Goal: Communication & Community: Answer question/provide support

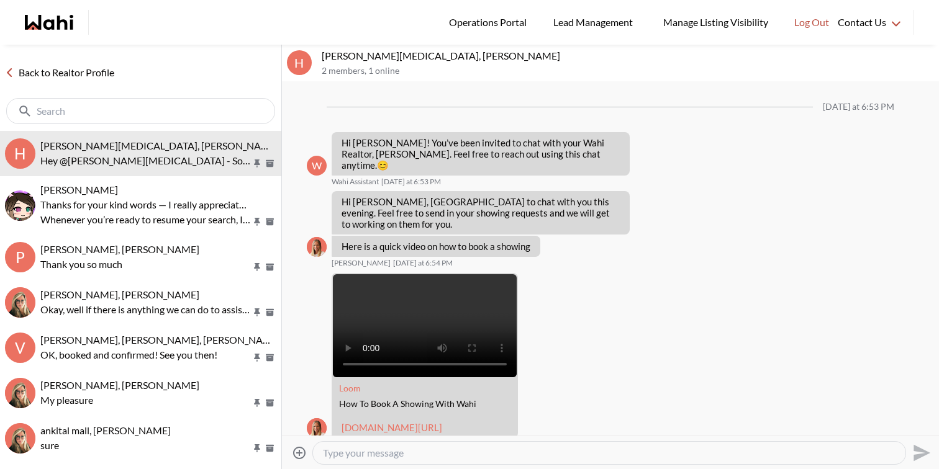
scroll to position [1143, 0]
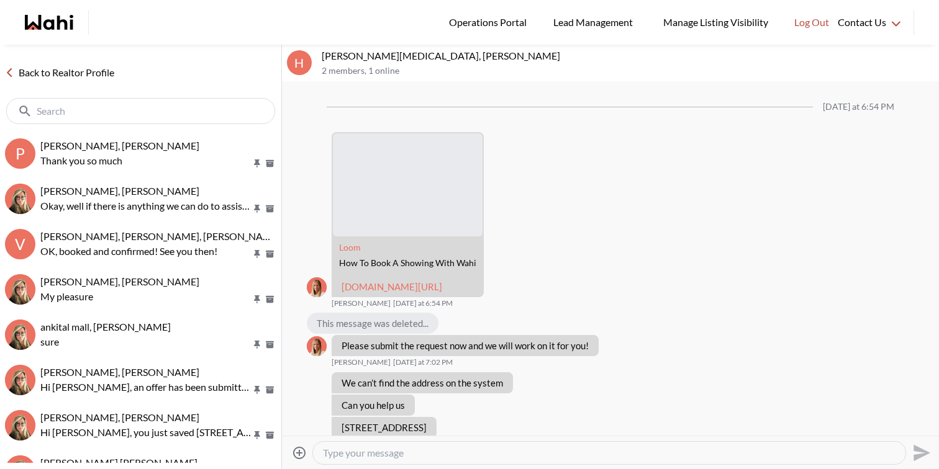
scroll to position [995, 0]
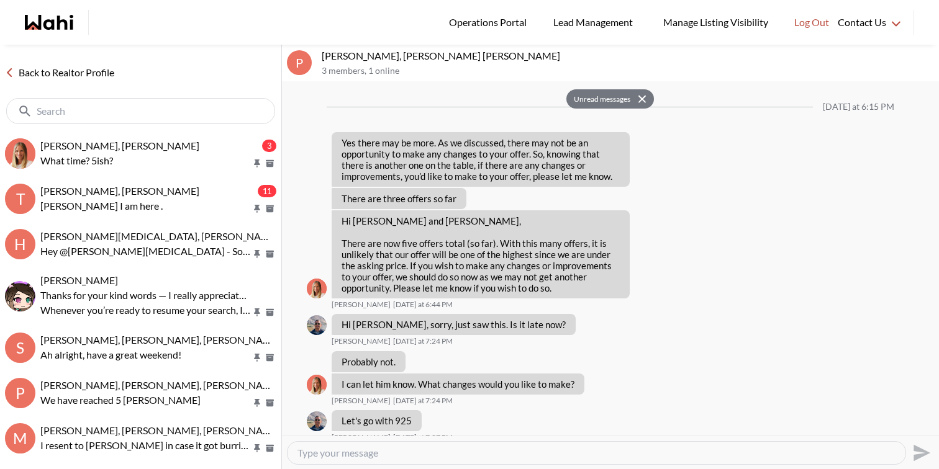
scroll to position [1212, 0]
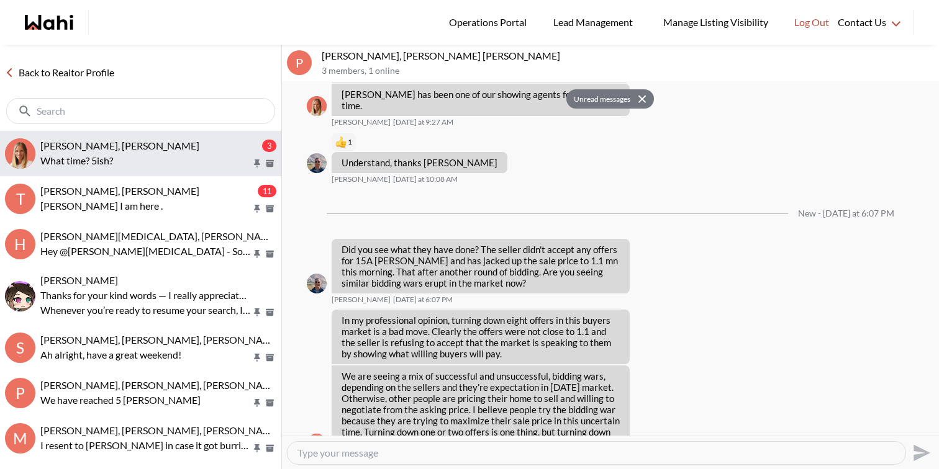
click at [122, 161] on p "What time? 5ish?" at bounding box center [145, 160] width 211 height 15
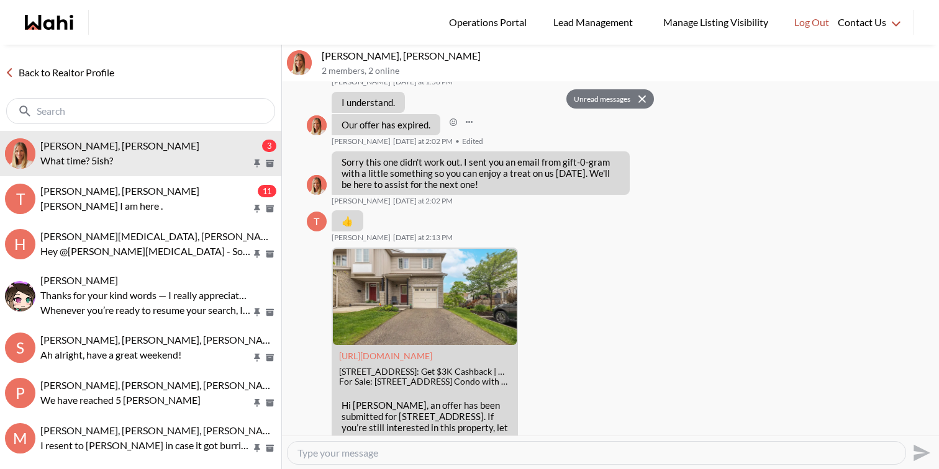
scroll to position [2220, 0]
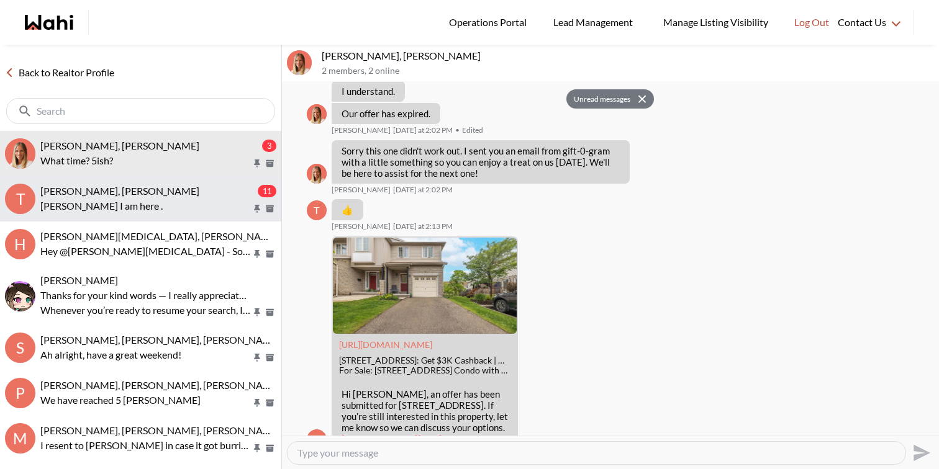
click at [191, 204] on p "Teresa I am here ." at bounding box center [145, 206] width 211 height 15
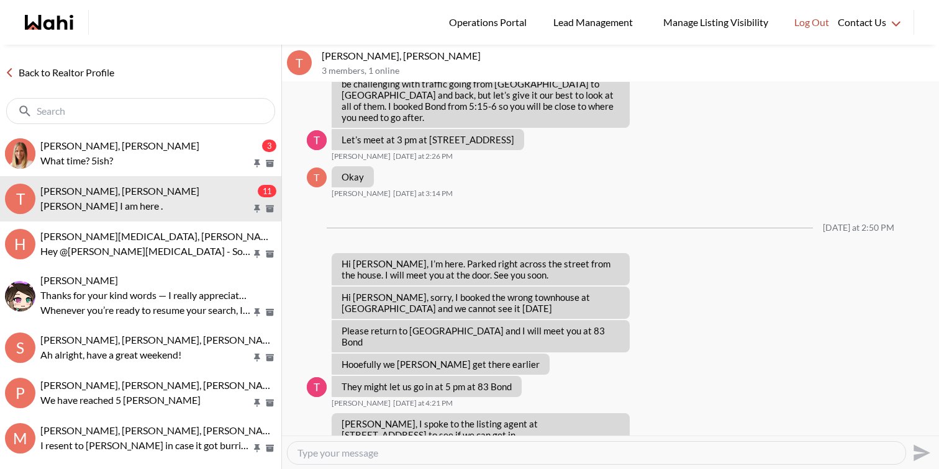
scroll to position [924, 0]
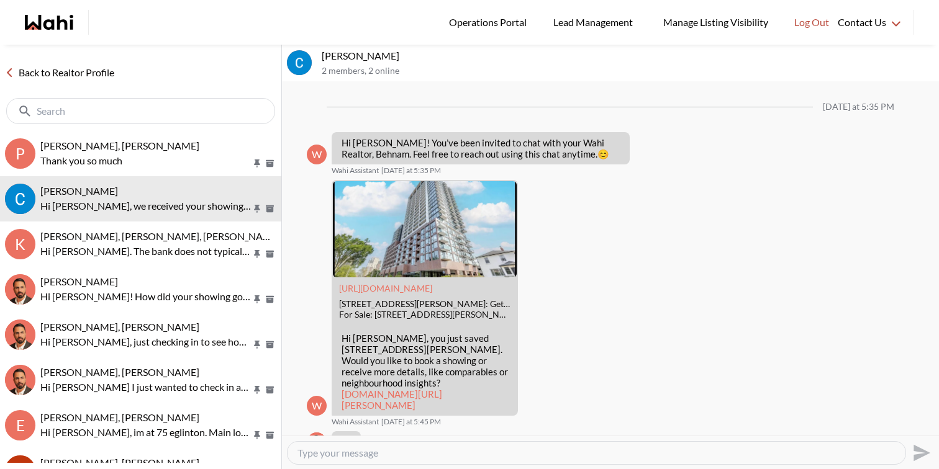
scroll to position [768, 0]
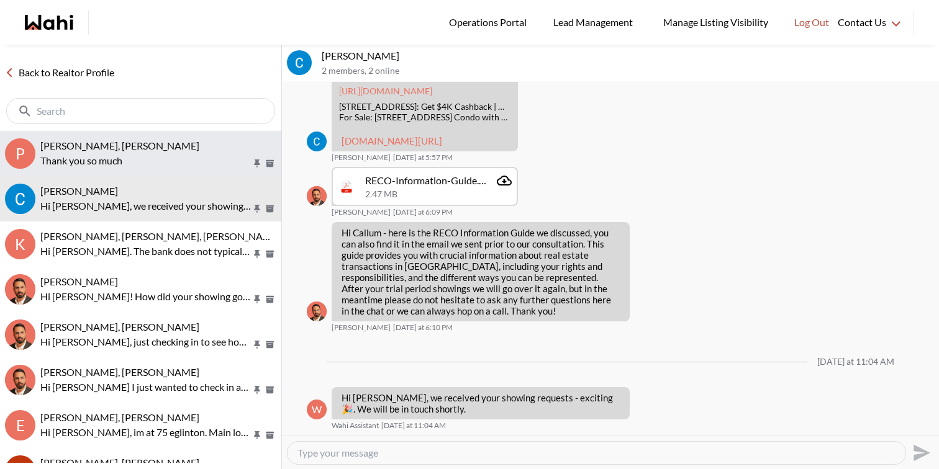
click at [137, 148] on span "Puja Mandal, Barbara, Behnam" at bounding box center [119, 146] width 159 height 12
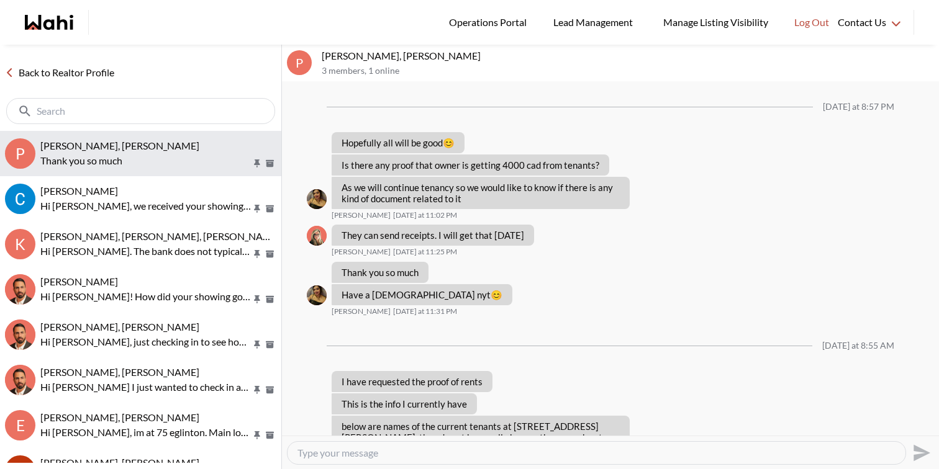
scroll to position [832, 0]
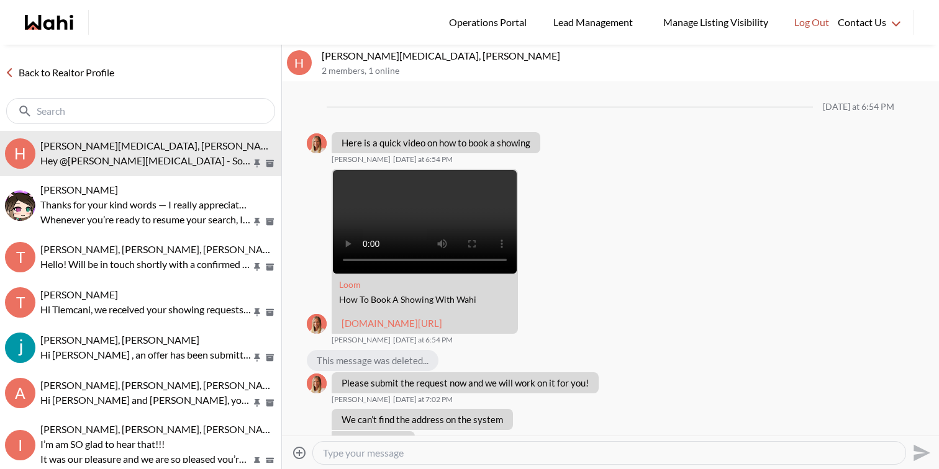
scroll to position [1032, 0]
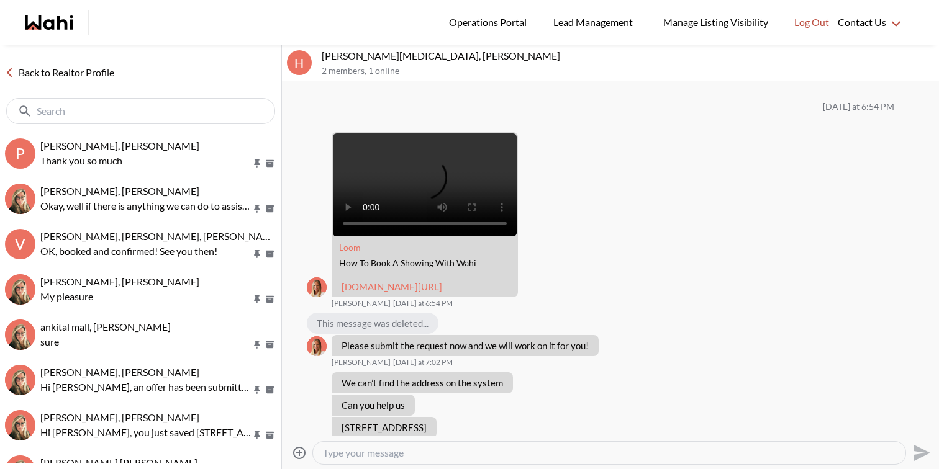
scroll to position [995, 0]
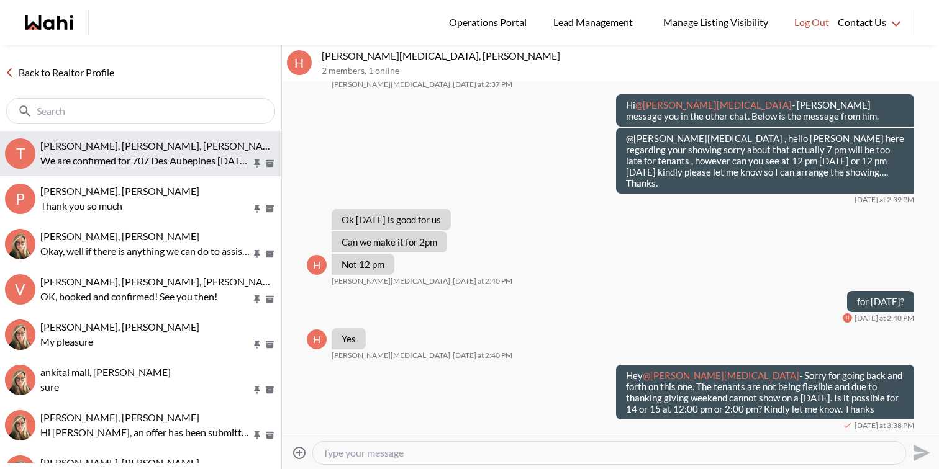
click at [151, 155] on p "We are confirmed for 707 Des Aubepines [DATE] 5pm. Then we will head to 381 [PE…" at bounding box center [145, 160] width 211 height 15
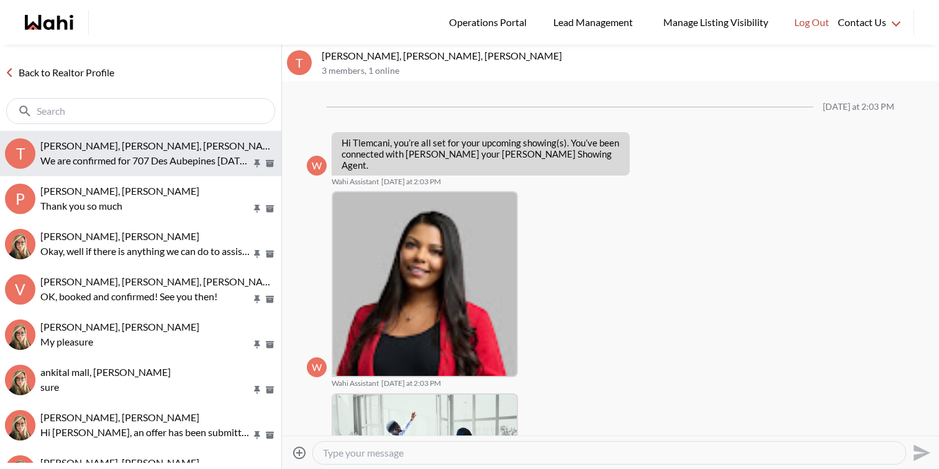
scroll to position [257, 0]
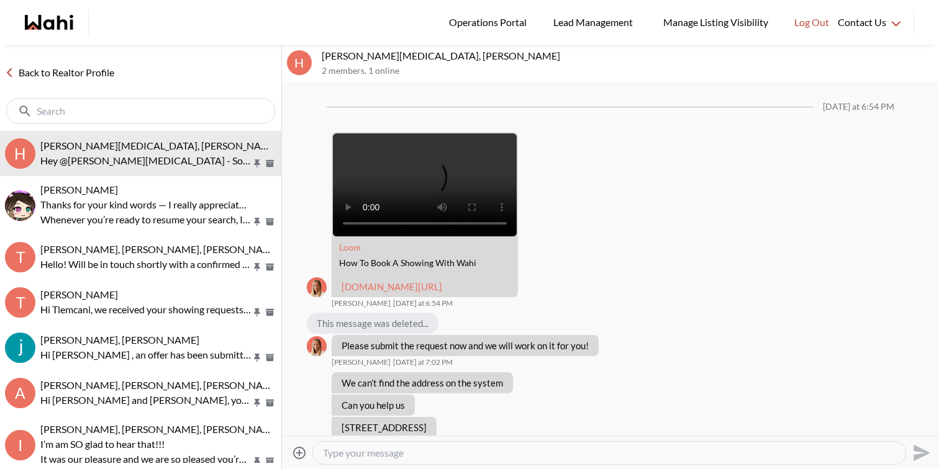
scroll to position [995, 0]
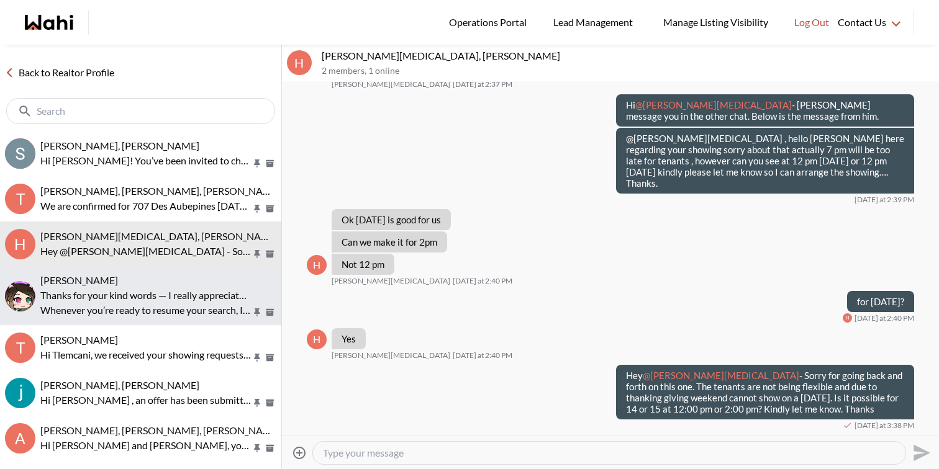
click at [158, 282] on div "[PERSON_NAME]" at bounding box center [158, 280] width 236 height 12
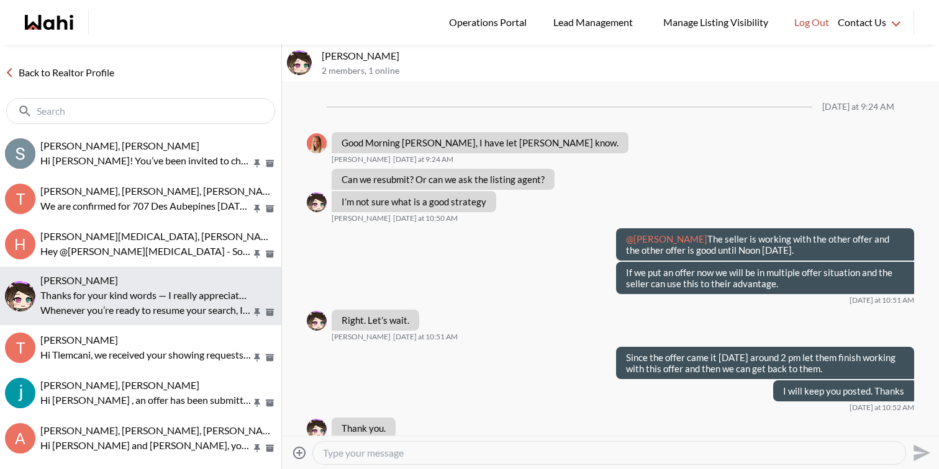
scroll to position [800, 0]
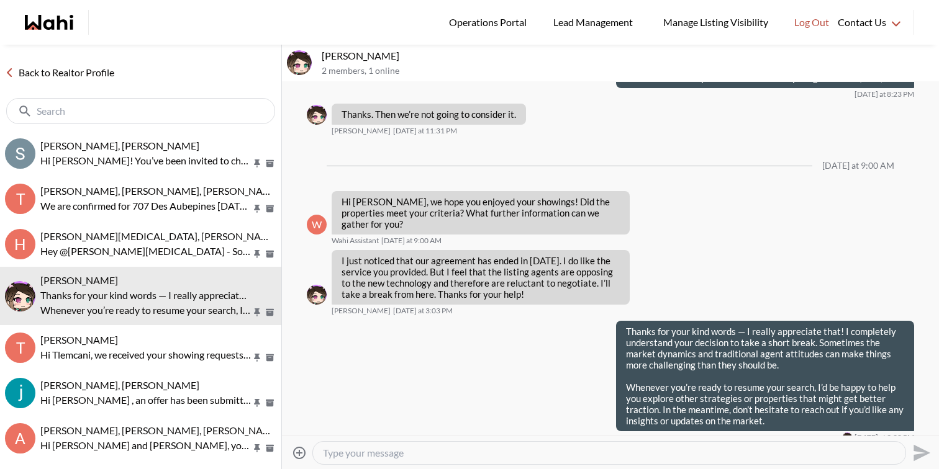
click at [473, 452] on textarea "Type your message" at bounding box center [609, 453] width 572 height 12
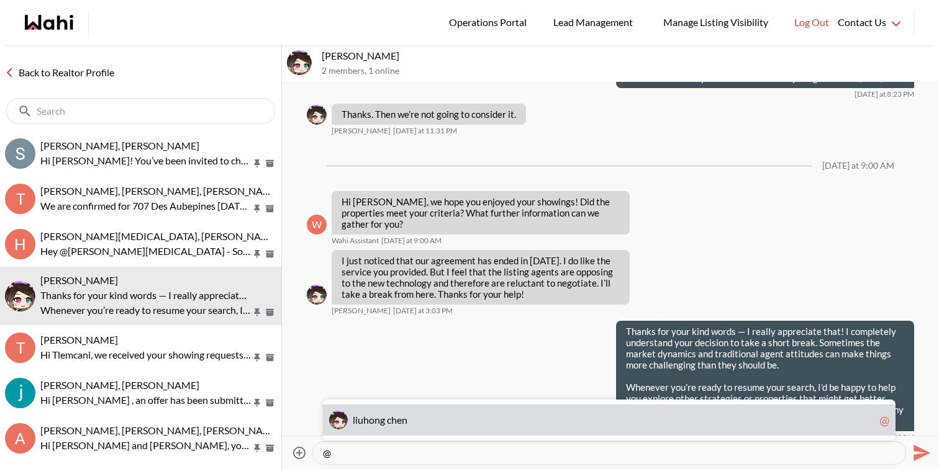
click at [460, 418] on span "l i u h o n g c h e n" at bounding box center [613, 420] width 521 height 12
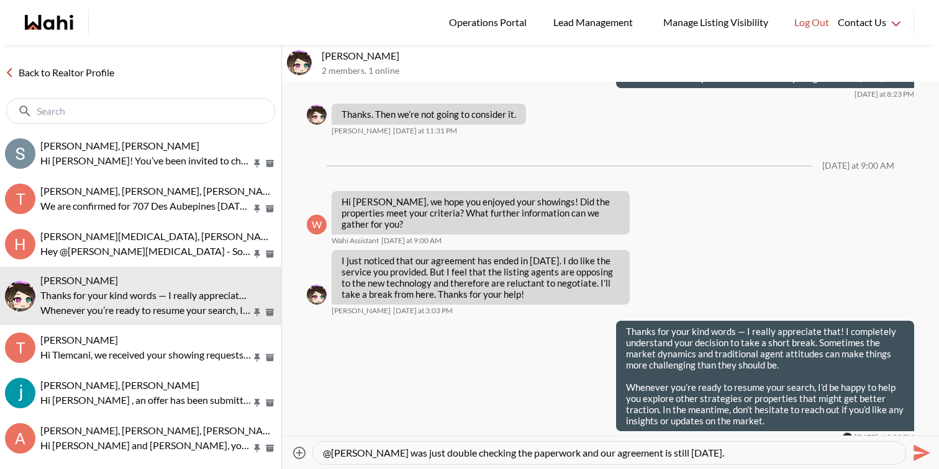
type textarea "@liuhong chen - I was just double checking the paperwork and our agreement is s…"
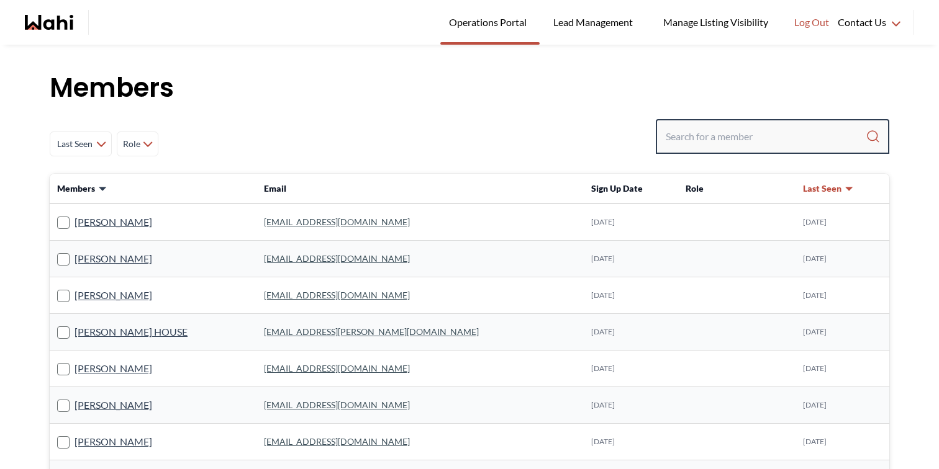
click at [744, 130] on input "Search input" at bounding box center [765, 136] width 200 height 22
paste input "scott_seiling@hotmail.com"
type input "scott_seiling@hotmail.com"
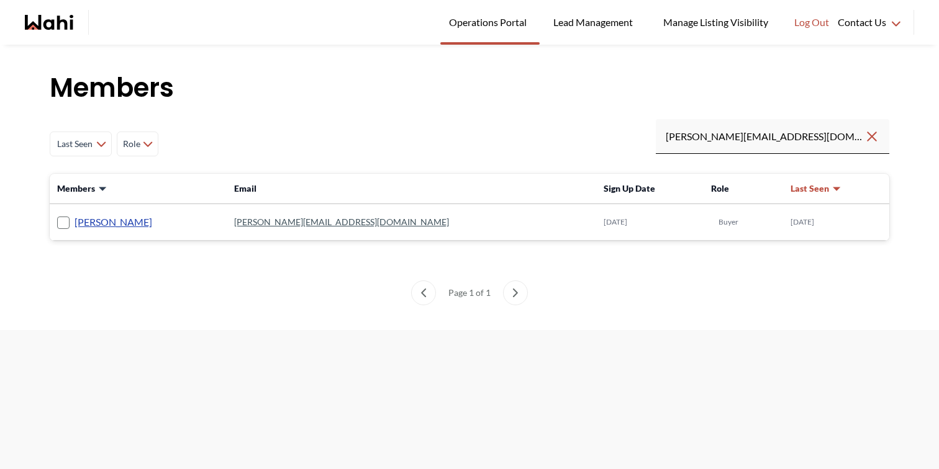
click at [112, 217] on link "Scott Seiling" at bounding box center [113, 222] width 78 height 16
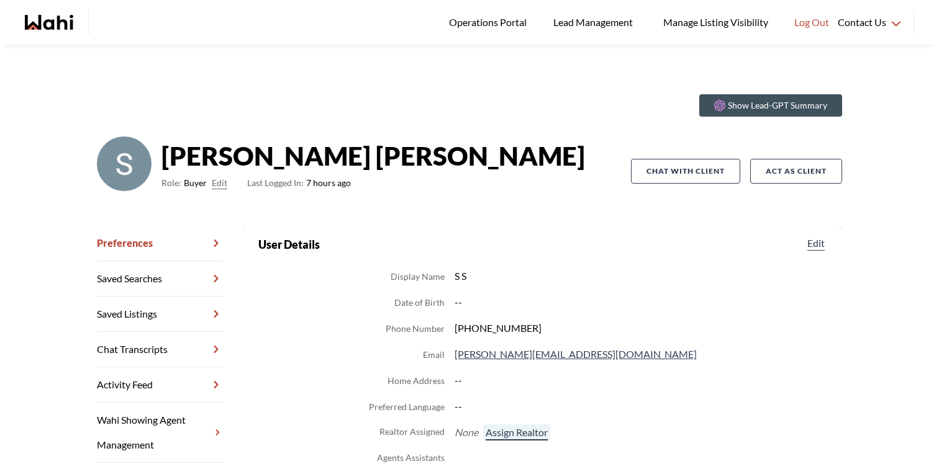
click at [514, 435] on button "Assign Realtor" at bounding box center [516, 433] width 67 height 16
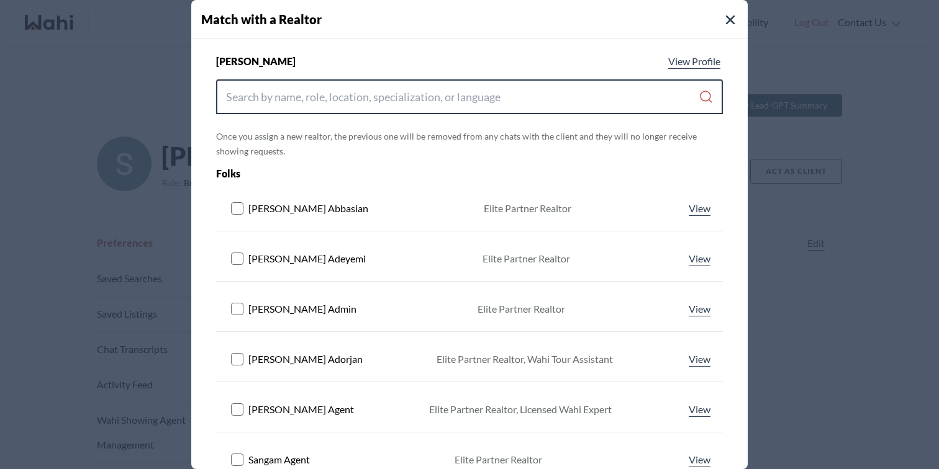
click at [459, 102] on input "Search input" at bounding box center [462, 97] width 472 height 22
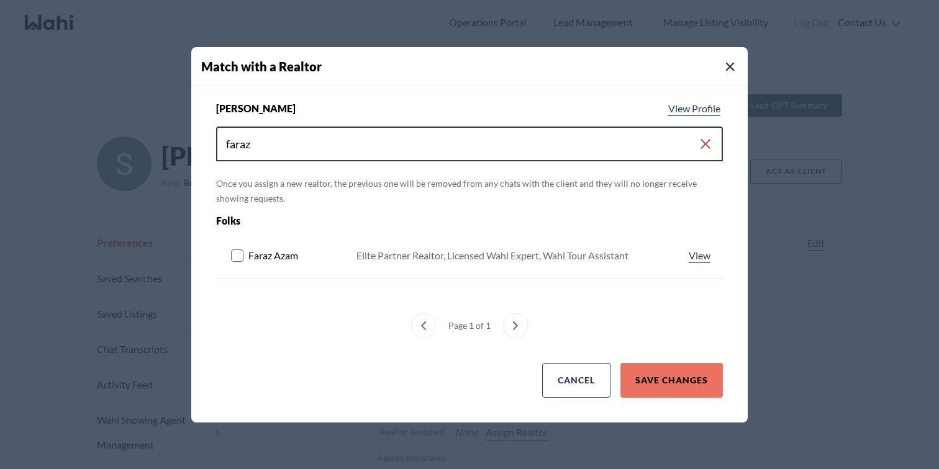
type input "faraz"
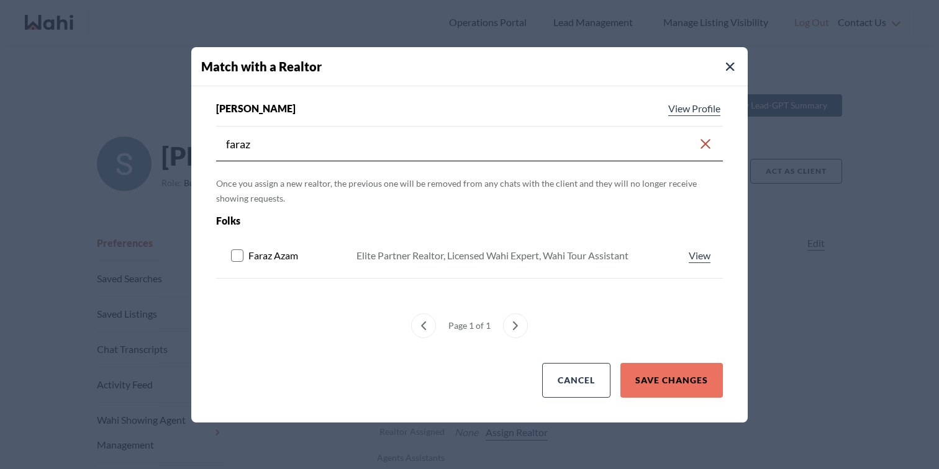
click at [243, 256] on icon at bounding box center [238, 256] width 15 height 12
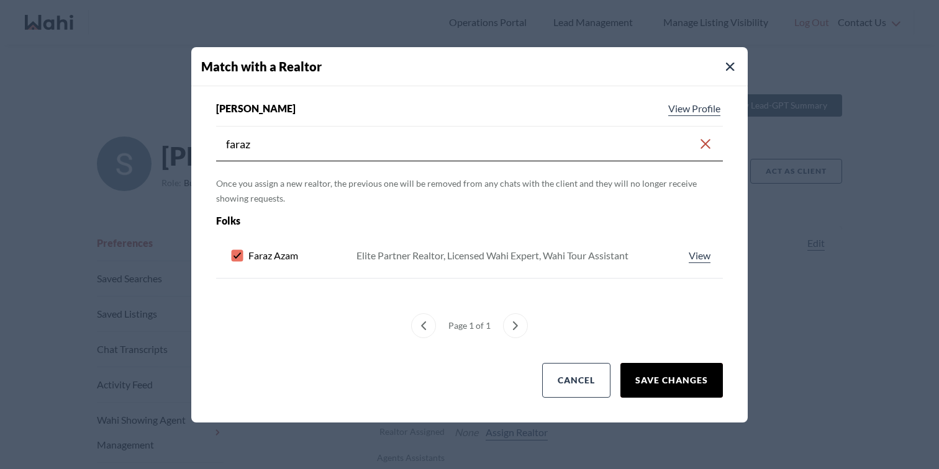
click at [664, 374] on button "Save Changes" at bounding box center [671, 380] width 102 height 35
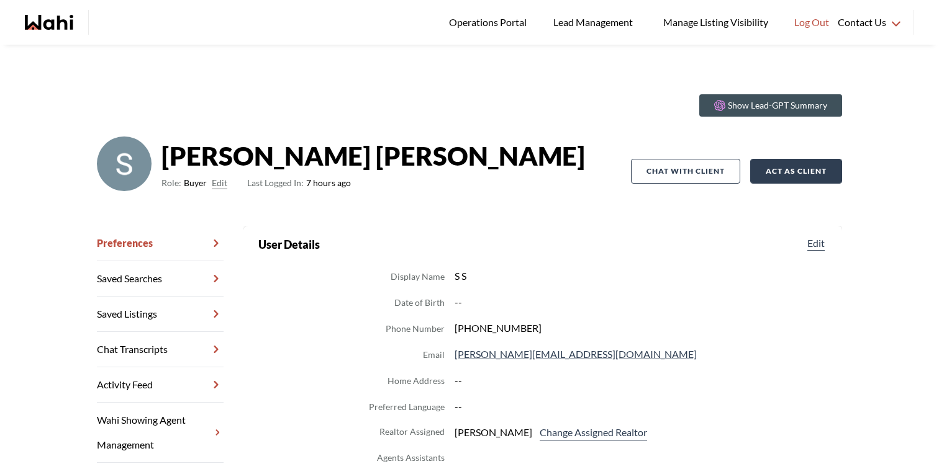
click at [799, 166] on button "Act as Client" at bounding box center [796, 171] width 92 height 25
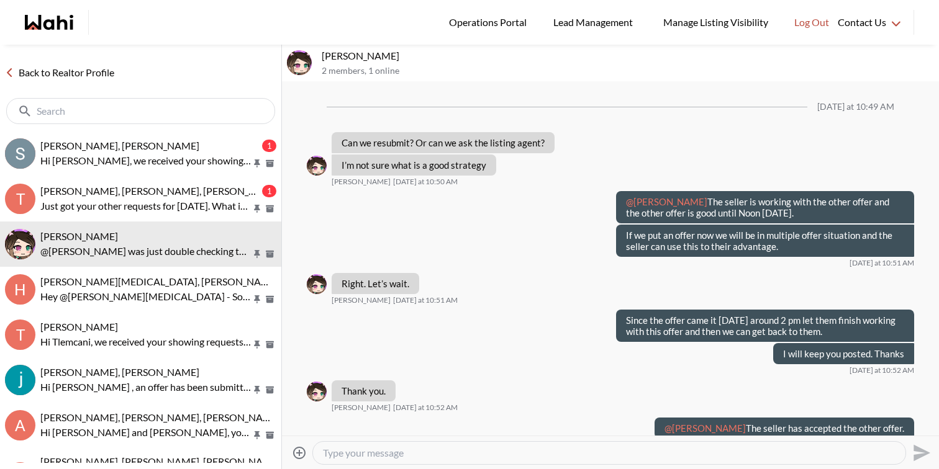
scroll to position [796, 0]
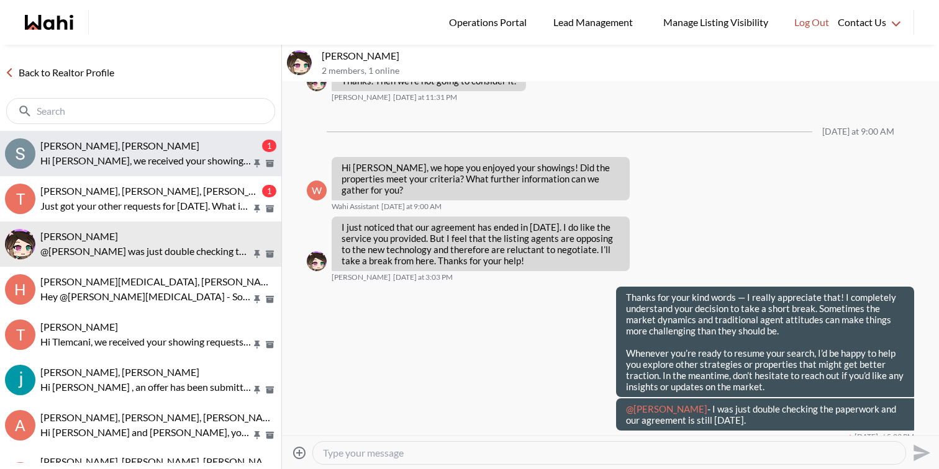
click at [117, 145] on span "Scott Seiling, Faraz" at bounding box center [119, 146] width 159 height 12
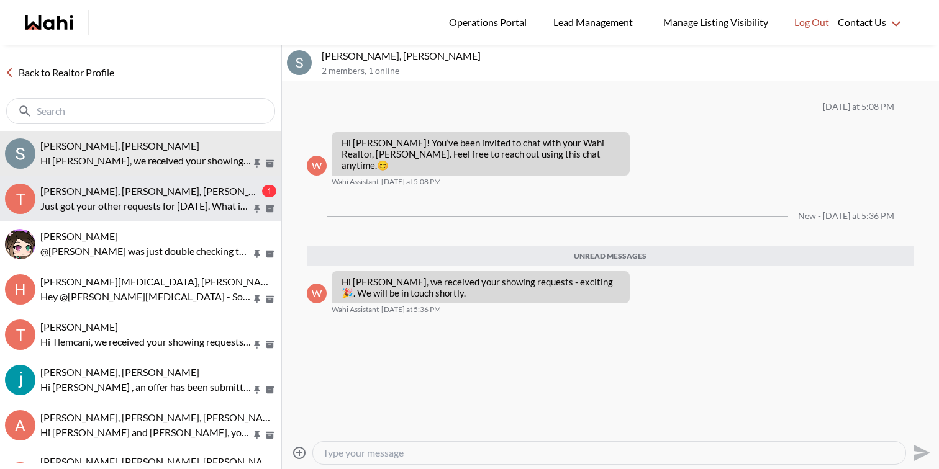
click at [122, 208] on p "Just got your other requests for Saturday. What is the earliest time you’re ava…" at bounding box center [145, 206] width 211 height 15
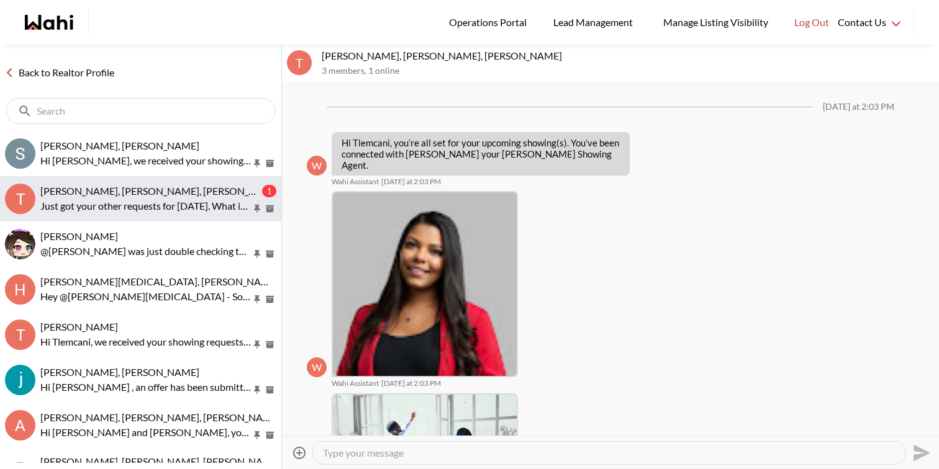
scroll to position [385, 0]
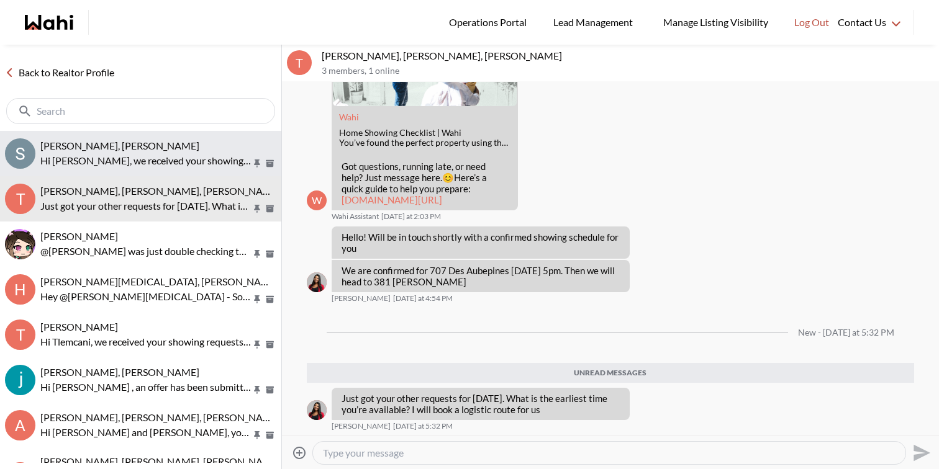
click at [209, 161] on p "Hi Scott, we received your showing requests - exciting 🎉 . We will be in touch …" at bounding box center [145, 160] width 211 height 15
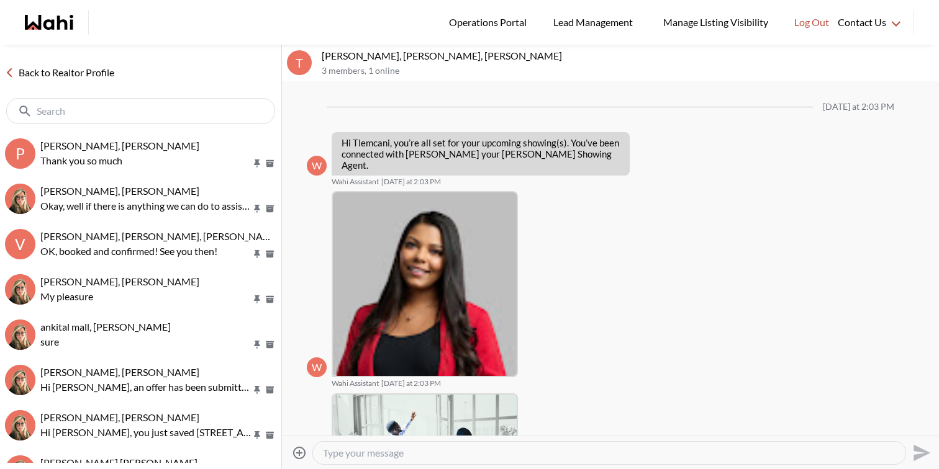
scroll to position [291, 0]
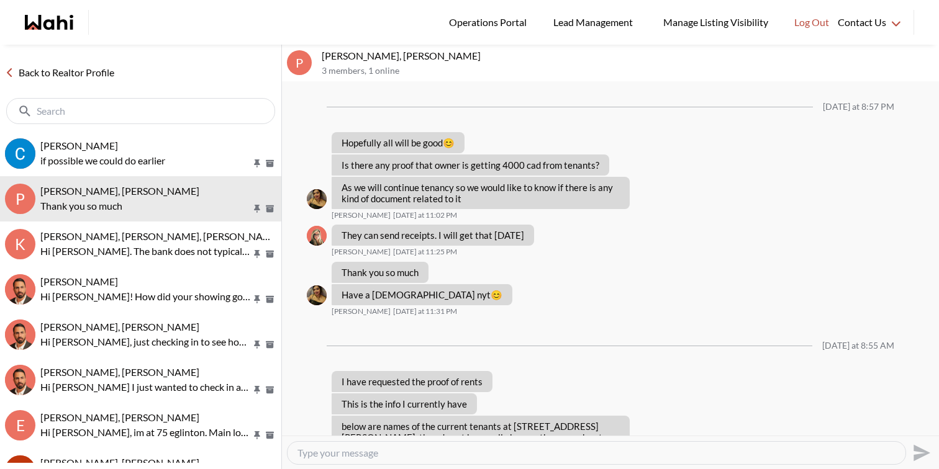
scroll to position [832, 0]
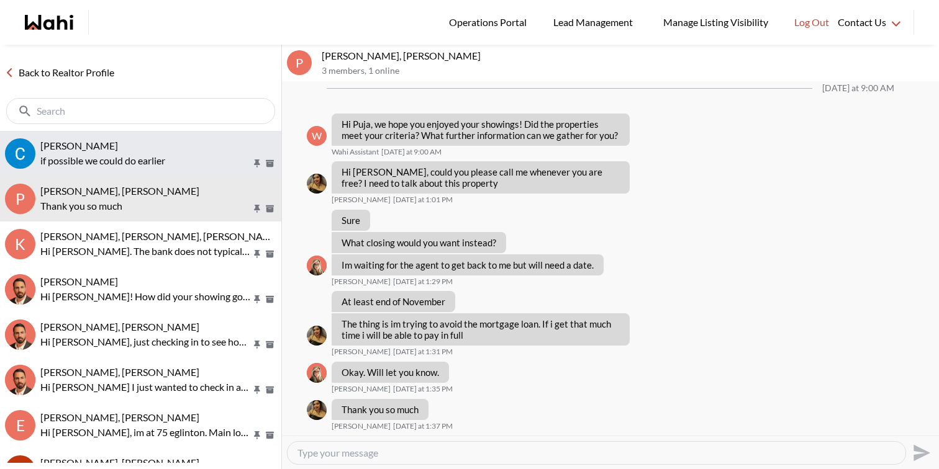
click at [202, 140] on div "[PERSON_NAME]" at bounding box center [158, 146] width 236 height 12
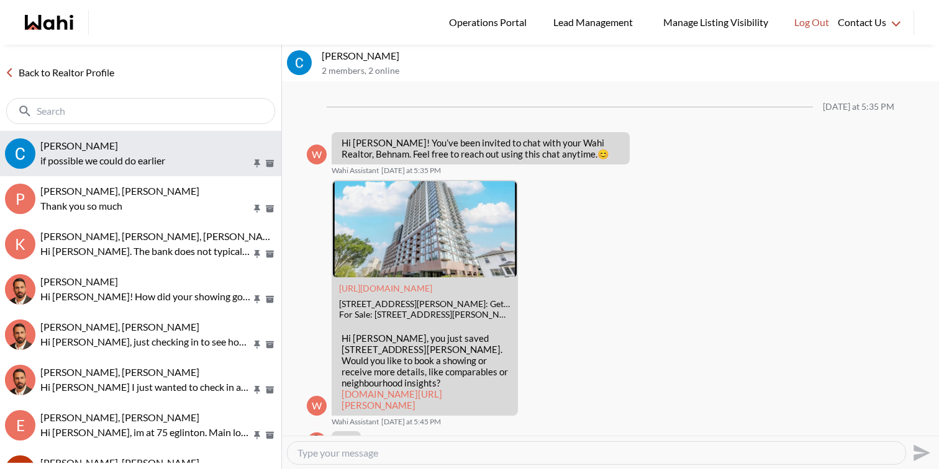
scroll to position [1045, 0]
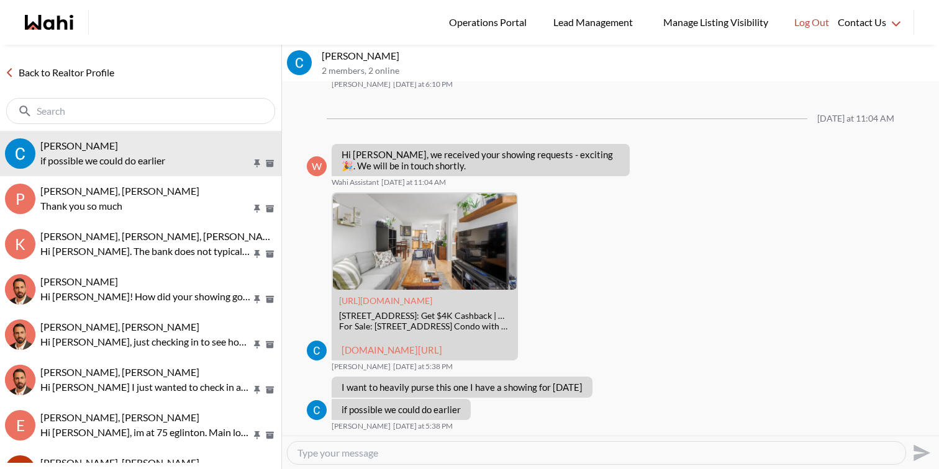
click at [349, 457] on textarea "Type your message" at bounding box center [596, 453] width 598 height 12
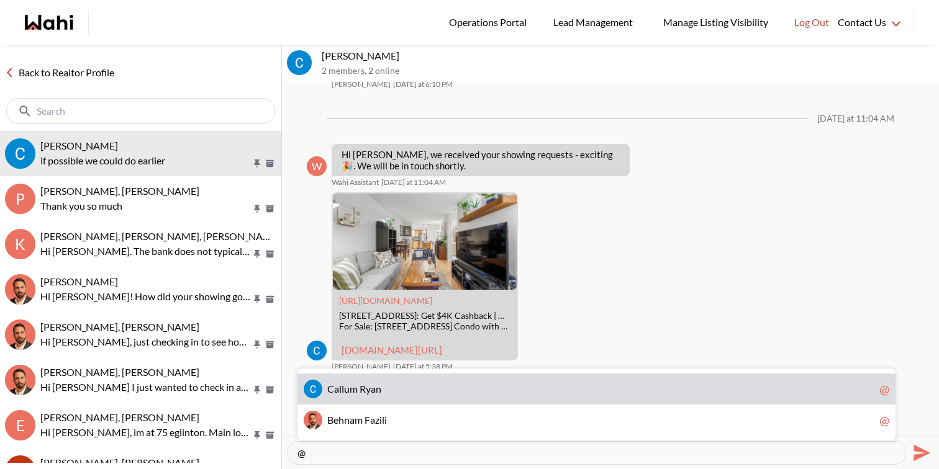
click at [384, 389] on span "C a l l u m R y a n" at bounding box center [600, 389] width 547 height 12
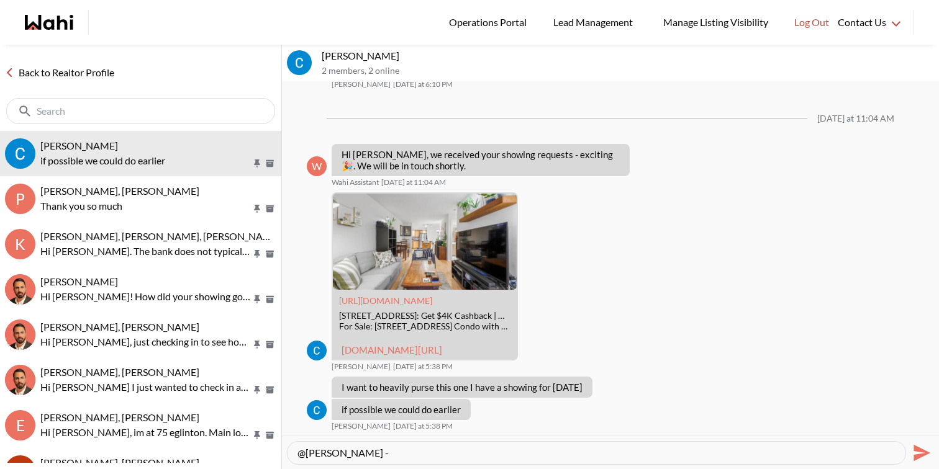
paste textarea "Callum Ryan, he has 2 for the 9th, 3 for the 10th, and 1 for the 11th. Are they…"
drag, startPoint x: 368, startPoint y: 451, endPoint x: 435, endPoint y: 454, distance: 66.5
click at [435, 454] on textarea "@Callum Ryan - Callum Ryan, he has 2 for the 9th, 3 for the 10th, and 1 for the…" at bounding box center [596, 453] width 598 height 12
drag, startPoint x: 731, startPoint y: 453, endPoint x: 837, endPoint y: 484, distance: 110.6
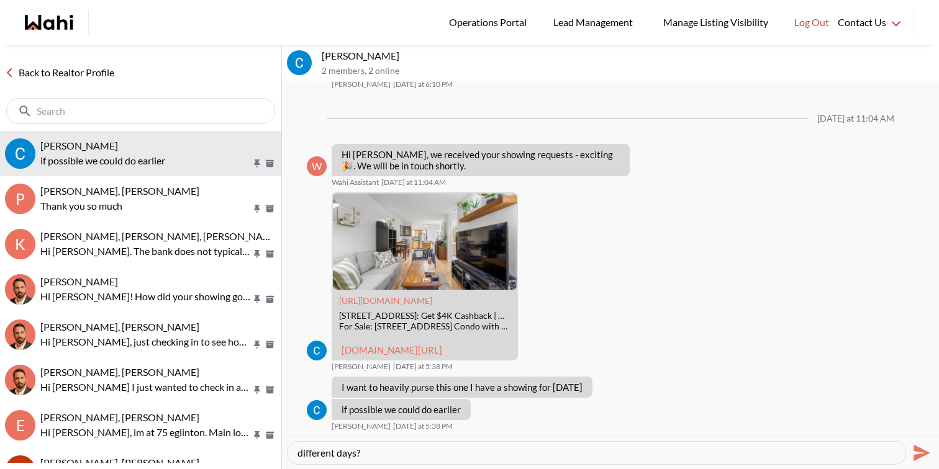
click at [837, 469] on html "Logged In: Faraz Log out Operations Portal Lead Management Manage Listing Visib…" at bounding box center [469, 234] width 939 height 469
type textarea "@Callum Ryan - Hi we see you have booked 2 showings on the 9th, 3 for the 10th,…"
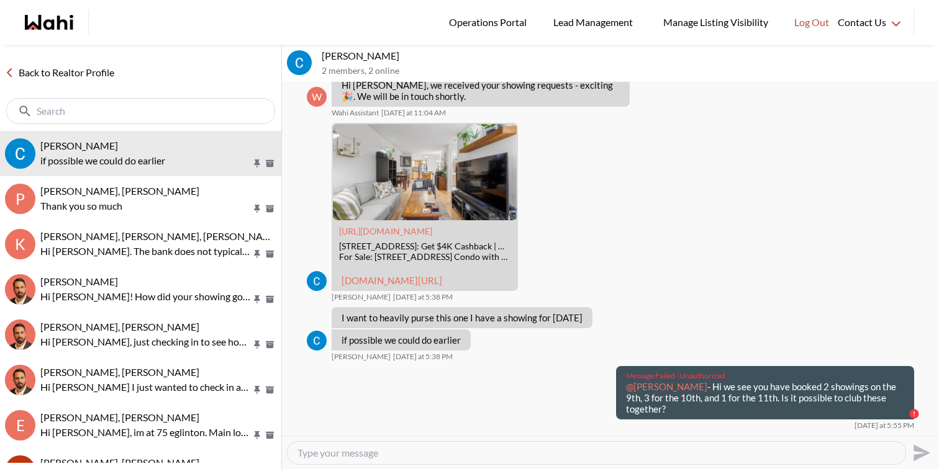
scroll to position [1103, 0]
drag, startPoint x: 900, startPoint y: 422, endPoint x: 621, endPoint y: 404, distance: 278.7
click at [621, 403] on div "Message Failed · Unauthorized @Callum Ryan - Hi we see you have booked 2 showin…" at bounding box center [765, 392] width 298 height 53
copy p "@Callum Ryan - Hi we see you have booked 2 showings on the 9th, 3 for the 10th,…"
click at [638, 449] on textarea "Type your message" at bounding box center [596, 453] width 598 height 12
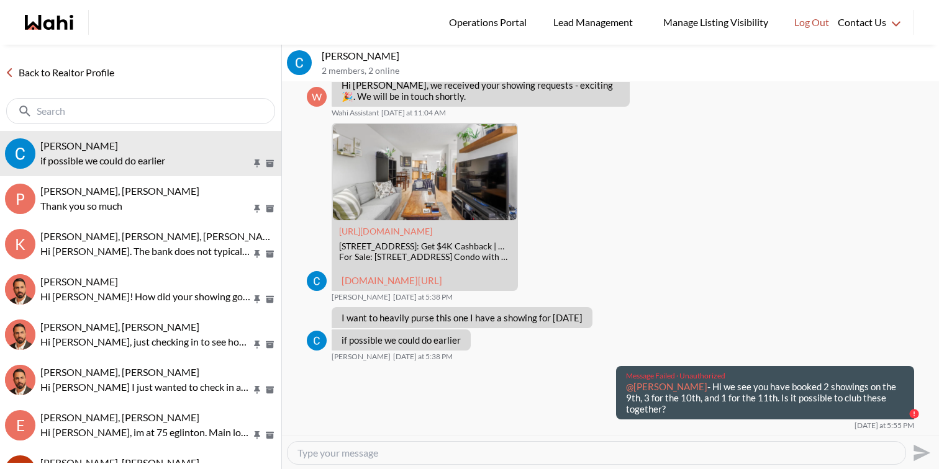
paste textarea "@Callum Ryan - Hi we see you have booked 2 showings on the 9th, 3 for the 10th,…"
type textarea "@Callum Ryan - Hi we see you have booked 2 showings on the 9th, 3 for the 10th,…"
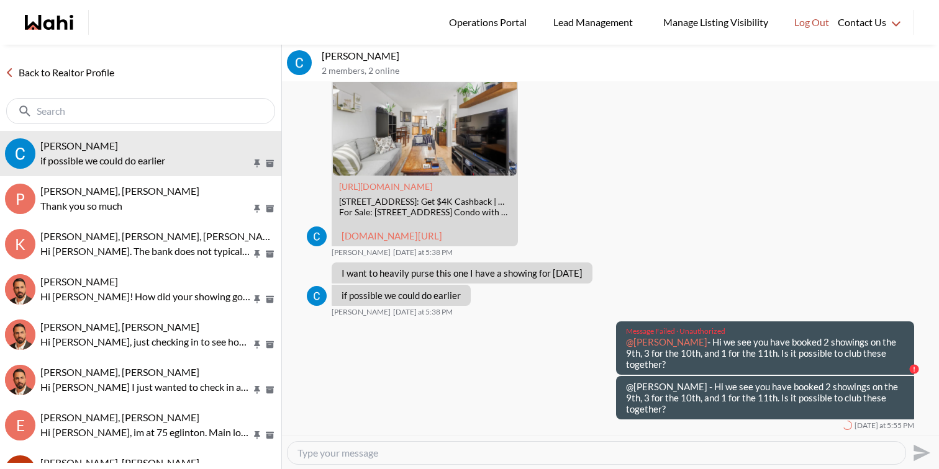
scroll to position [1136, 0]
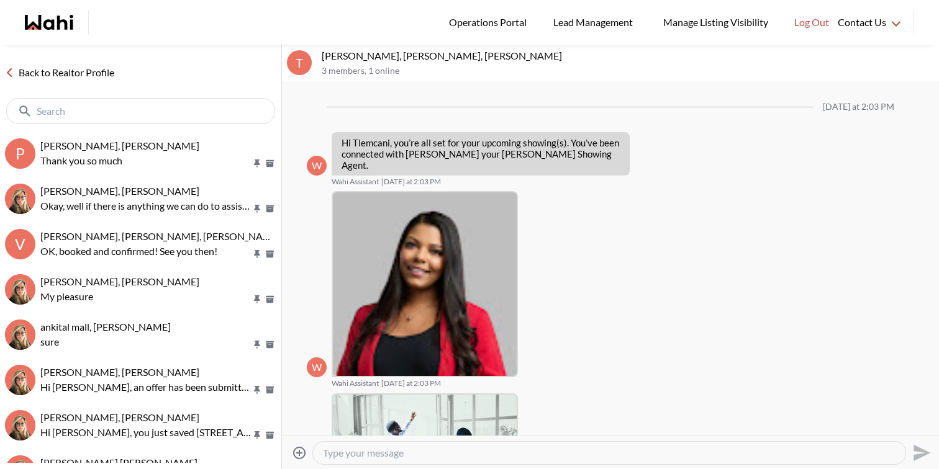
scroll to position [291, 0]
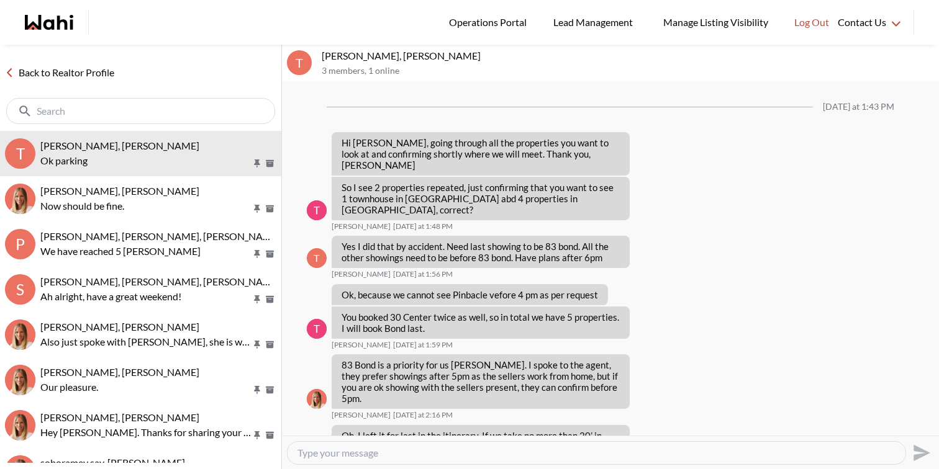
scroll to position [742, 0]
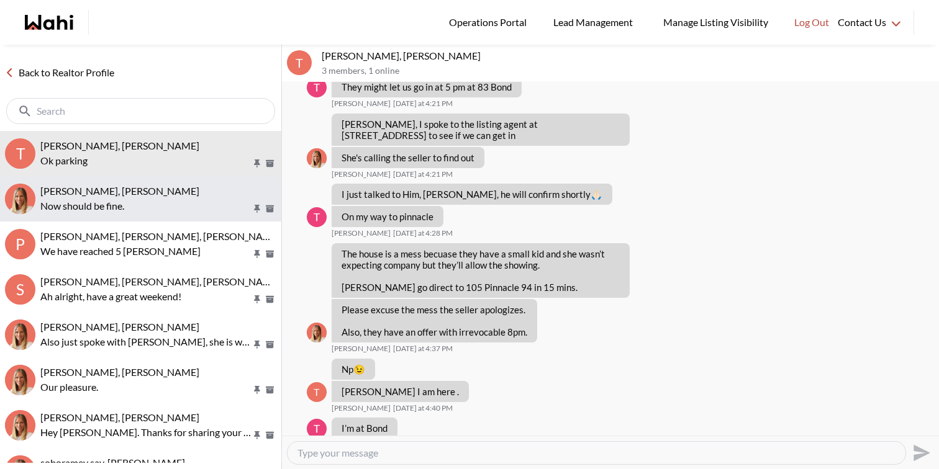
click at [196, 209] on p "Now should be fine." at bounding box center [145, 206] width 211 height 15
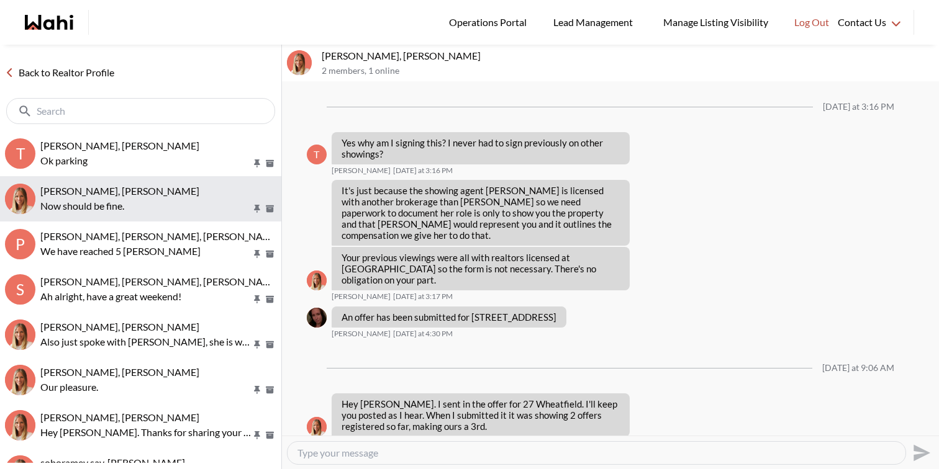
scroll to position [1202, 0]
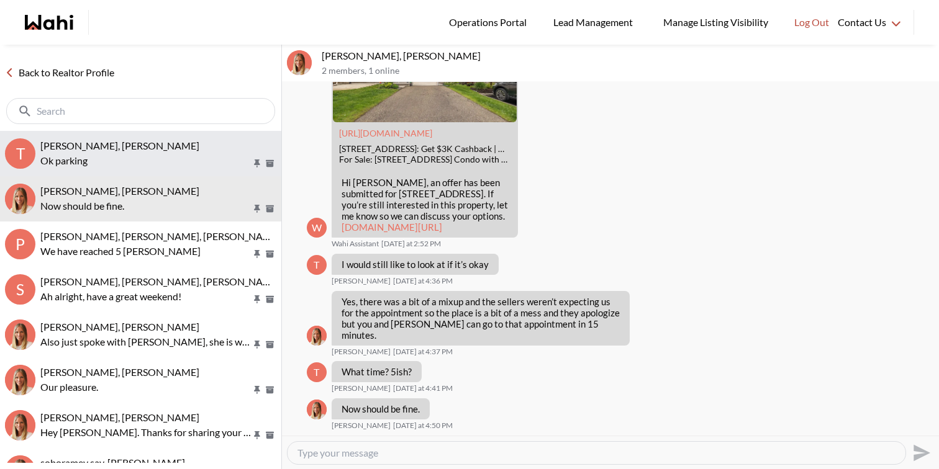
click at [197, 167] on p "Ok parking" at bounding box center [145, 160] width 211 height 15
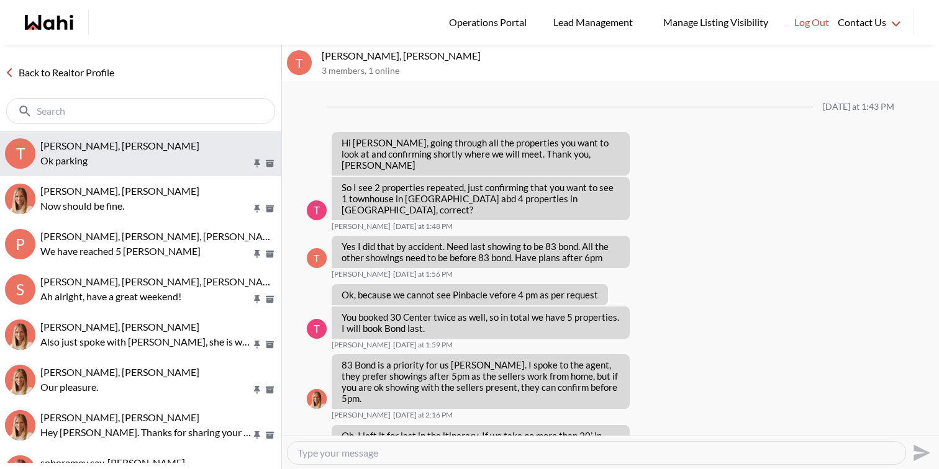
scroll to position [742, 0]
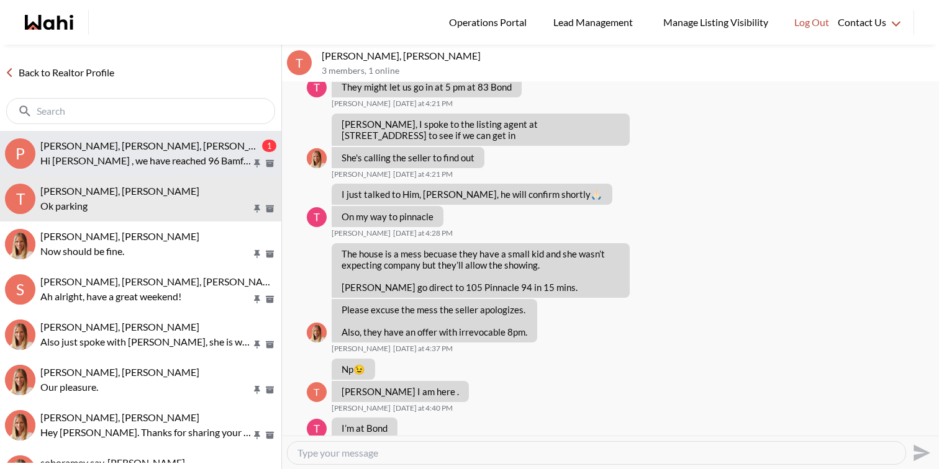
click at [122, 167] on p "Hi Julia , we have reached 96 Bamford" at bounding box center [145, 160] width 211 height 15
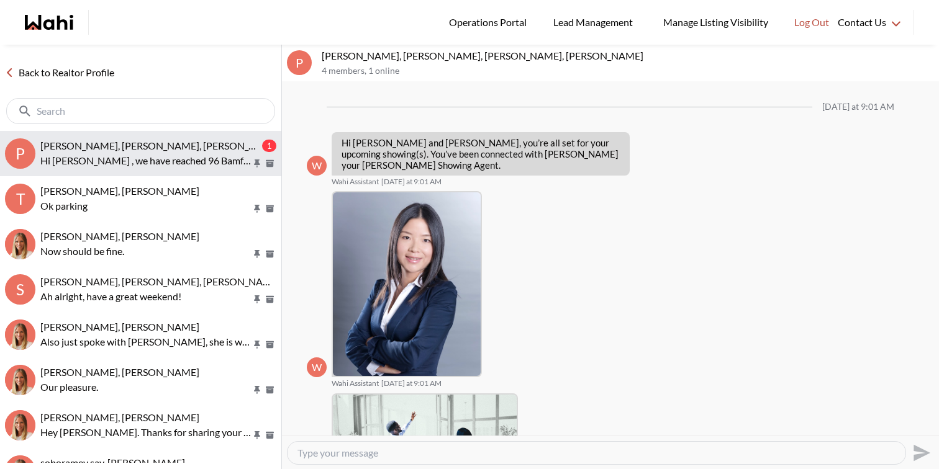
scroll to position [597, 0]
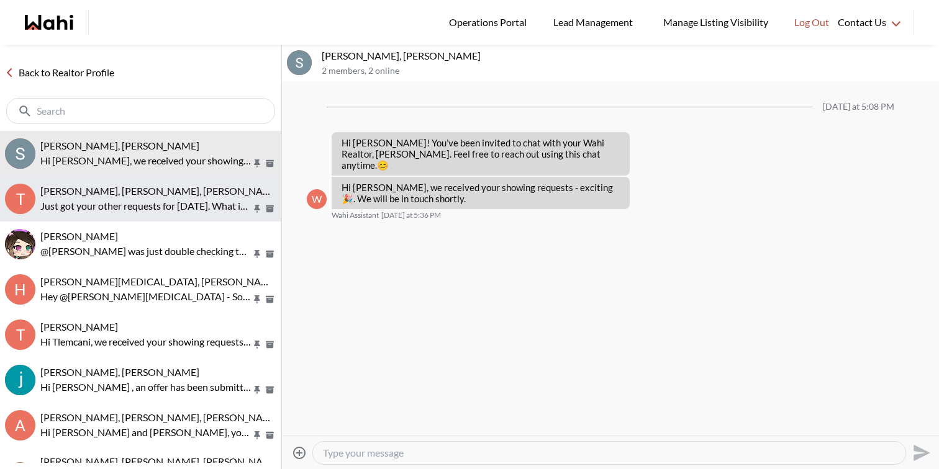
click at [138, 207] on p "Just got your other requests for [DATE]. What is the earliest time you’re avail…" at bounding box center [145, 206] width 211 height 15
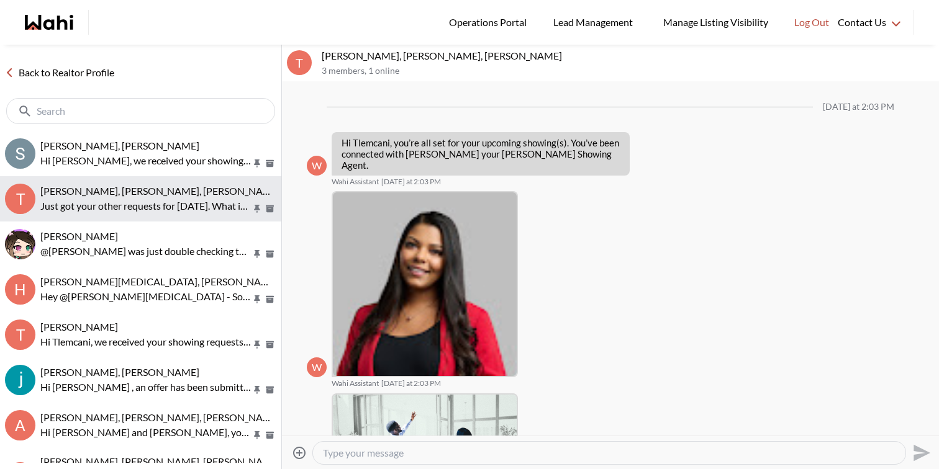
scroll to position [291, 0]
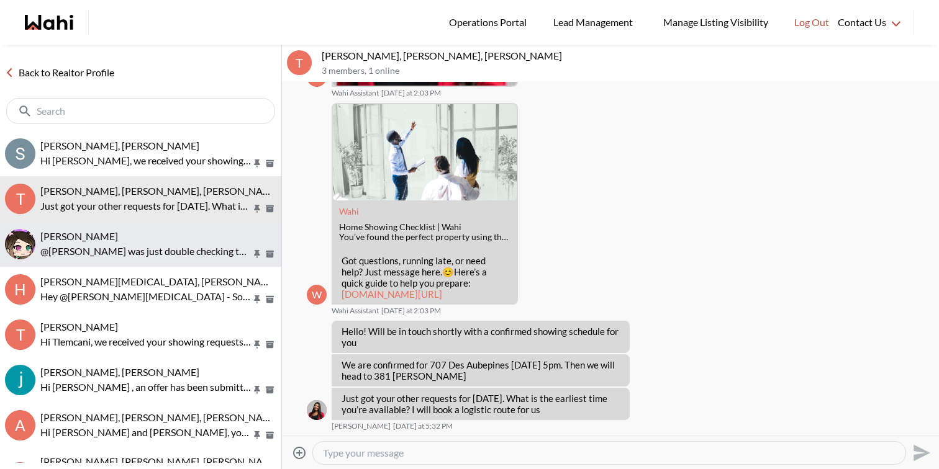
click at [151, 247] on p "@[PERSON_NAME] was just double checking the paperwork and our agreement is stil…" at bounding box center [145, 251] width 211 height 15
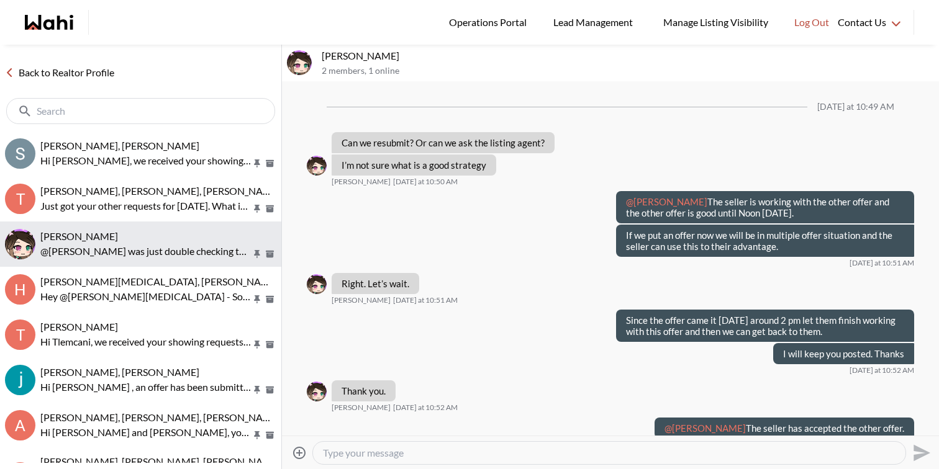
scroll to position [796, 0]
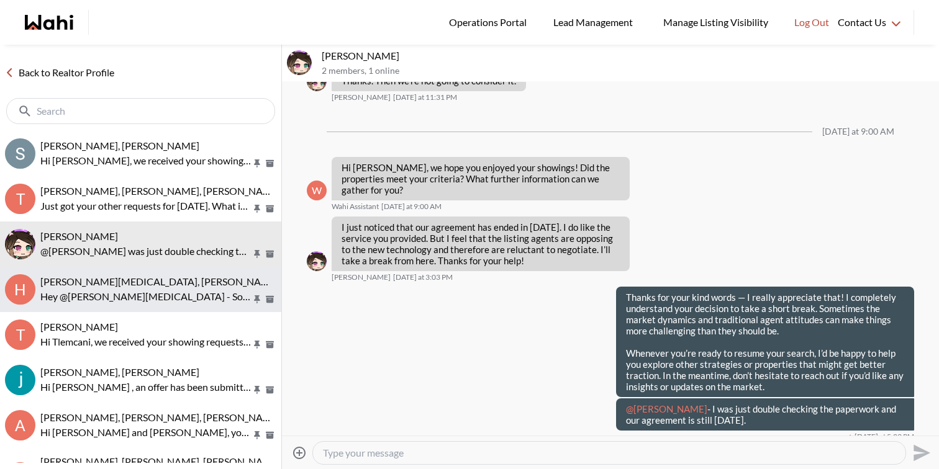
click at [156, 292] on p "Hey @[PERSON_NAME][MEDICAL_DATA] - Sorry for going back and forth on this one. …" at bounding box center [145, 296] width 211 height 15
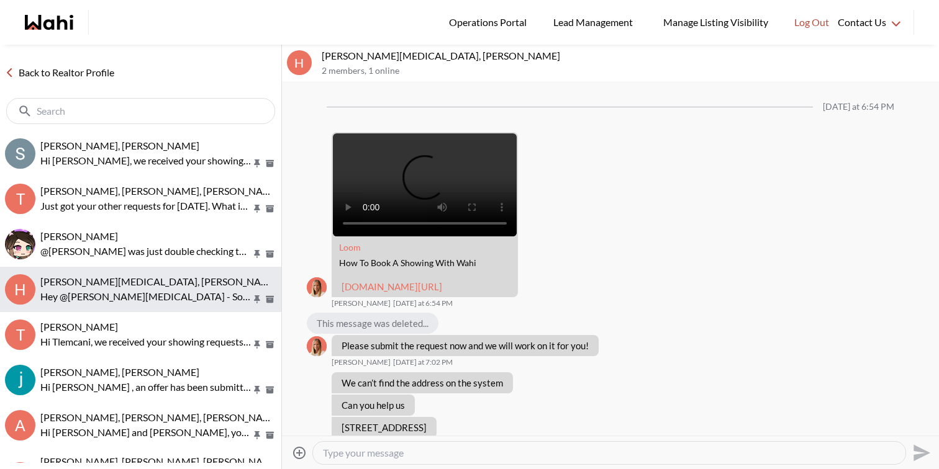
scroll to position [995, 0]
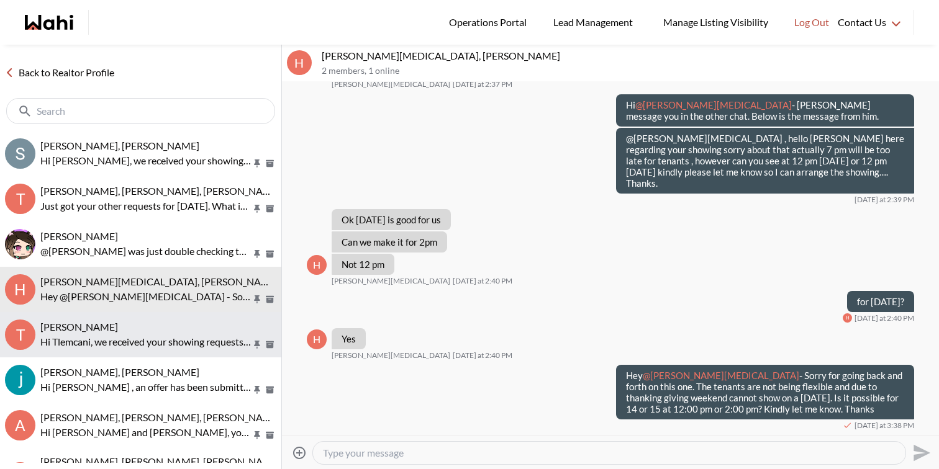
click at [153, 328] on div "[PERSON_NAME]" at bounding box center [158, 327] width 236 height 12
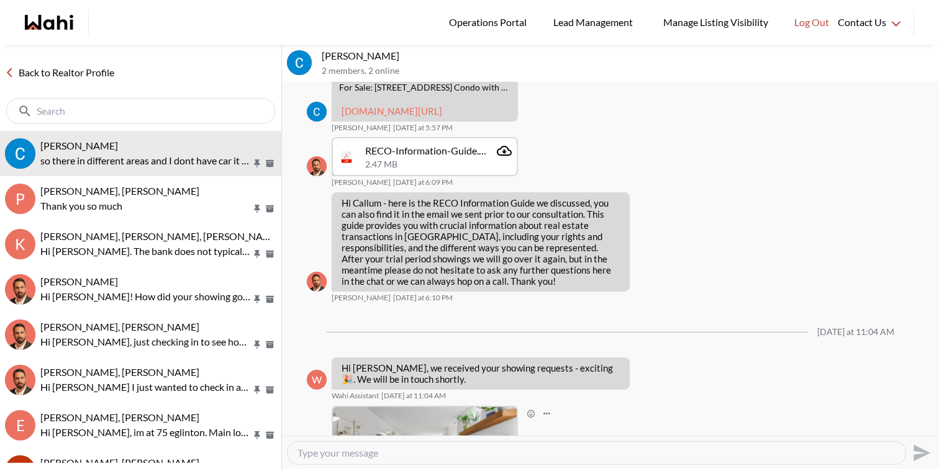
scroll to position [719, 0]
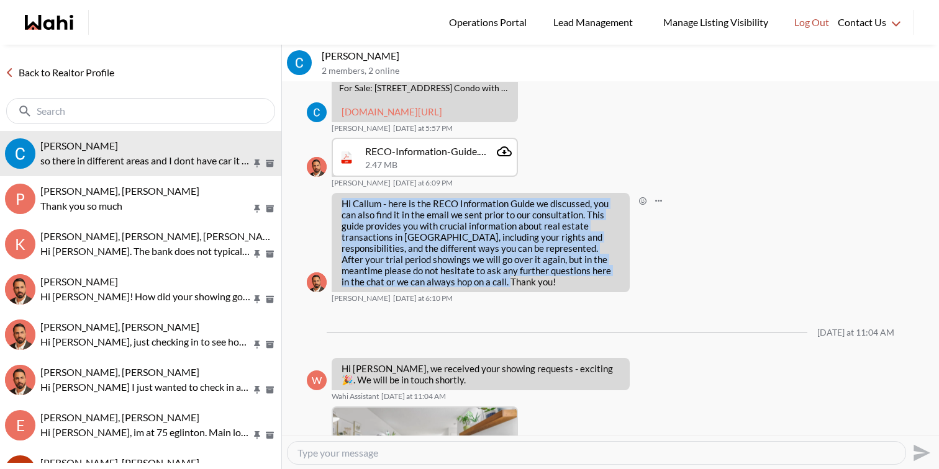
drag, startPoint x: 451, startPoint y: 359, endPoint x: 337, endPoint y: 283, distance: 137.4
click at [337, 283] on div "Hi Callum - here is the RECO Information Guide we discussed, you can also find …" at bounding box center [480, 242] width 298 height 99
copy p "Hi Callum - here is the RECO Information Guide we discussed, you can also find …"
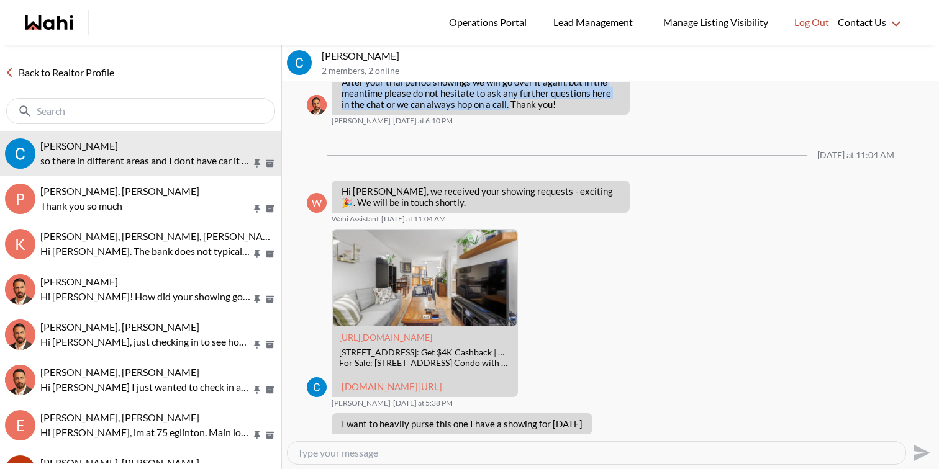
scroll to position [1141, 0]
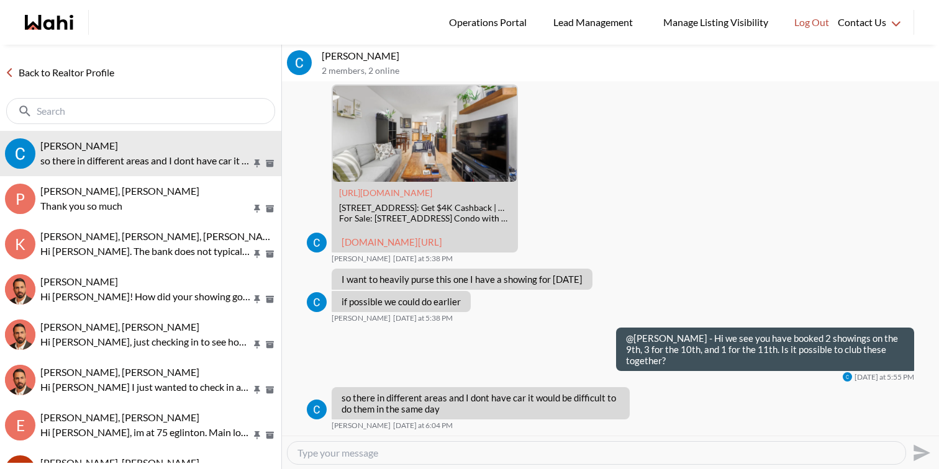
click at [487, 453] on textarea "Type your message" at bounding box center [596, 453] width 598 height 12
click at [303, 452] on textarea "ok got it. Let us work on these and get back to you shortly." at bounding box center [596, 453] width 598 height 12
type textarea "Ok got it. Let us work on these and get back to you shortly."
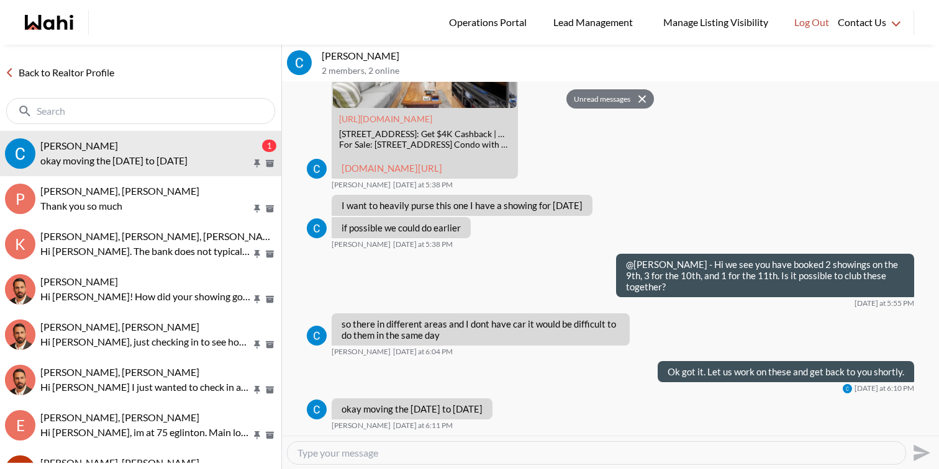
scroll to position [1215, 0]
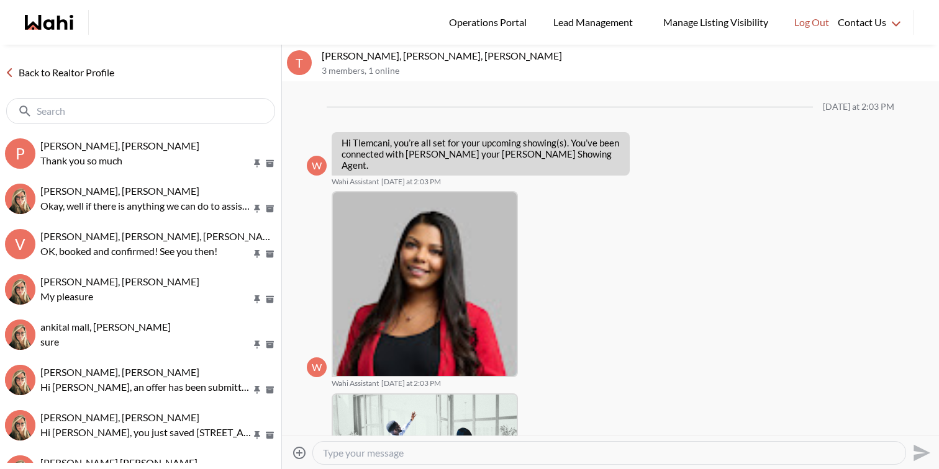
scroll to position [291, 0]
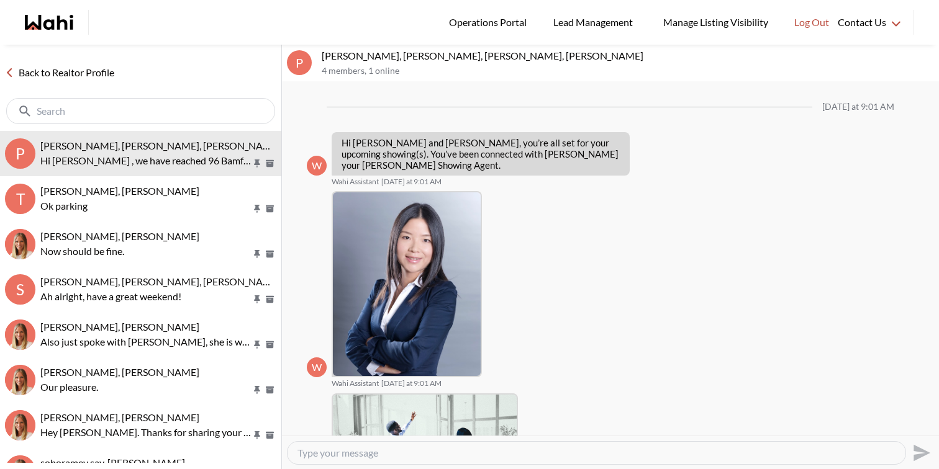
scroll to position [597, 0]
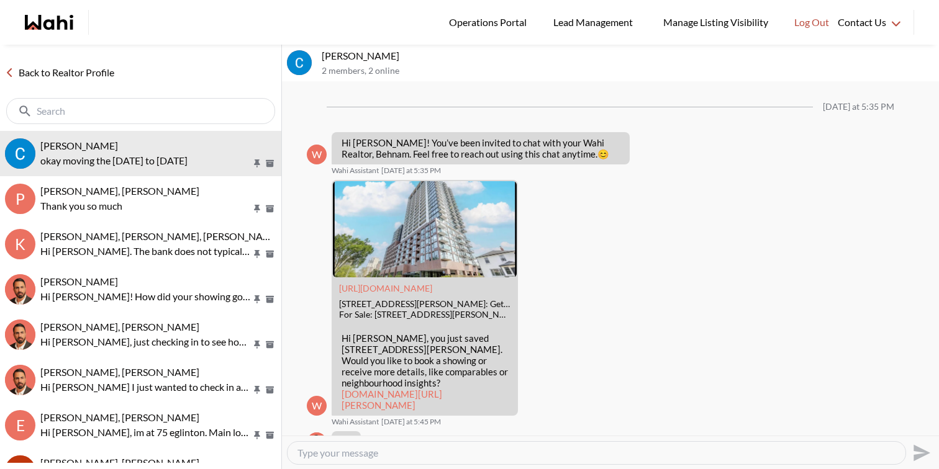
scroll to position [1215, 0]
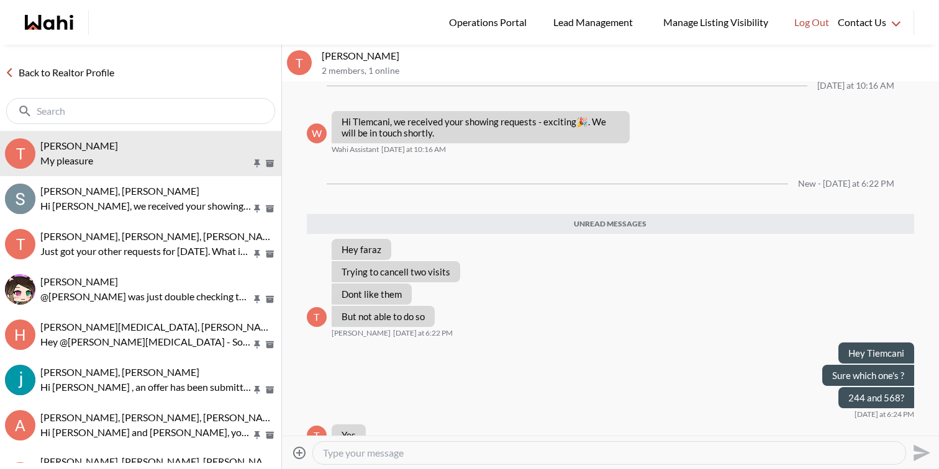
scroll to position [378, 0]
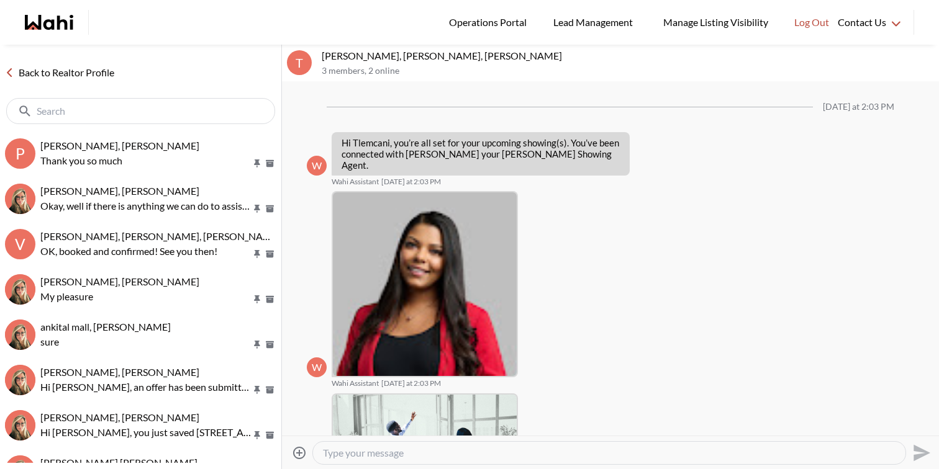
scroll to position [291, 0]
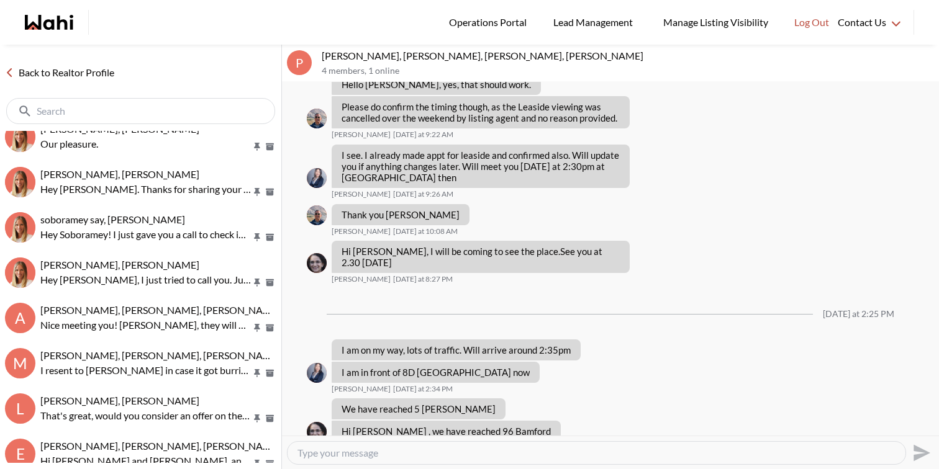
scroll to position [248, 0]
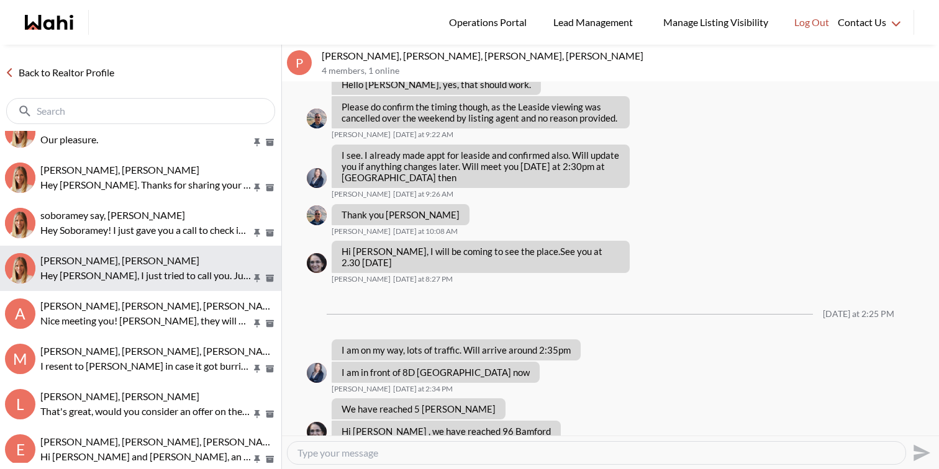
click at [204, 271] on p "Hey Efrem, I just tried to call you. Just wanted to check in to see if you stil…" at bounding box center [145, 275] width 211 height 15
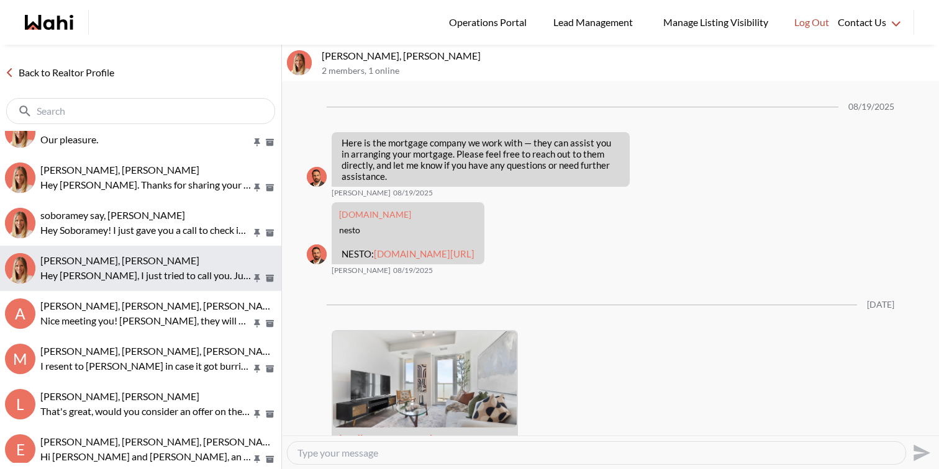
scroll to position [1638, 0]
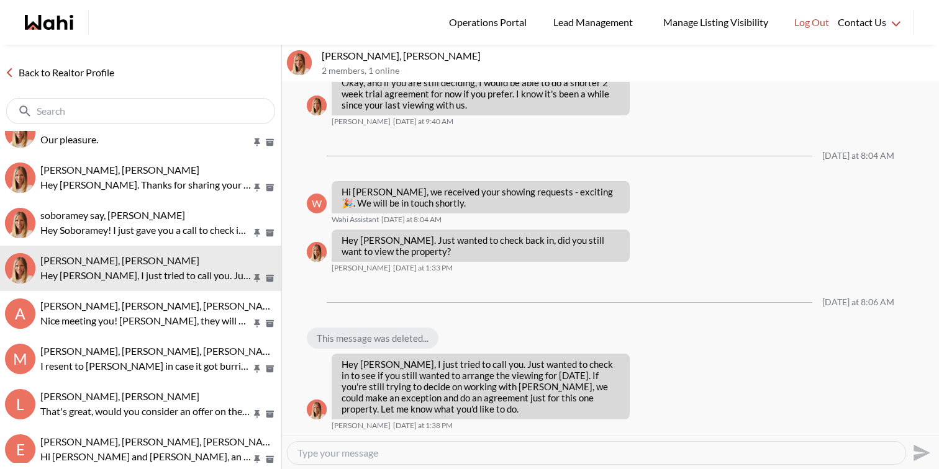
click at [451, 456] on textarea "Type your message" at bounding box center [596, 453] width 598 height 12
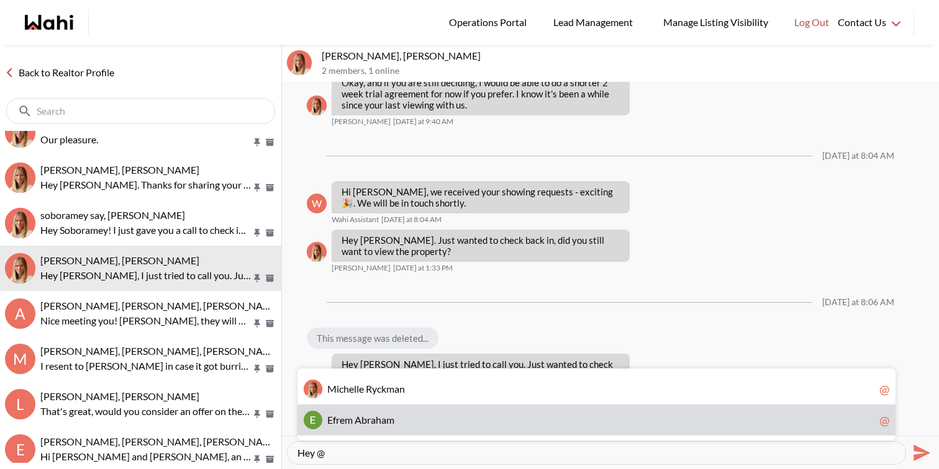
click at [446, 425] on span "E f r e m A b r a h a m" at bounding box center [600, 420] width 547 height 12
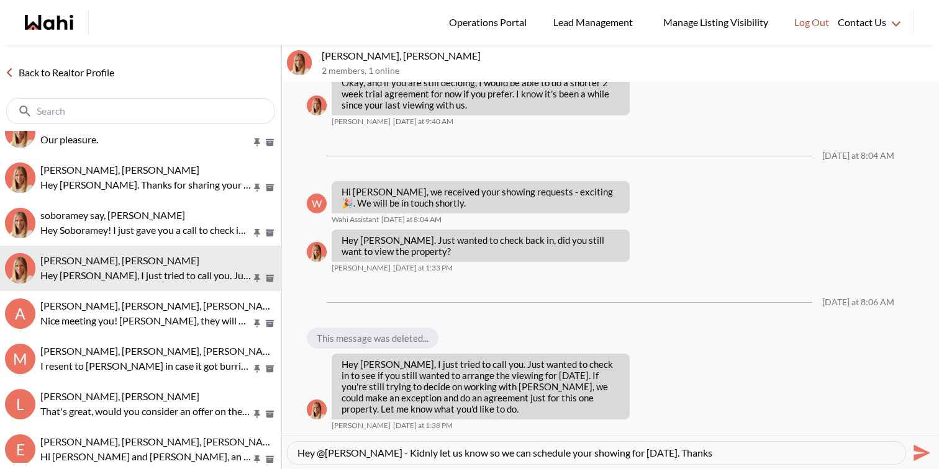
type textarea "Hey @Efrem Abraham - Kindly let us know so we can schedule your showing for tom…"
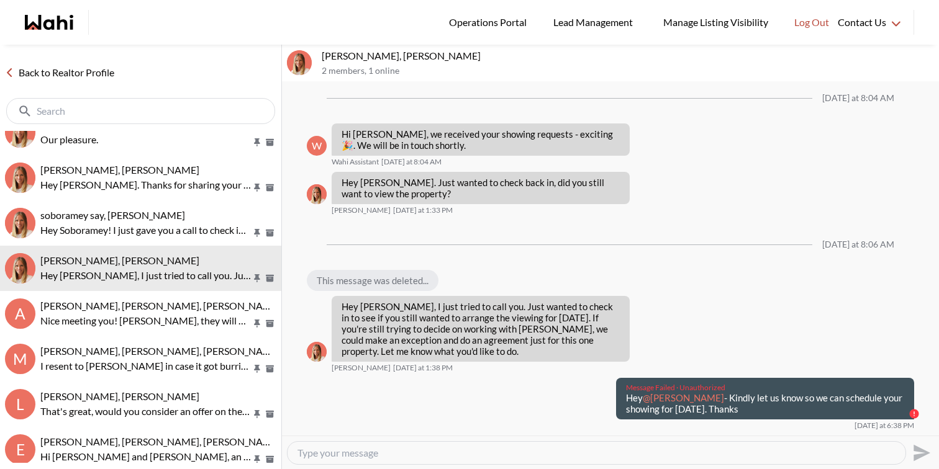
drag, startPoint x: 756, startPoint y: 417, endPoint x: 621, endPoint y: 409, distance: 135.0
click at [621, 409] on div "Message Failed · Unauthorized Hey @Efrem Abraham - Kindly let us know so we can…" at bounding box center [765, 399] width 298 height 42
copy p "Hey @Efrem Abraham - Kindly let us know so we can schedule your showing for tom…"
click at [628, 454] on textarea "Type your message" at bounding box center [596, 453] width 598 height 12
paste textarea "Hey @Efrem Abraham - Kindly let us know so we can schedule your showing for tom…"
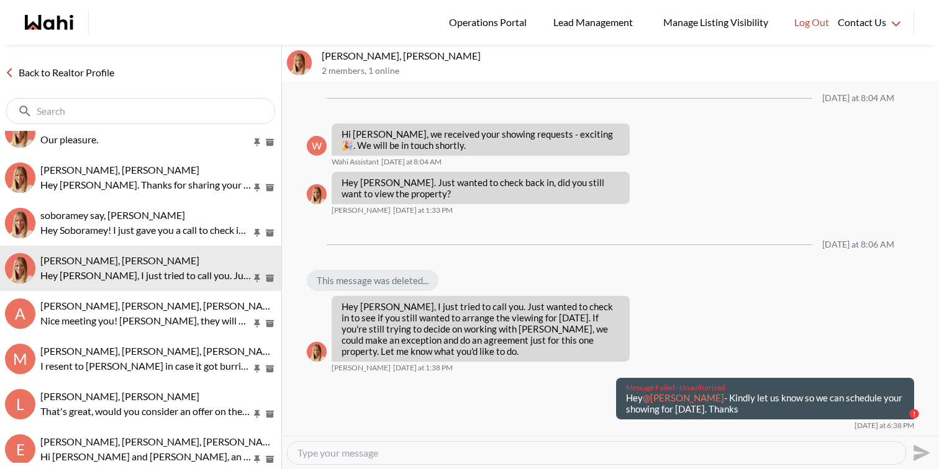
type textarea "Hey @Efrem Abraham - Kindly let us know so we can schedule your showing for tom…"
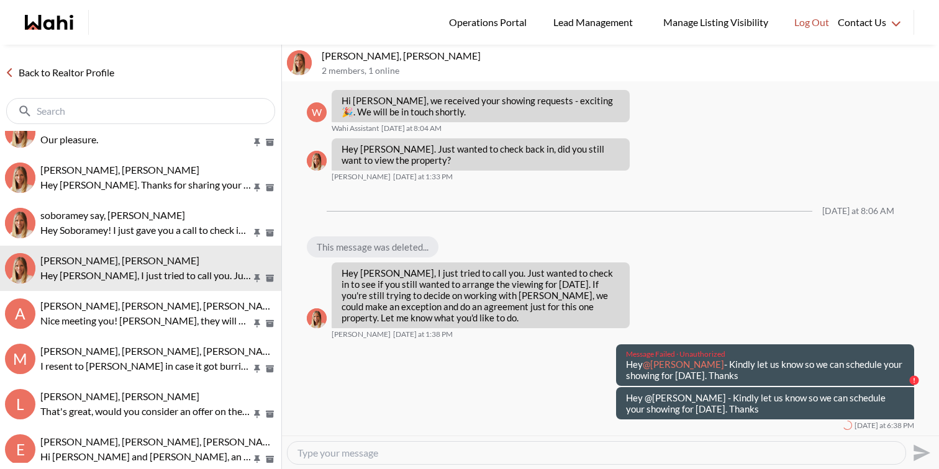
scroll to position [0, 0]
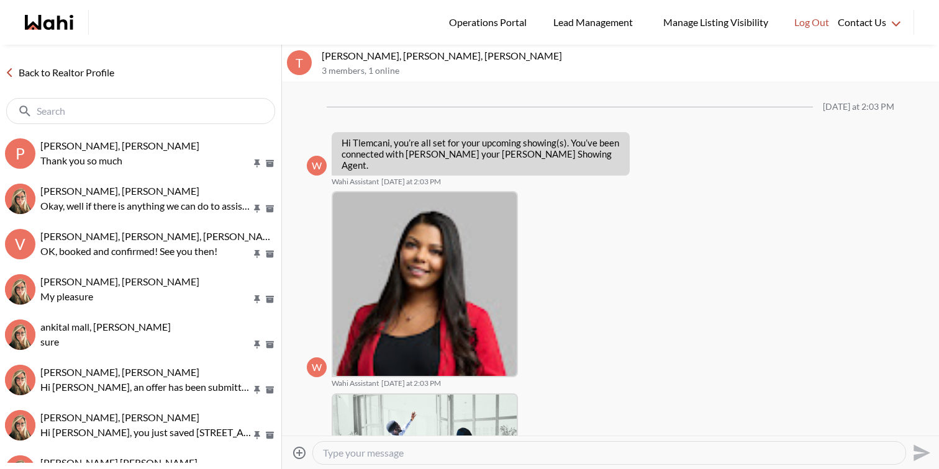
scroll to position [291, 0]
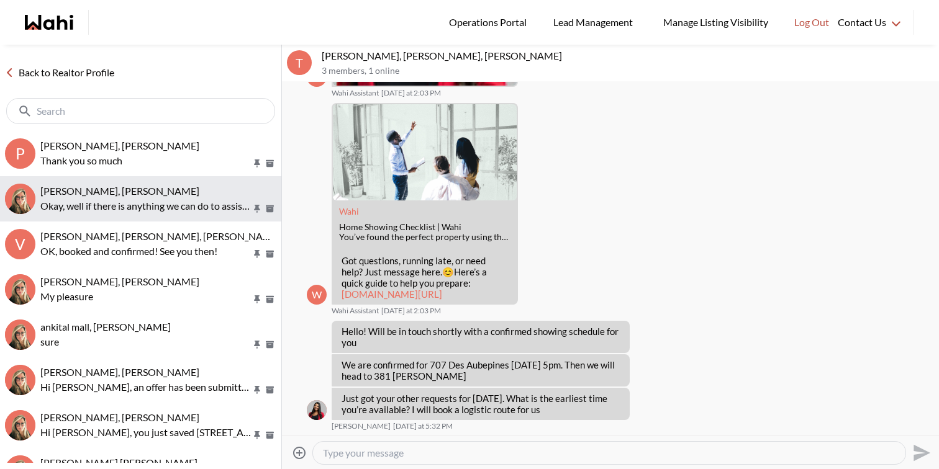
click at [162, 192] on div "tom smith, Barbara" at bounding box center [158, 191] width 236 height 12
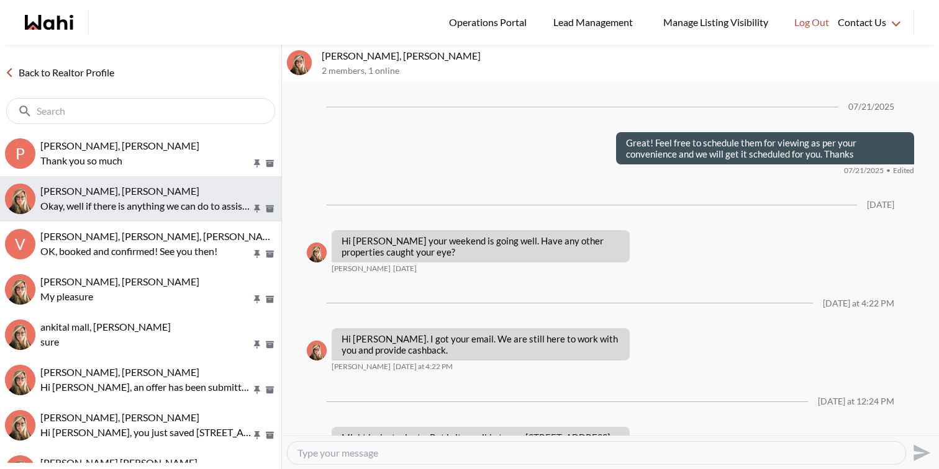
scroll to position [1174, 0]
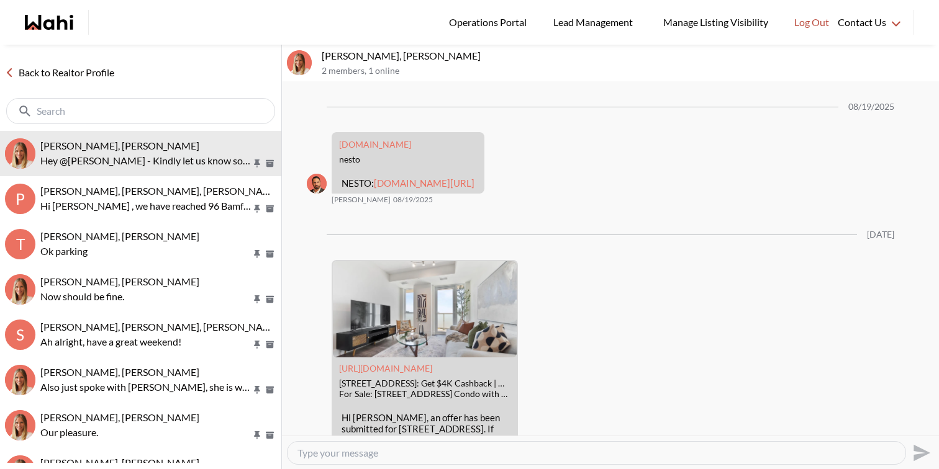
scroll to position [1616, 0]
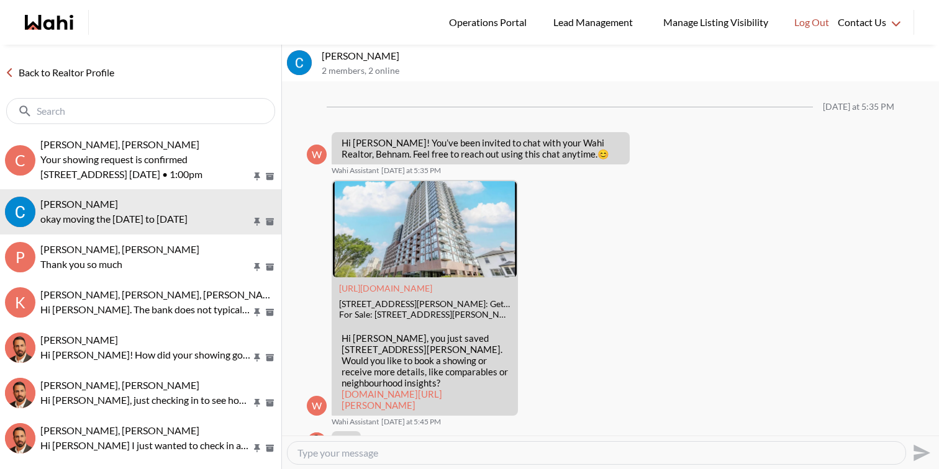
scroll to position [1215, 0]
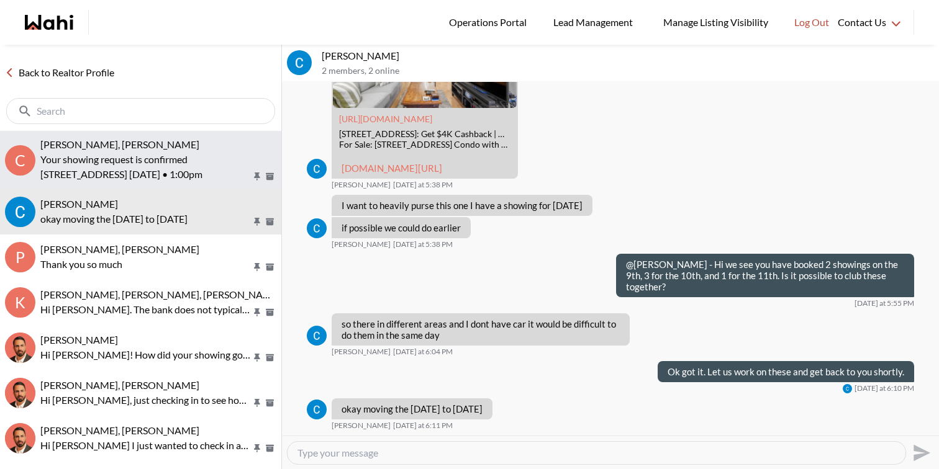
click at [125, 163] on p "Your showing request is confirmed" at bounding box center [145, 159] width 211 height 15
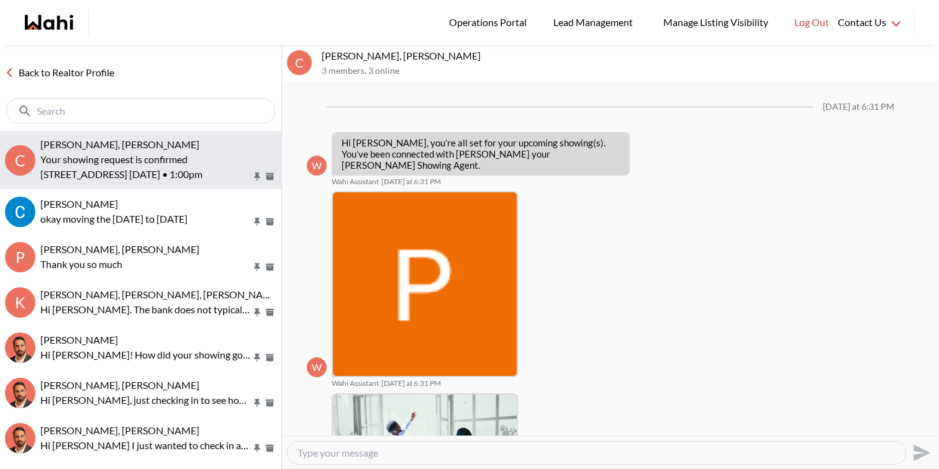
scroll to position [358, 0]
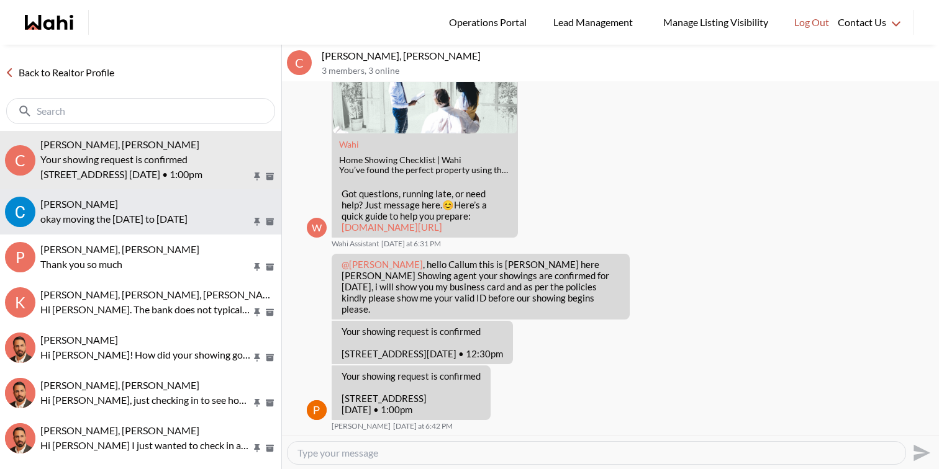
click at [129, 213] on p "okay moving the [DATE] to [DATE]" at bounding box center [145, 219] width 211 height 15
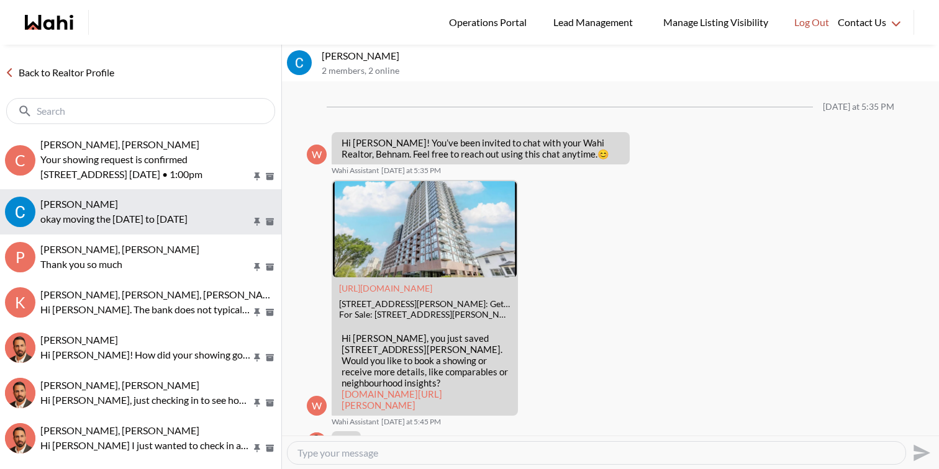
scroll to position [1215, 0]
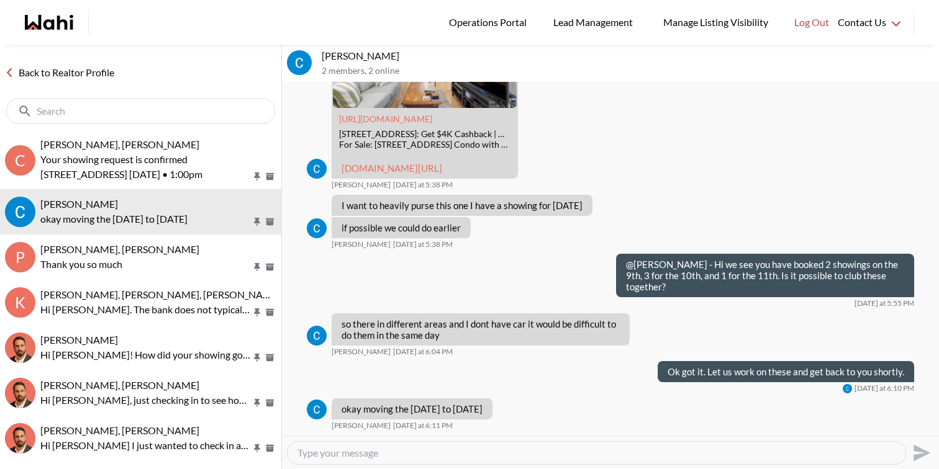
click at [368, 453] on textarea "Type your message" at bounding box center [596, 453] width 598 height 12
type textarea "Thank you"
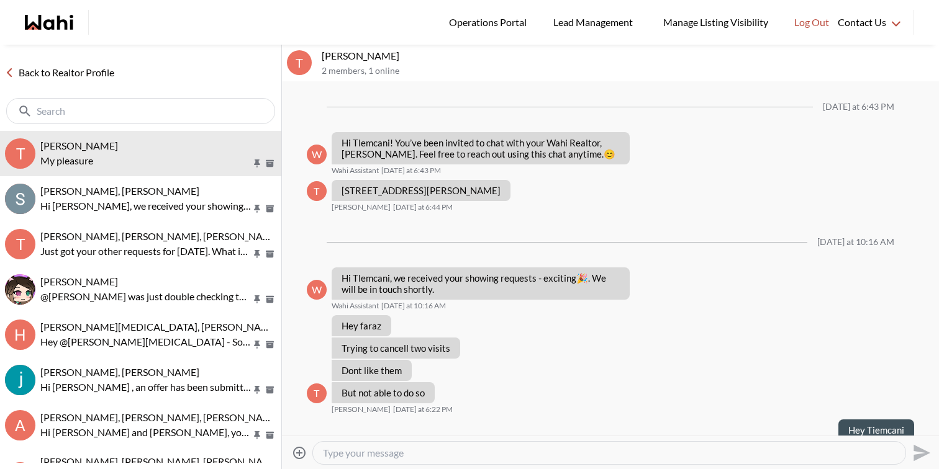
scroll to position [299, 0]
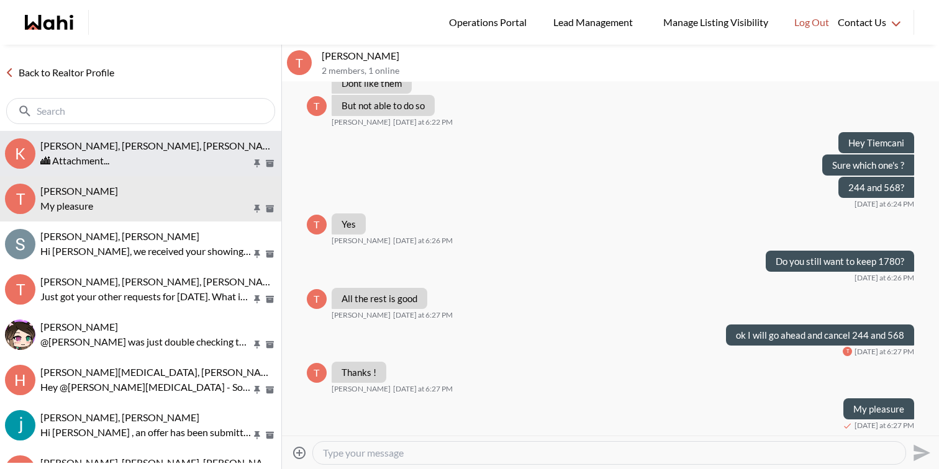
click at [160, 147] on span "[PERSON_NAME], [PERSON_NAME], [PERSON_NAME]" at bounding box center [160, 146] width 240 height 12
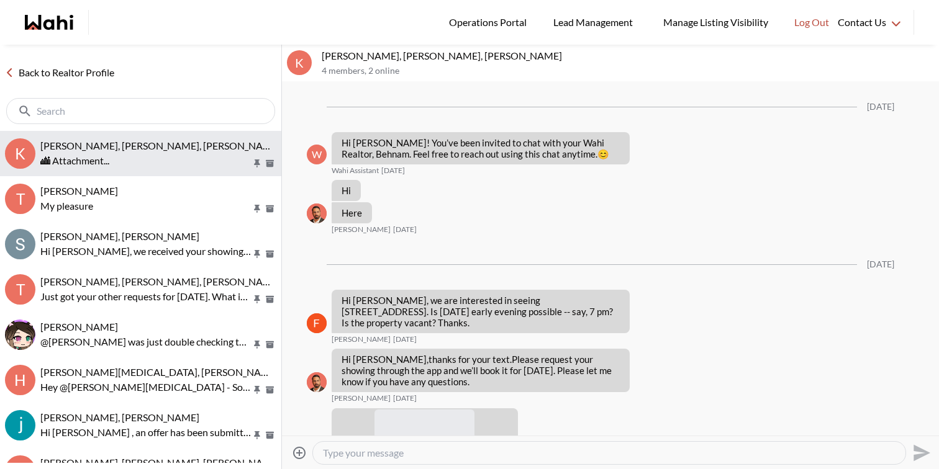
scroll to position [7403, 0]
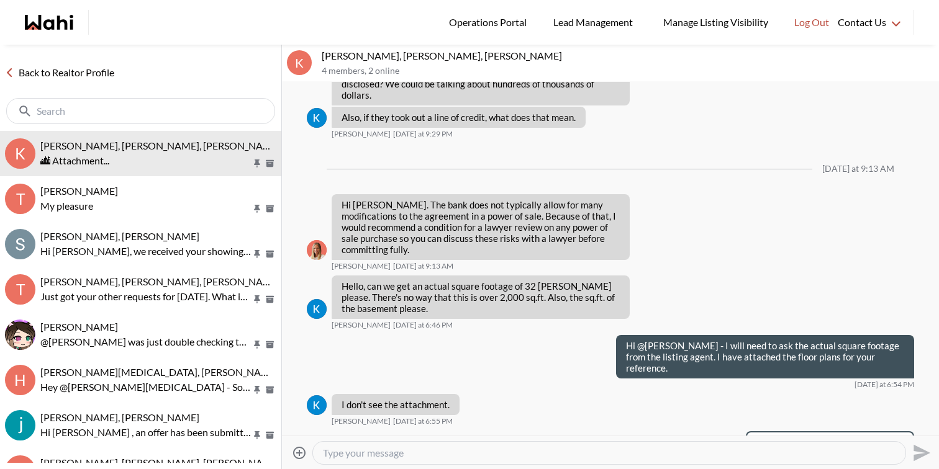
click at [531, 453] on textarea "Type your message" at bounding box center [609, 453] width 572 height 12
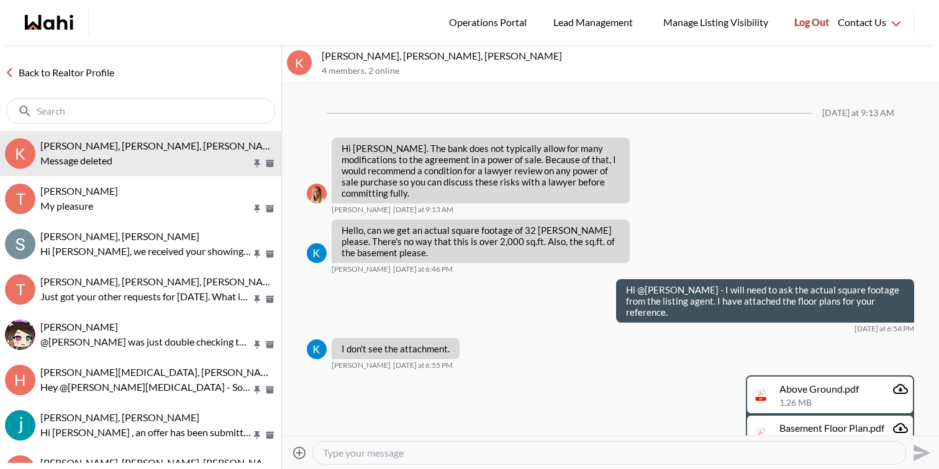
scroll to position [7429, 0]
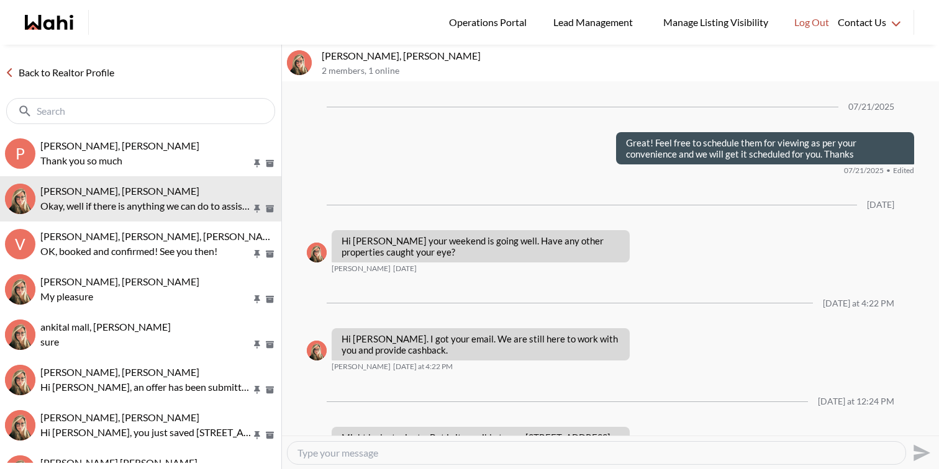
scroll to position [1174, 0]
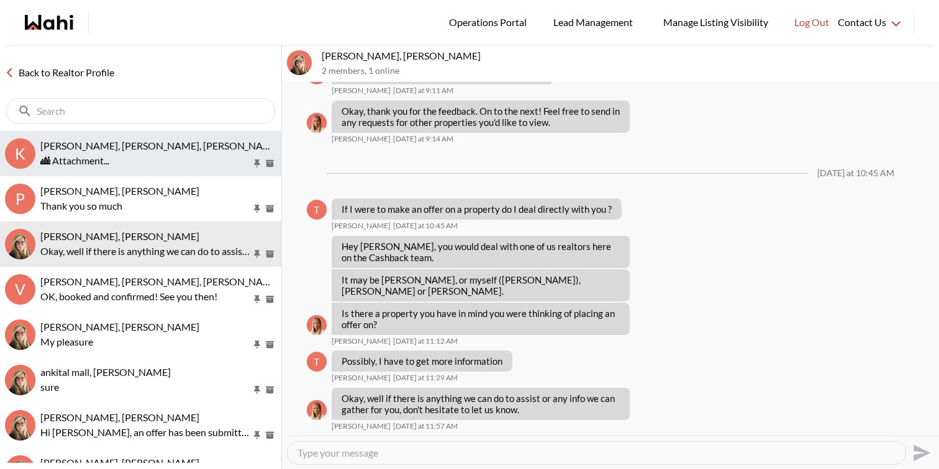
click at [199, 140] on span "[PERSON_NAME], [PERSON_NAME], [PERSON_NAME]" at bounding box center [160, 146] width 240 height 12
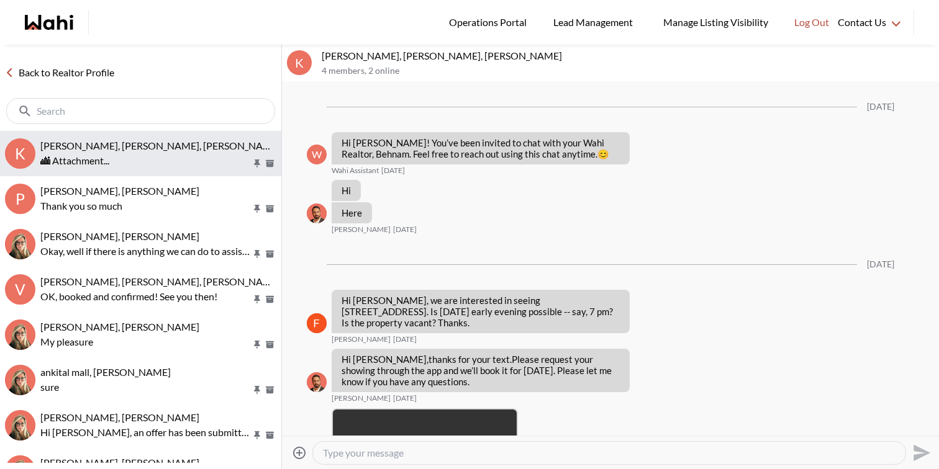
scroll to position [7403, 0]
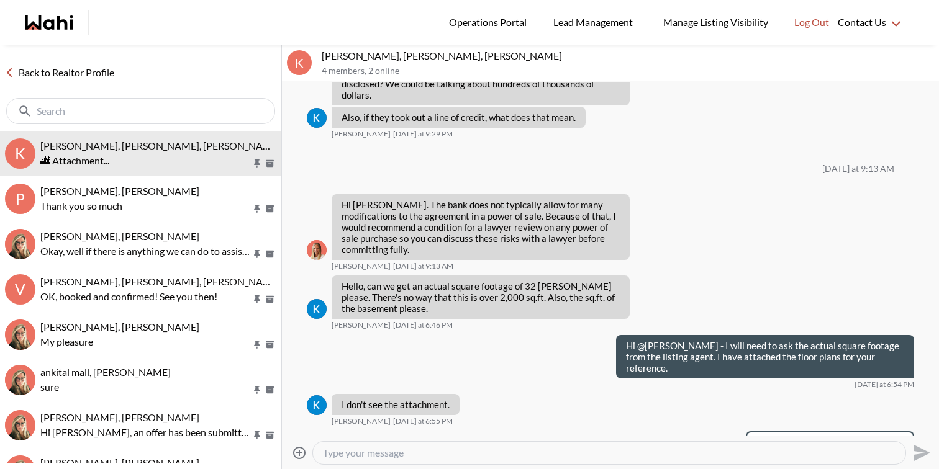
click at [407, 448] on textarea "Type your message" at bounding box center [609, 453] width 572 height 12
type textarea "I"
type textarea "Above ground is 2113 Sqft. Unfortunately we would know the exact sq ft of the b…"
click at [914, 452] on icon "Send" at bounding box center [920, 453] width 20 height 20
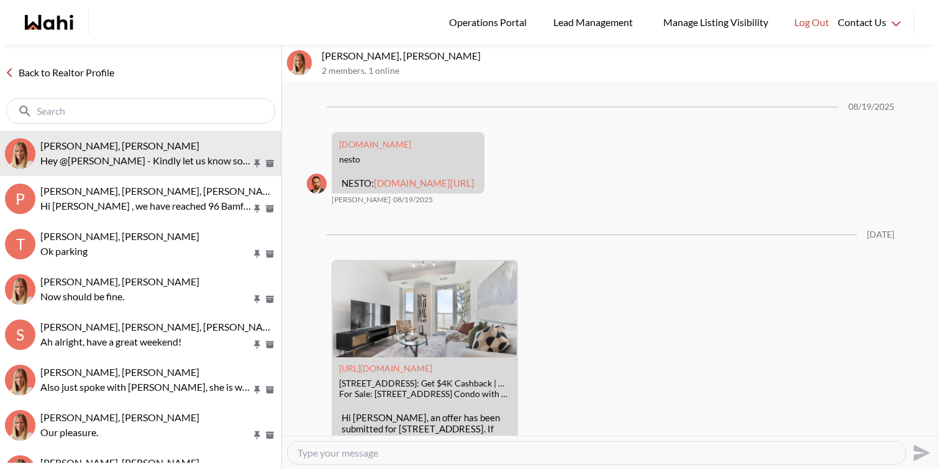
scroll to position [1616, 0]
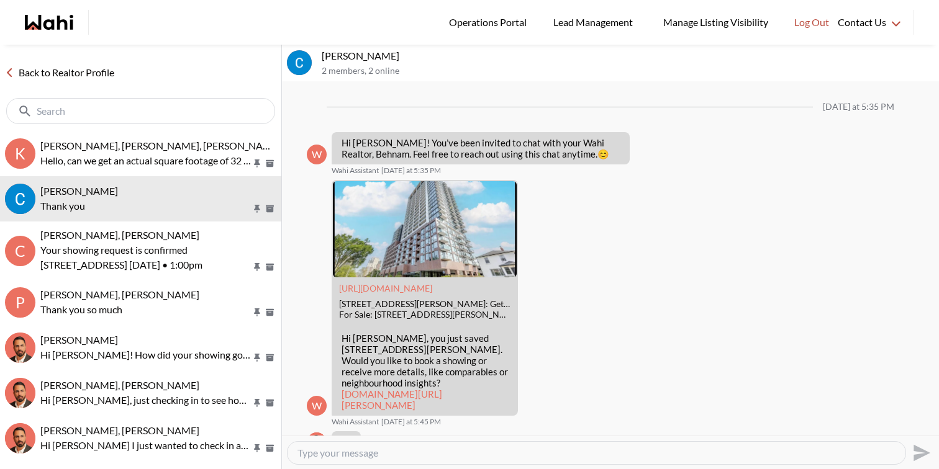
scroll to position [1252, 0]
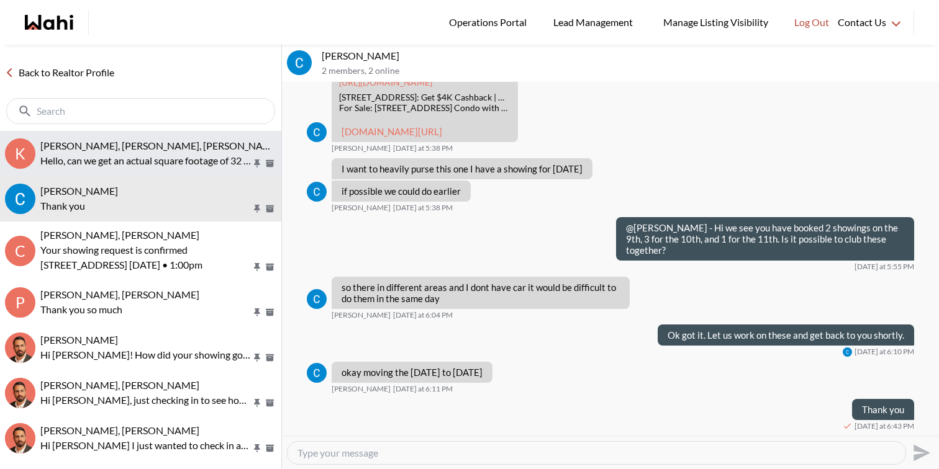
click at [161, 150] on span "[PERSON_NAME], [PERSON_NAME], [PERSON_NAME]" at bounding box center [160, 146] width 240 height 12
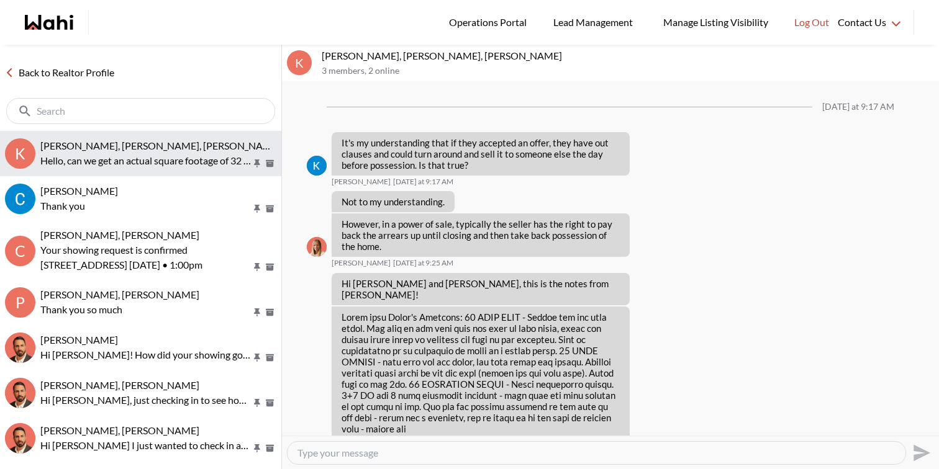
scroll to position [2143, 0]
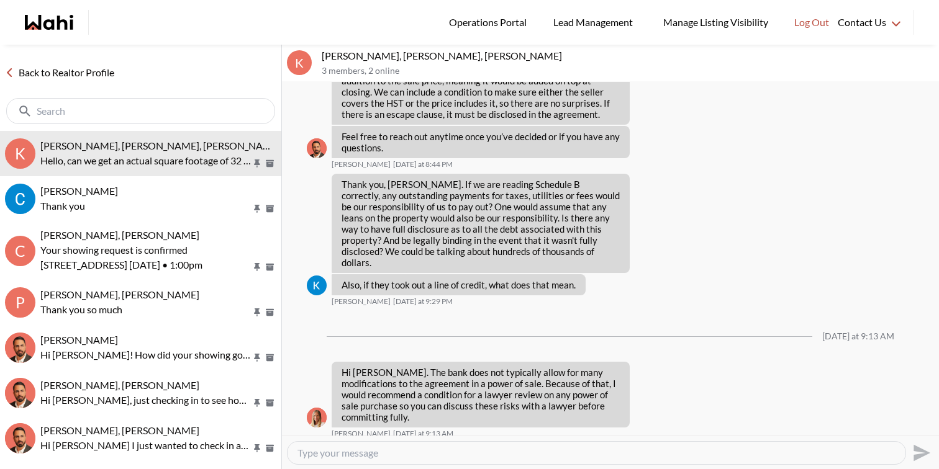
drag, startPoint x: 568, startPoint y: 387, endPoint x: 523, endPoint y: 383, distance: 45.5
click at [523, 448] on p "Hello, can we get an actual square footage of 32 [PERSON_NAME] please. There's …" at bounding box center [480, 465] width 278 height 34
copy p "32 McBrid"
click at [367, 451] on textarea "Type your message" at bounding box center [596, 453] width 598 height 12
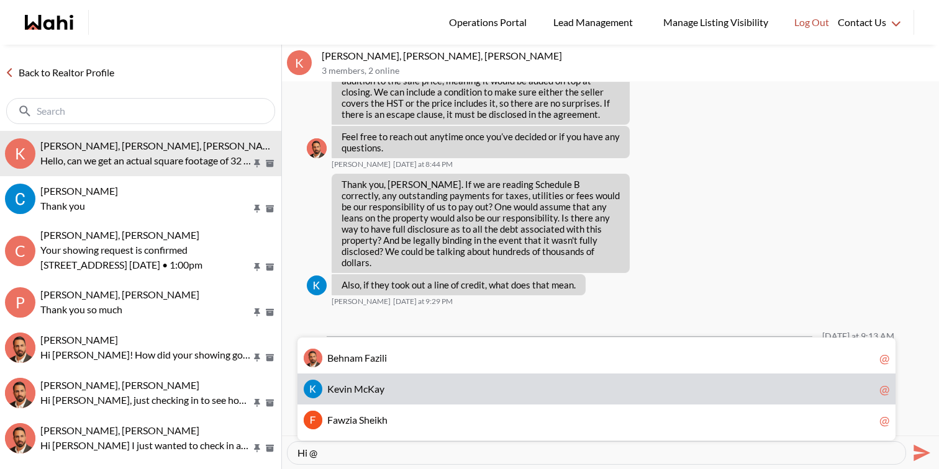
click at [362, 390] on span "M" at bounding box center [358, 389] width 9 height 12
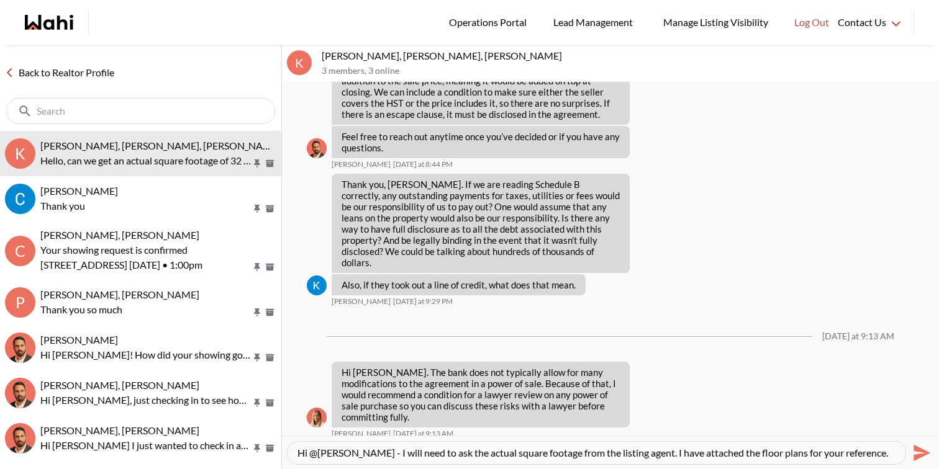
type textarea "Hi @[PERSON_NAME] - I will need to ask the actual square footage from the listi…"
click at [921, 453] on icon "Send" at bounding box center [921, 452] width 17 height 17
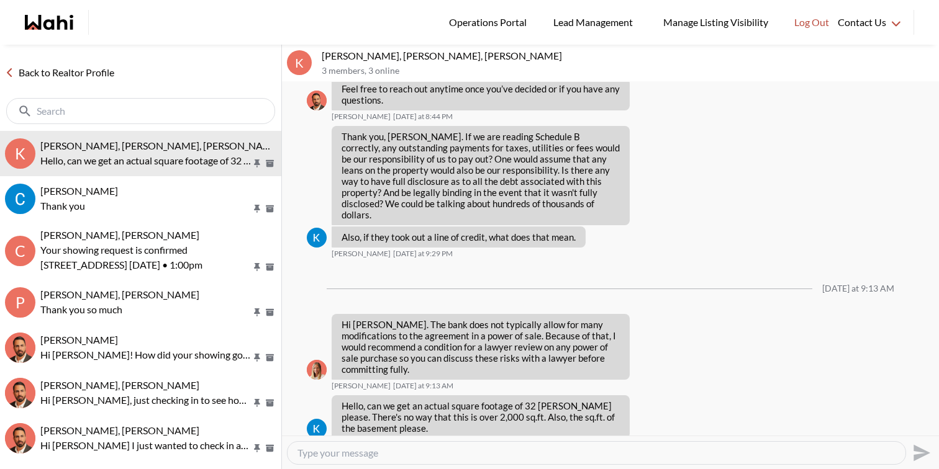
drag, startPoint x: 898, startPoint y: 423, endPoint x: 614, endPoint y: 406, distance: 284.2
drag, startPoint x: 896, startPoint y: 422, endPoint x: 626, endPoint y: 408, distance: 270.4
copy p "Hi @[PERSON_NAME] - I will need to ask the actual square footage from the listi…"
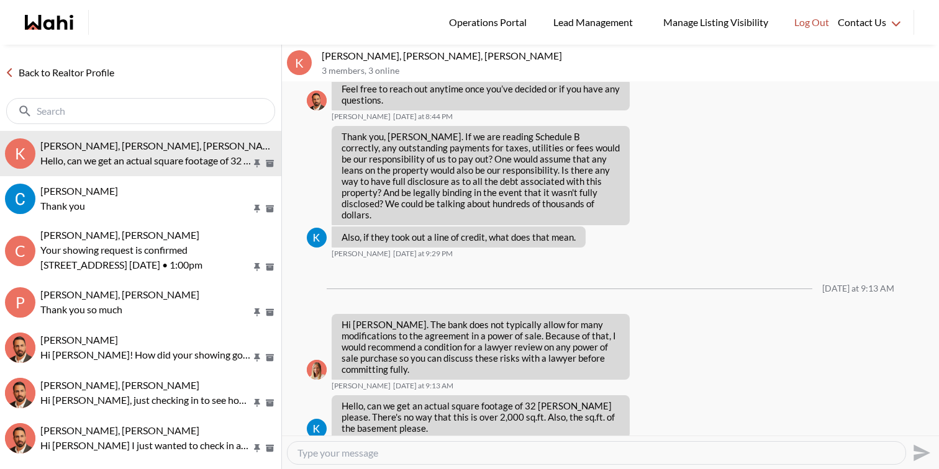
click at [764, 455] on textarea "Type your message" at bounding box center [596, 453] width 598 height 12
paste textarea "Hi @[PERSON_NAME] - I will need to ask the actual square footage from the listi…"
type textarea "Hi @[PERSON_NAME] - I will need to ask the actual square footage from the listi…"
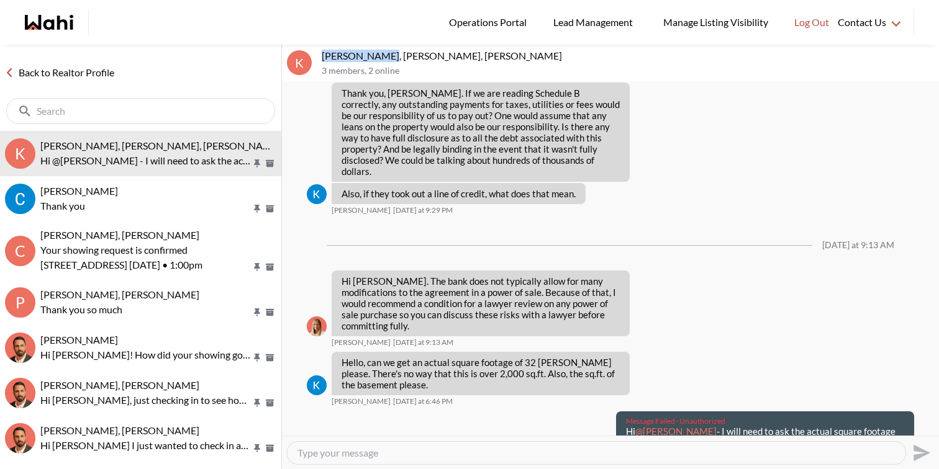
drag, startPoint x: 382, startPoint y: 55, endPoint x: 311, endPoint y: 52, distance: 70.8
click at [311, 52] on div "K [PERSON_NAME], [PERSON_NAME], [PERSON_NAME] 3 members , 2 online" at bounding box center [610, 63] width 657 height 37
copy div "[PERSON_NAME],"
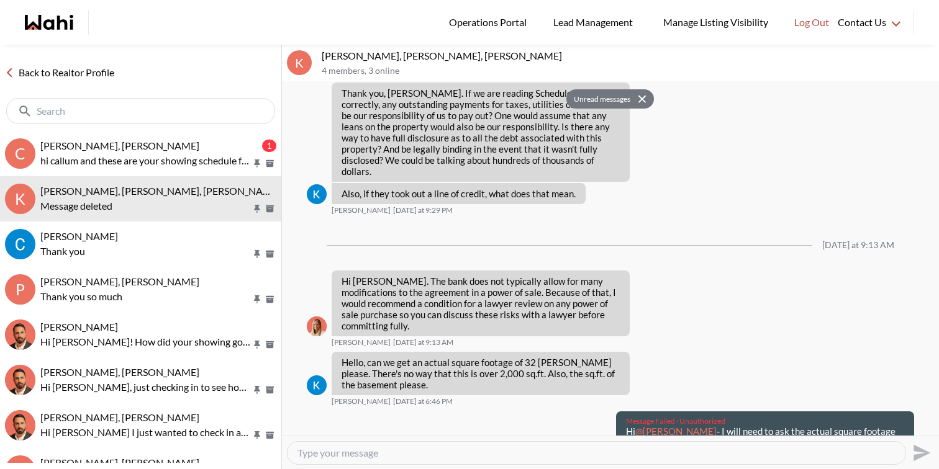
scroll to position [2391, 0]
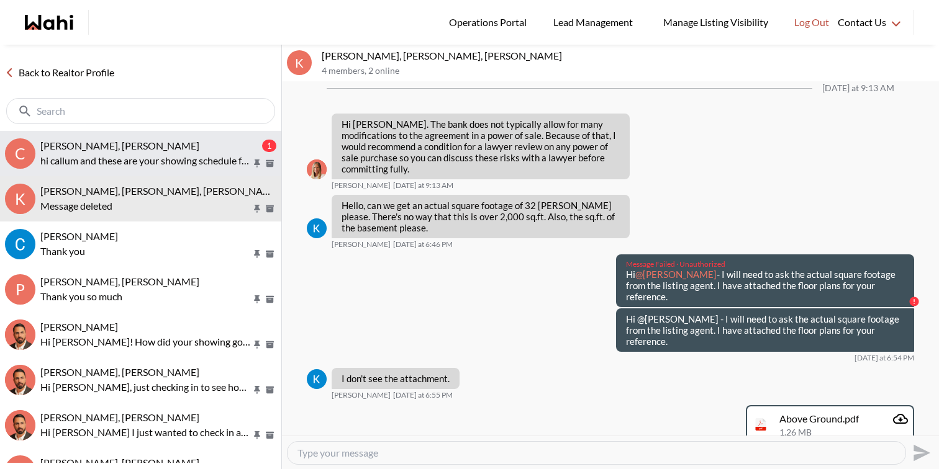
click at [140, 142] on span "Callum Ryan, Paul, Behnam" at bounding box center [119, 146] width 159 height 12
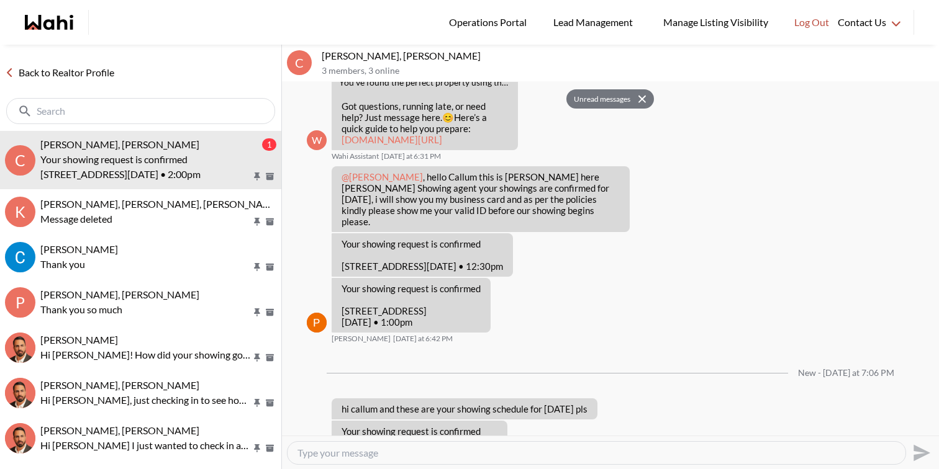
scroll to position [501, 0]
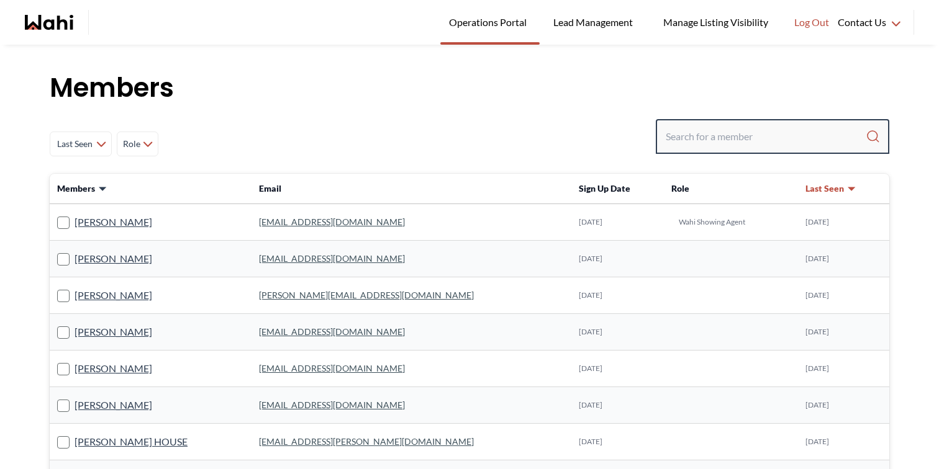
click at [705, 137] on input "Search input" at bounding box center [765, 136] width 200 height 22
paste input "Kevin McKay,"
type input "Kevin McKay,"
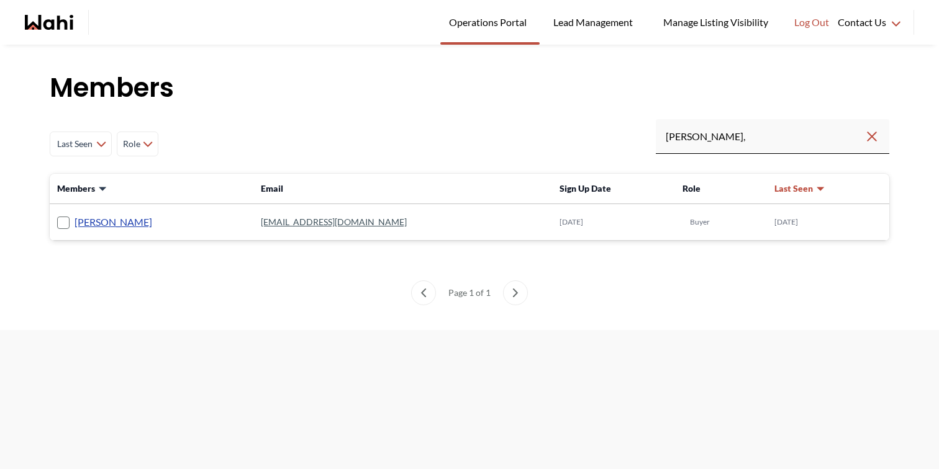
click at [109, 226] on link "[PERSON_NAME]" at bounding box center [113, 222] width 78 height 16
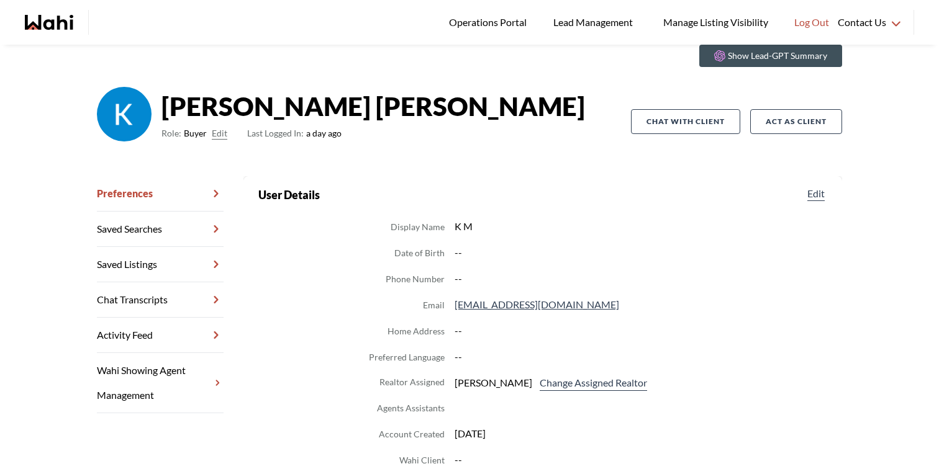
scroll to position [52, 0]
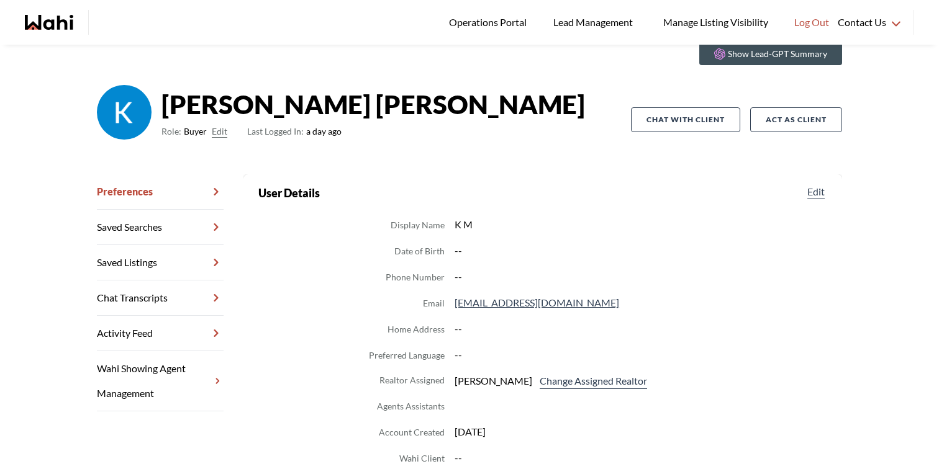
click at [186, 288] on link "Chat Transcripts" at bounding box center [160, 298] width 127 height 35
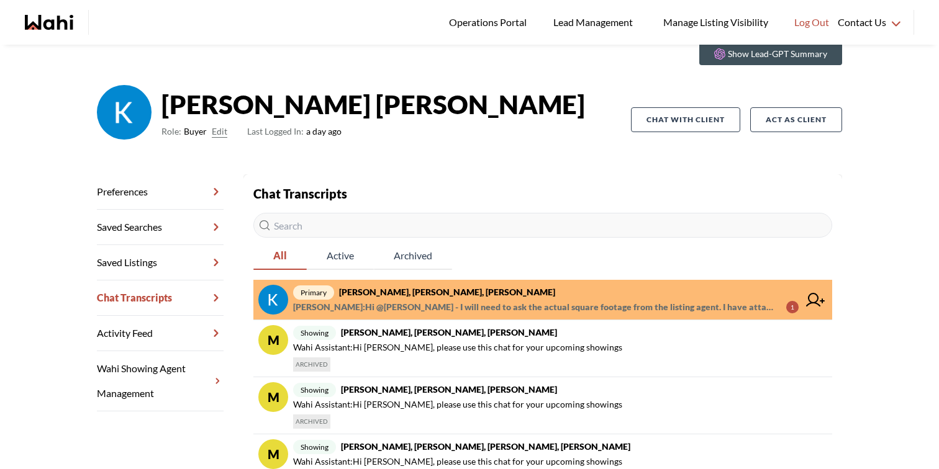
click at [817, 294] on icon at bounding box center [815, 300] width 19 height 14
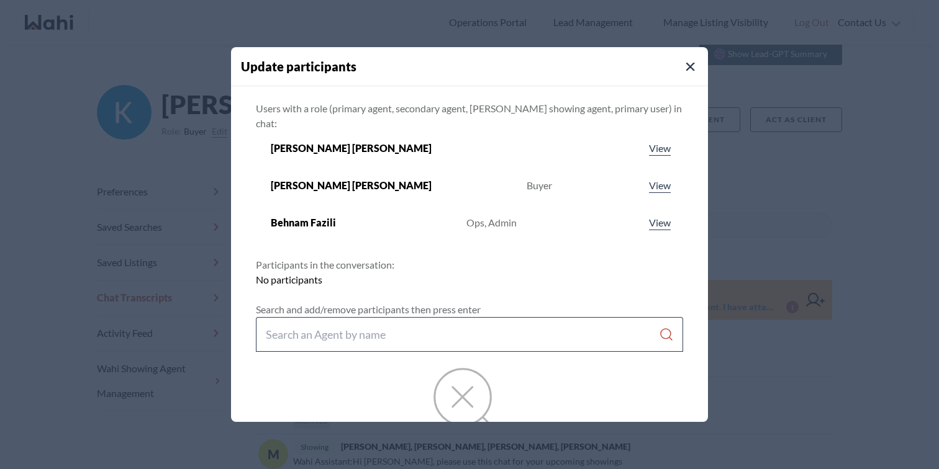
click at [405, 323] on input "Search input" at bounding box center [462, 334] width 393 height 22
type input "faraz"
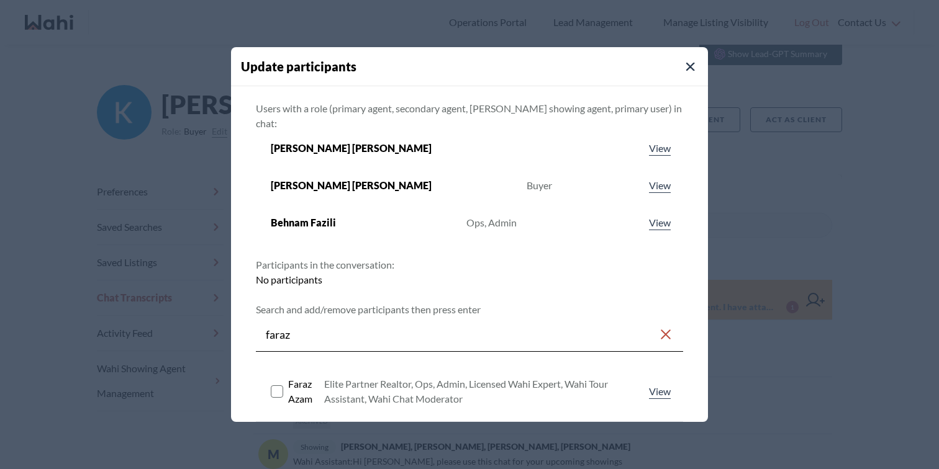
click at [282, 386] on rect at bounding box center [277, 392] width 12 height 12
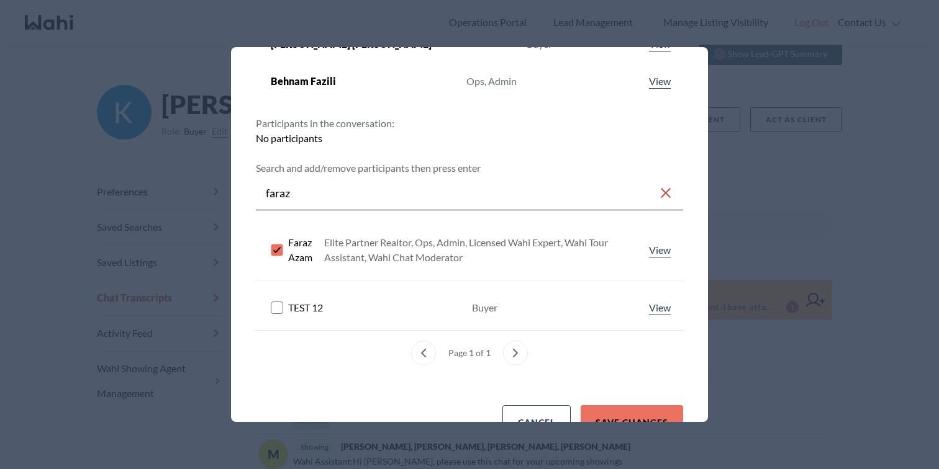
scroll to position [169, 0]
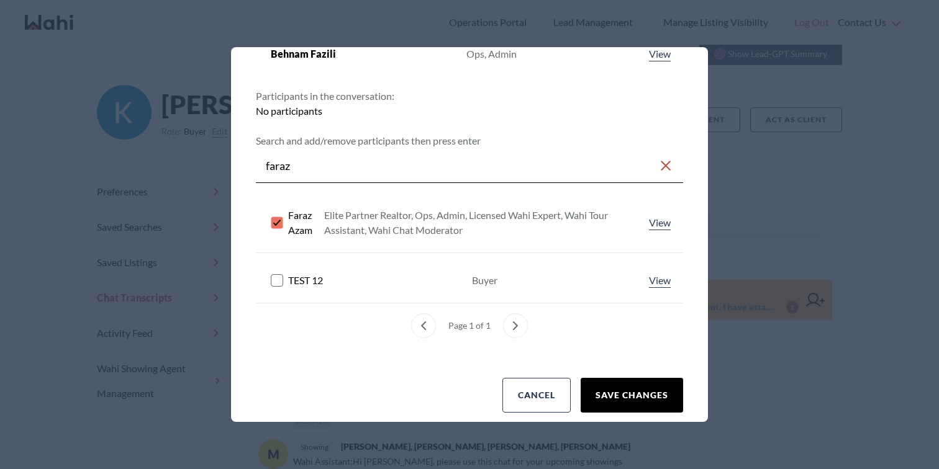
click at [636, 378] on button "Save changes" at bounding box center [631, 395] width 102 height 35
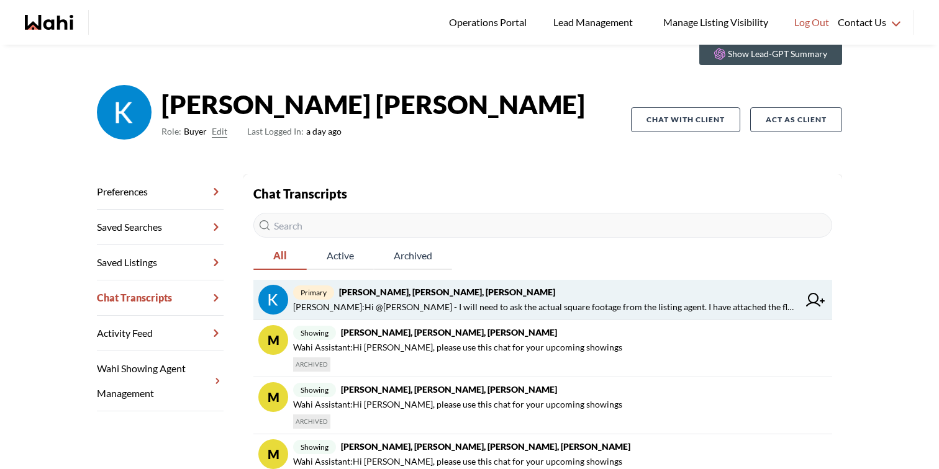
click at [645, 289] on span "primary Kevin McKay, Fawzia Sheikh, Behnam" at bounding box center [545, 292] width 505 height 15
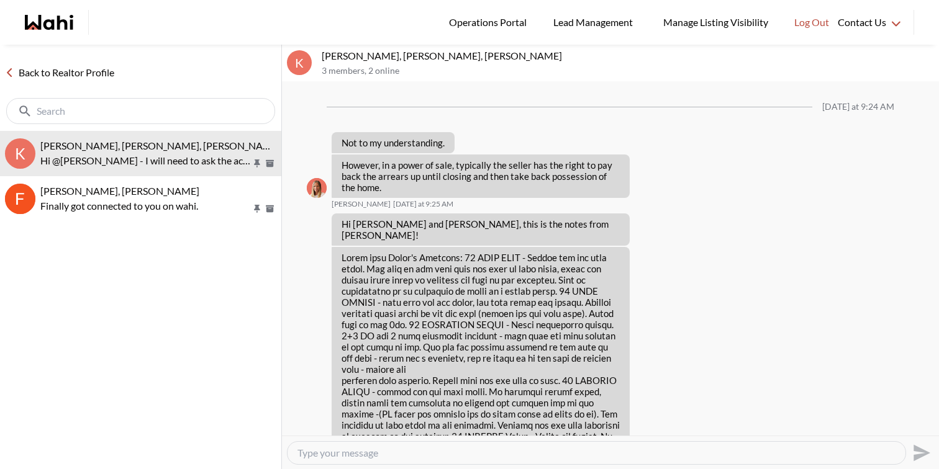
scroll to position [2132, 0]
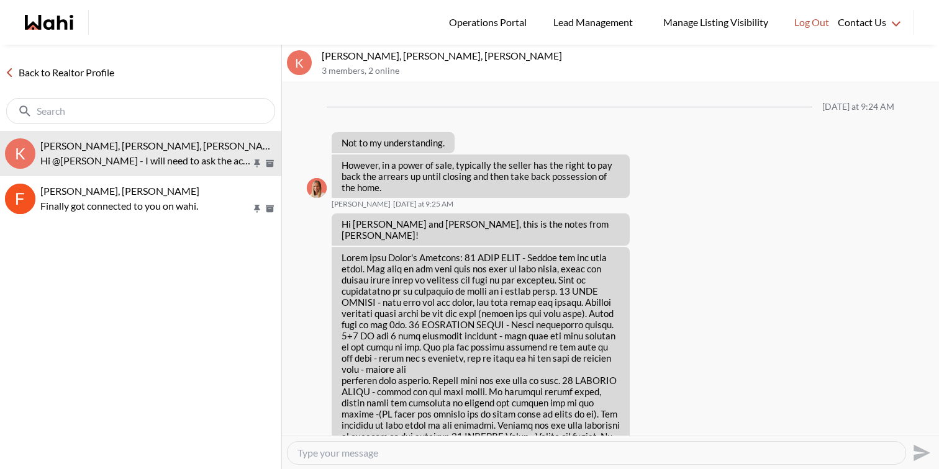
scroll to position [2132, 0]
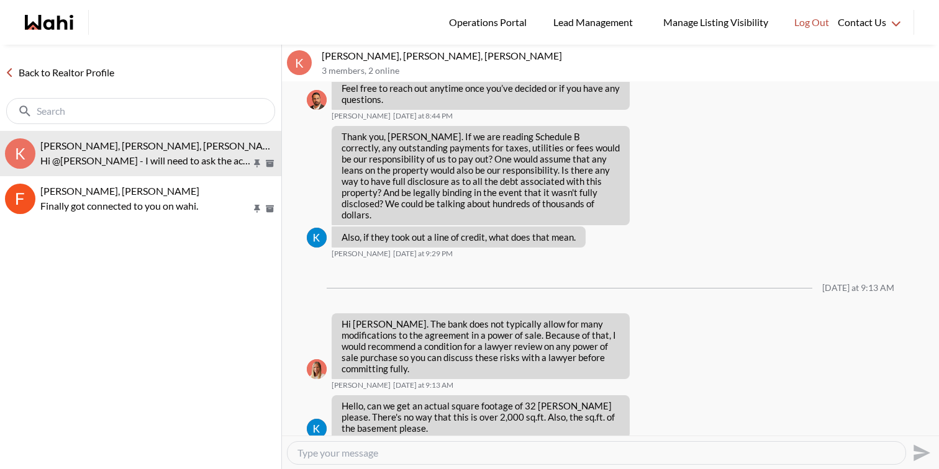
click at [716, 461] on div at bounding box center [596, 453] width 618 height 22
click at [716, 456] on textarea "Type your message" at bounding box center [596, 453] width 598 height 12
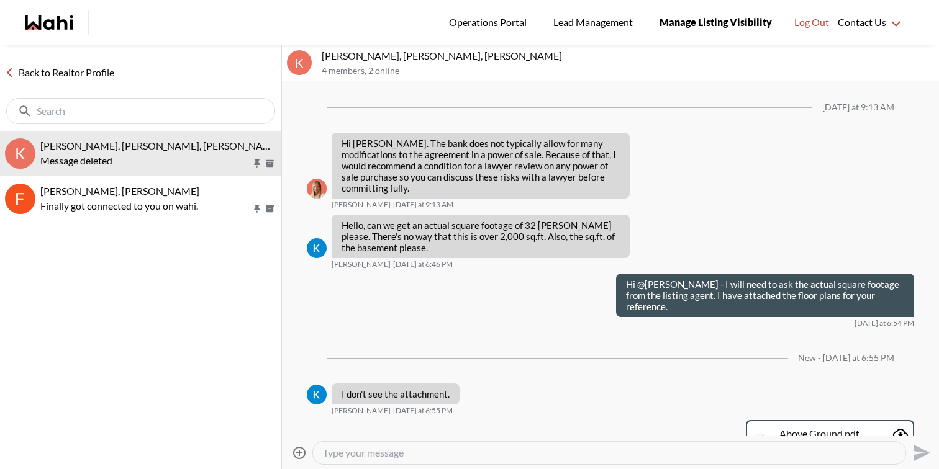
scroll to position [2338, 0]
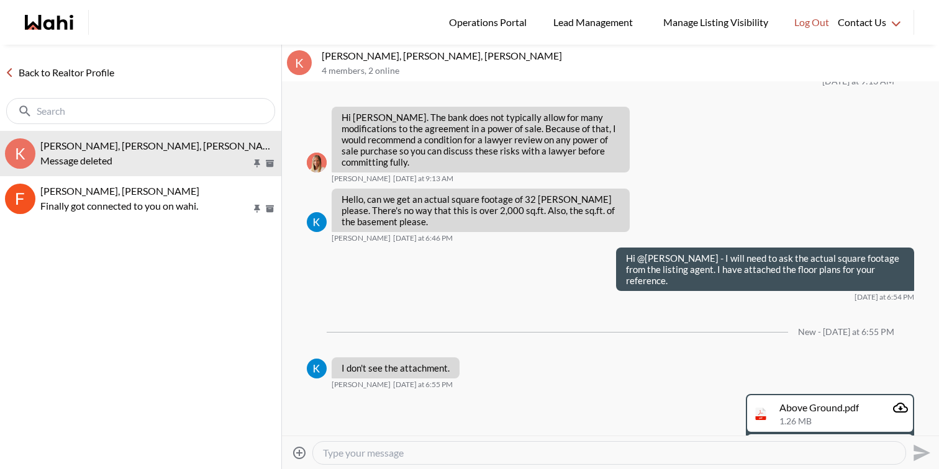
click at [59, 72] on link "Back to Realtor Profile" at bounding box center [59, 73] width 119 height 16
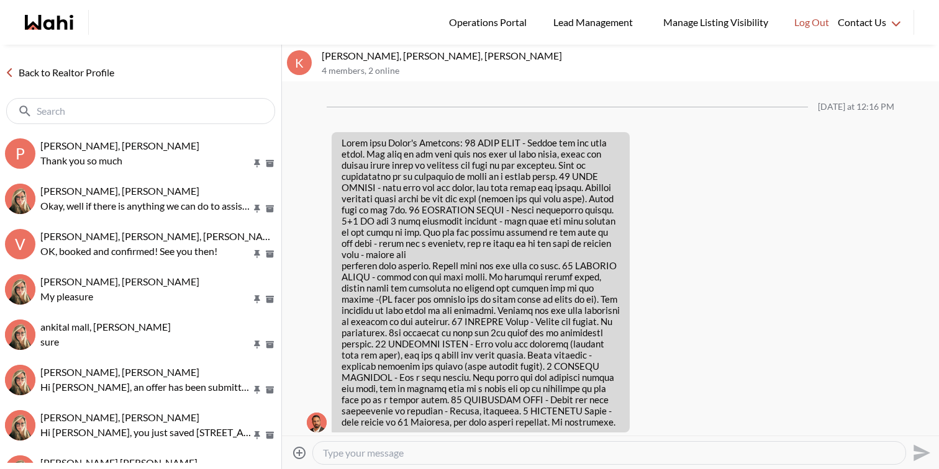
scroll to position [2207, 0]
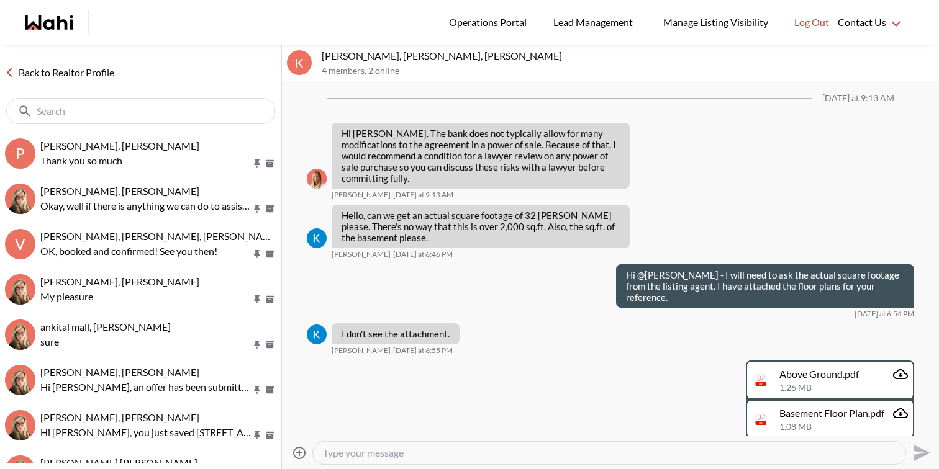
click at [589, 461] on icon "Open Message Actions Menu" at bounding box center [587, 462] width 7 height 2
click at [564, 374] on button "Delete" at bounding box center [545, 376] width 99 height 22
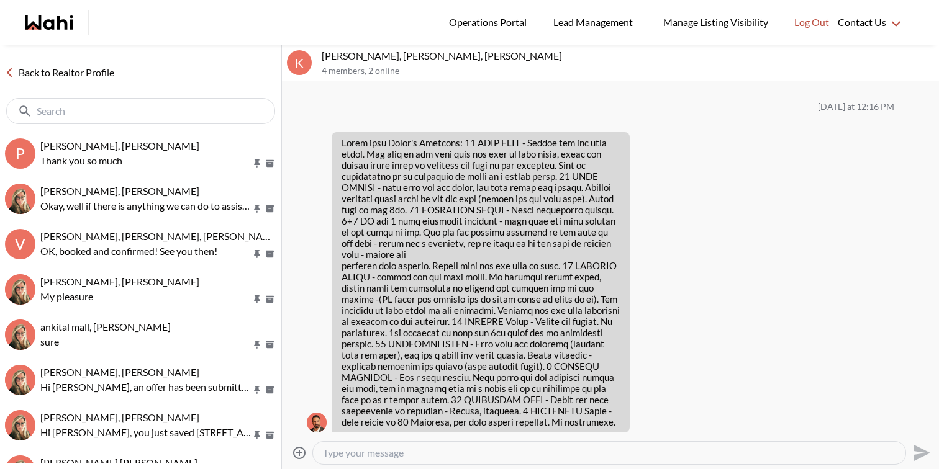
scroll to position [2185, 0]
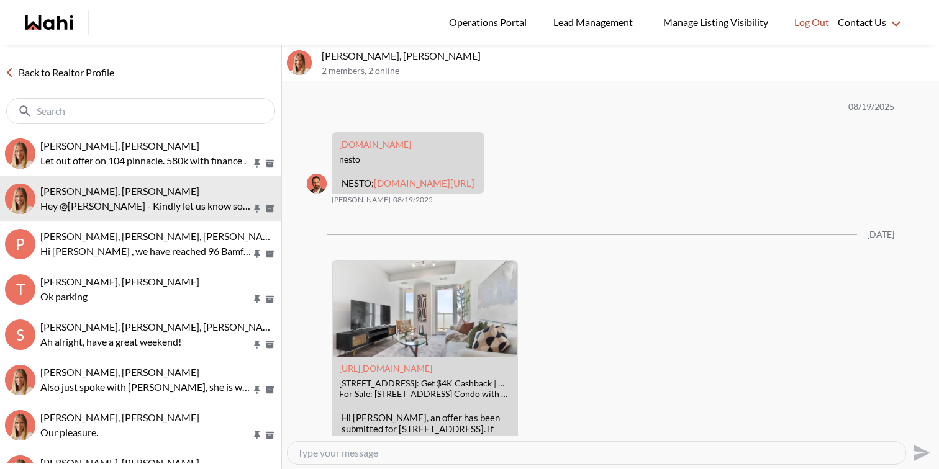
scroll to position [1616, 0]
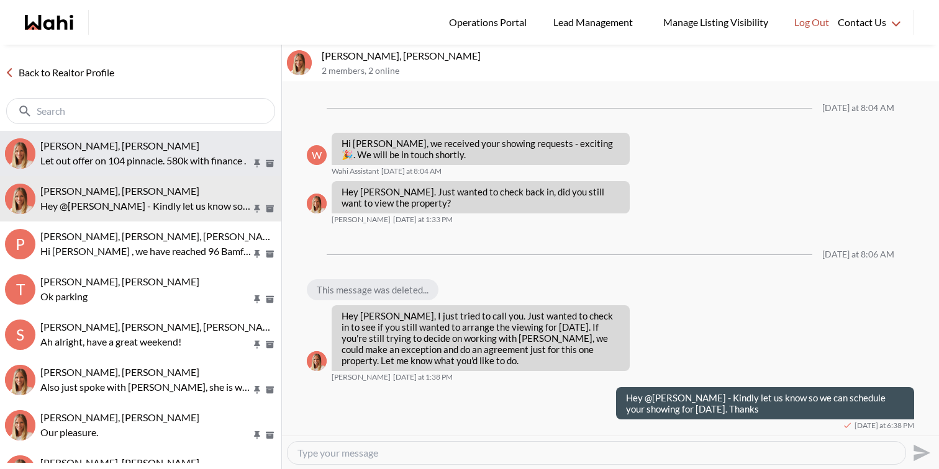
click at [156, 150] on div "Tanya Fita, Michelle" at bounding box center [158, 146] width 236 height 12
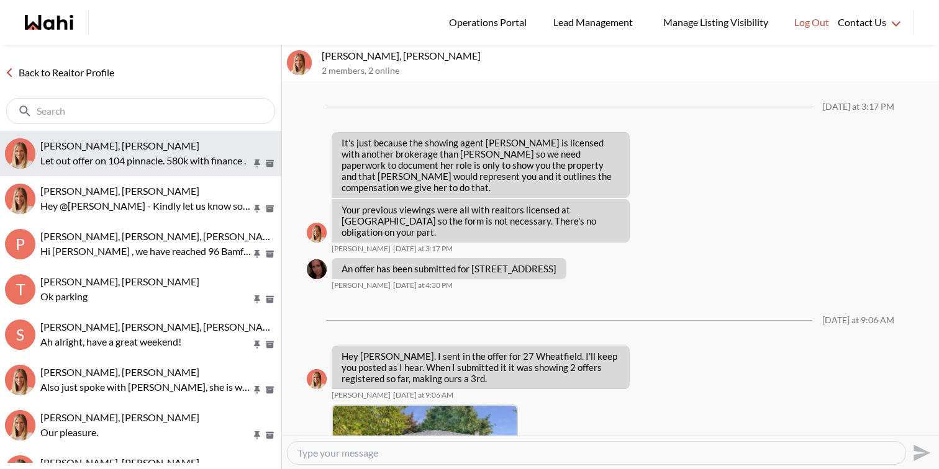
scroll to position [1191, 0]
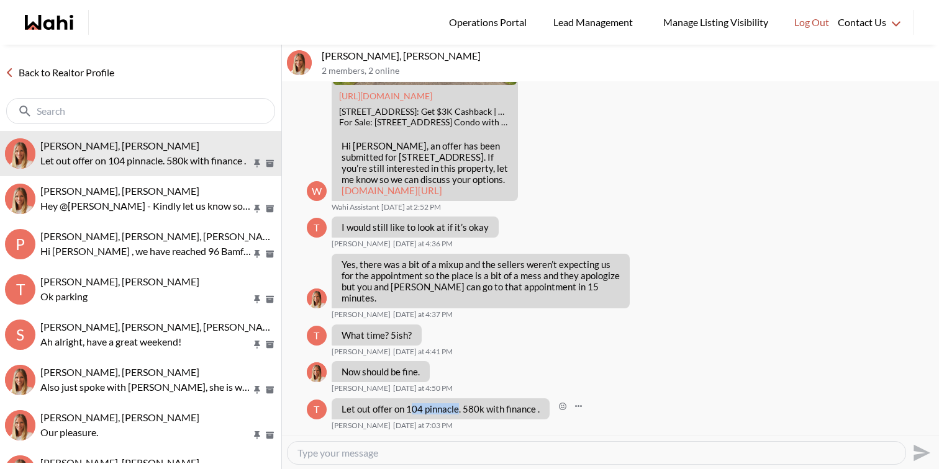
drag, startPoint x: 457, startPoint y: 411, endPoint x: 408, endPoint y: 407, distance: 48.6
click at [408, 407] on p "Let out offer on 104 pinnacle. 580k with finance ." at bounding box center [440, 409] width 198 height 11
drag, startPoint x: 405, startPoint y: 407, endPoint x: 459, endPoint y: 410, distance: 53.4
click at [459, 410] on p "Let out offer on 104 pinnacle. 580k with finance ." at bounding box center [440, 409] width 198 height 11
copy p "104 pinnacle"
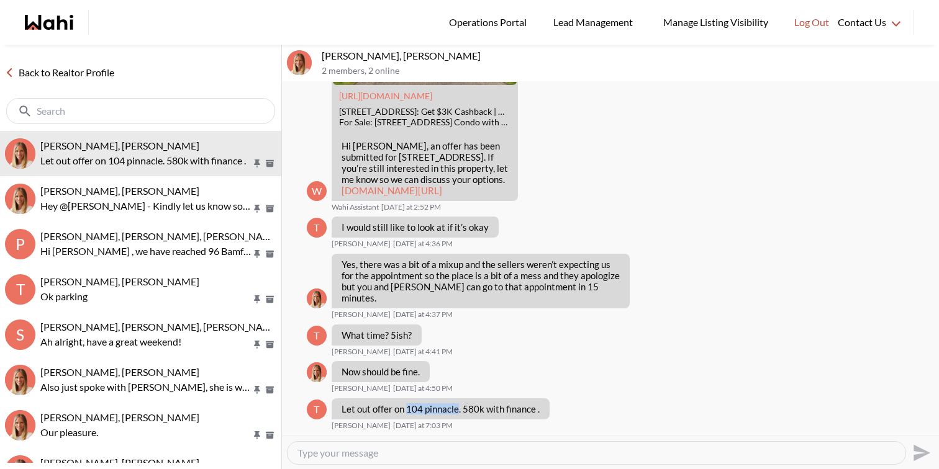
click at [396, 455] on textarea "Type your message" at bounding box center [596, 453] width 598 height 12
paste textarea "105 Pinnacle Dr #94, Kitchener, Ontario N2P 1B8"
type textarea "Hi [PERSON_NAME], are you referring to [STREET_ADDRESS] ?"
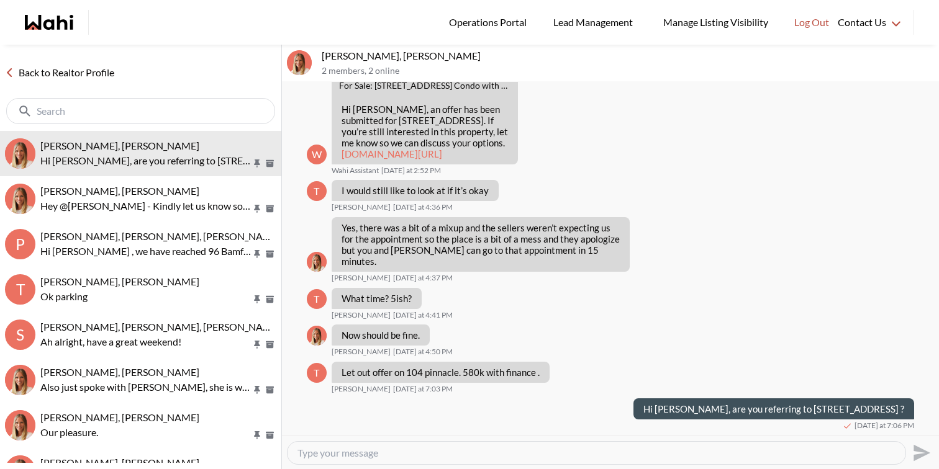
scroll to position [1239, 0]
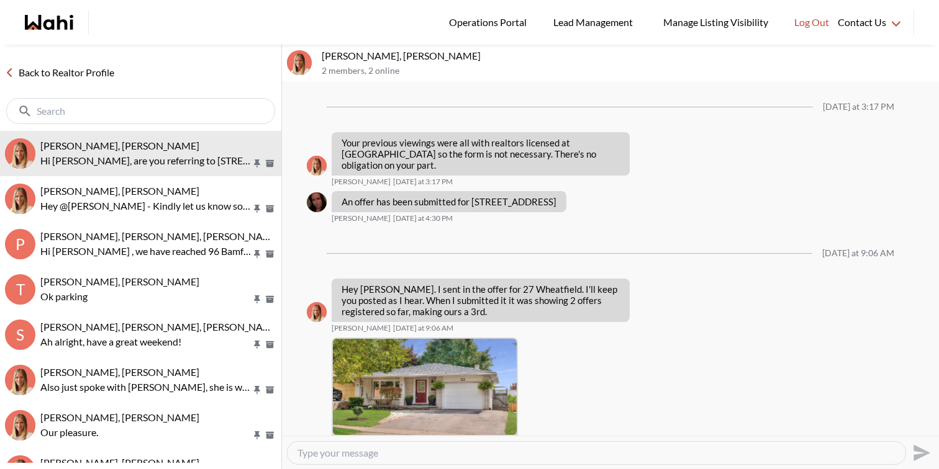
scroll to position [1183, 0]
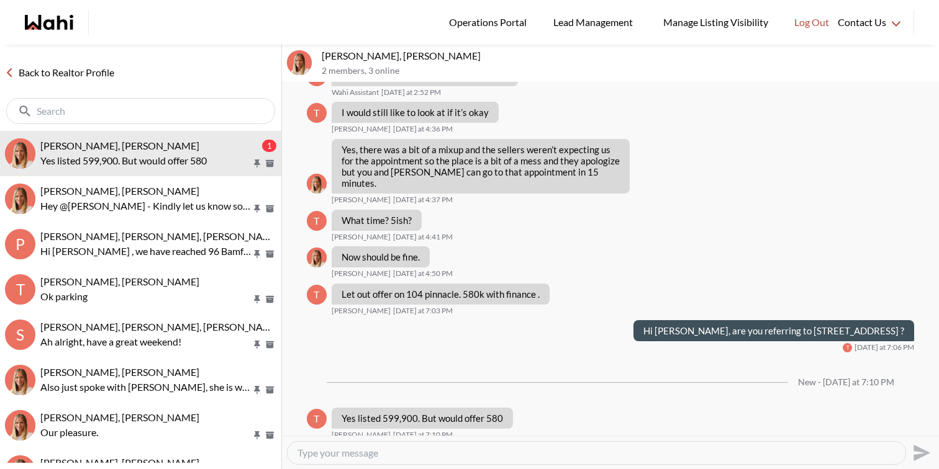
scroll to position [1270, 0]
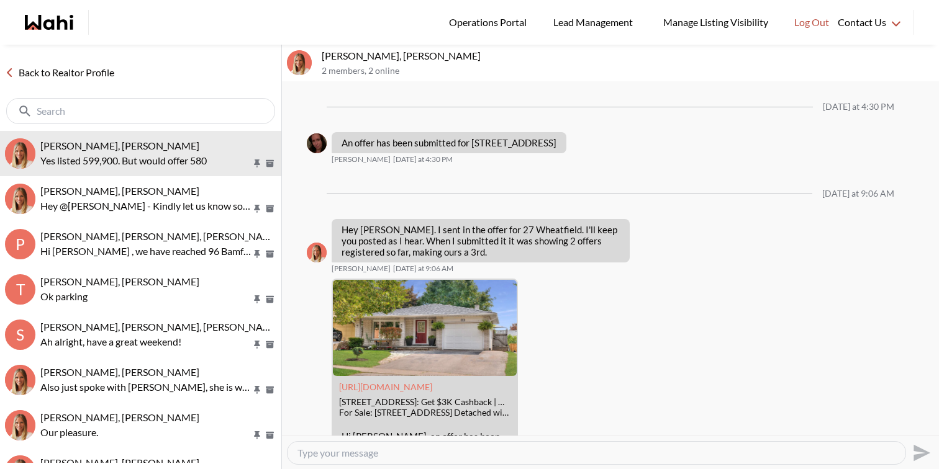
scroll to position [1172, 0]
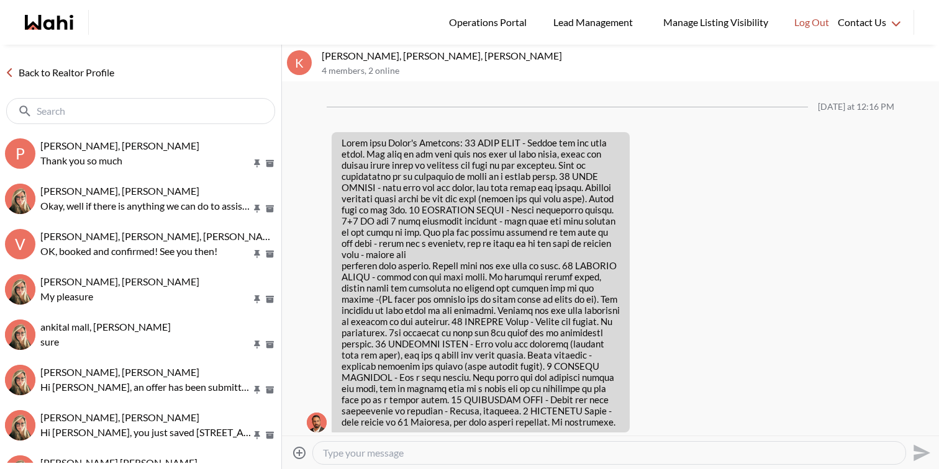
scroll to position [2185, 0]
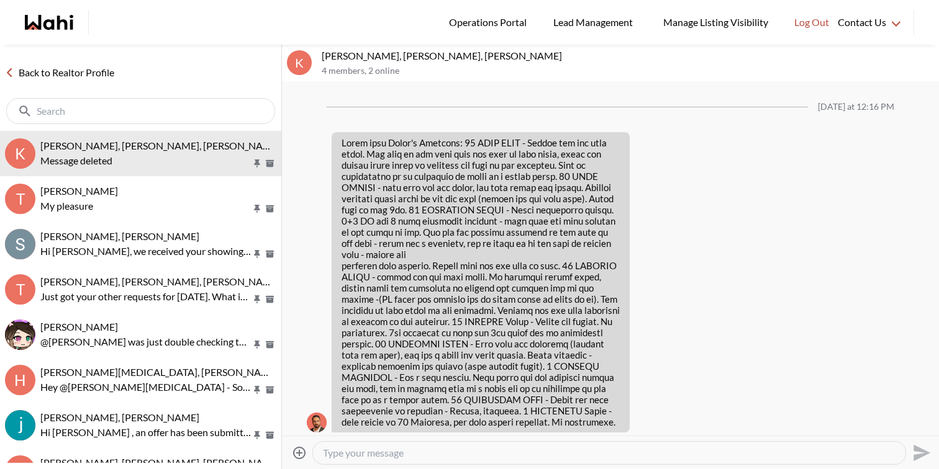
scroll to position [2185, 0]
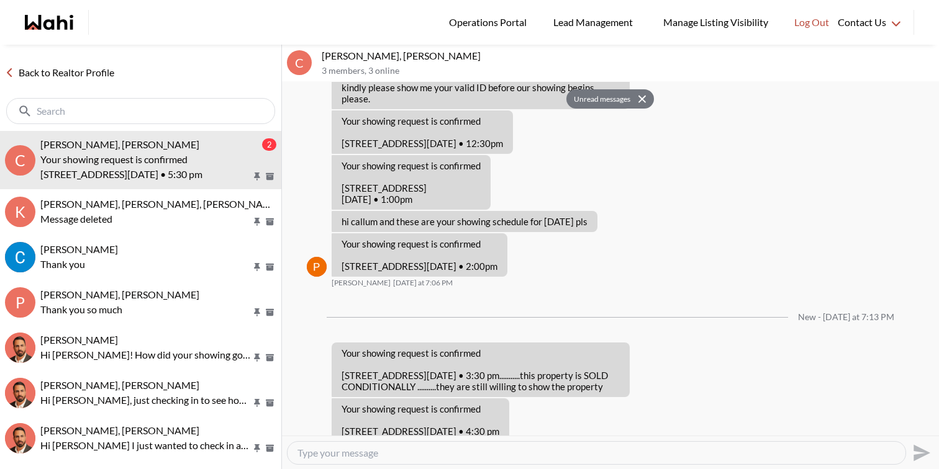
scroll to position [680, 0]
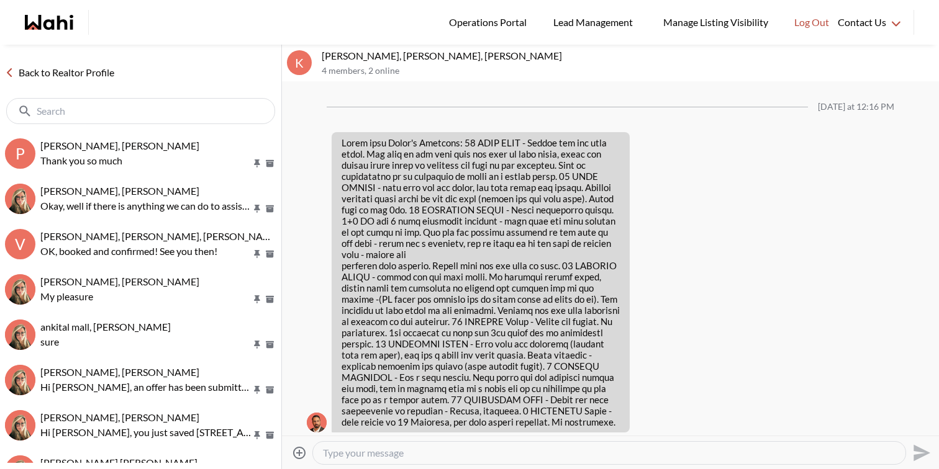
scroll to position [2185, 0]
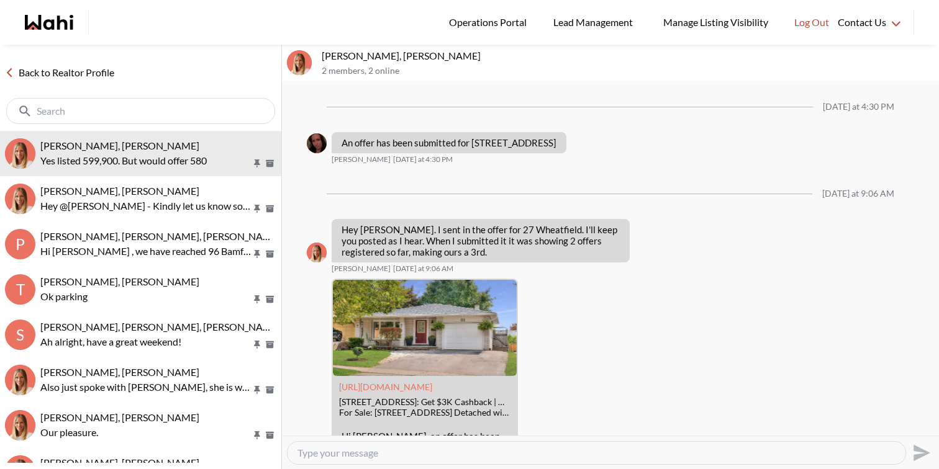
scroll to position [1172, 0]
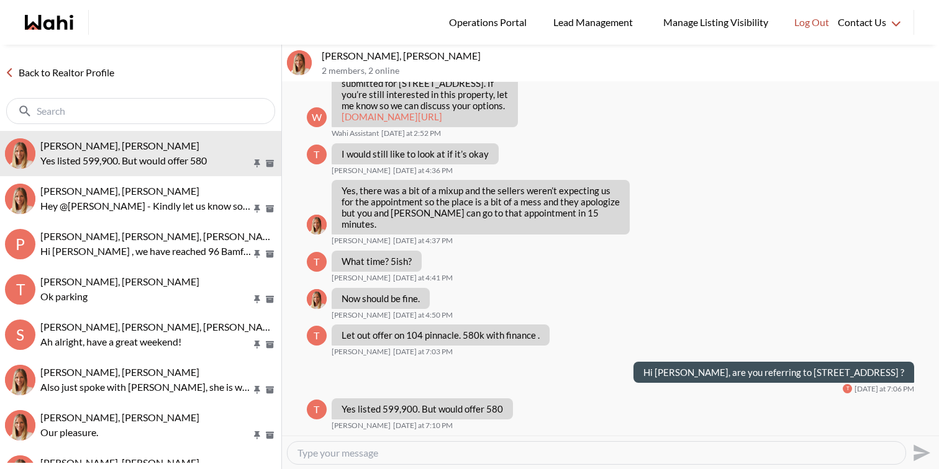
click at [366, 461] on div at bounding box center [596, 453] width 618 height 22
click at [372, 450] on textarea "Type your message" at bounding box center [596, 453] width 598 height 12
click at [496, 449] on textarea "Ok got it. Let me check as they had received an offer earlier [DATE]." at bounding box center [596, 453] width 598 height 12
click at [675, 449] on textarea "Ok got it. Let me check as they had received another offer earlier [DATE]." at bounding box center [596, 453] width 598 height 12
type textarea "Ok got it. Let me check as they had received another offer earlier [DATE]."
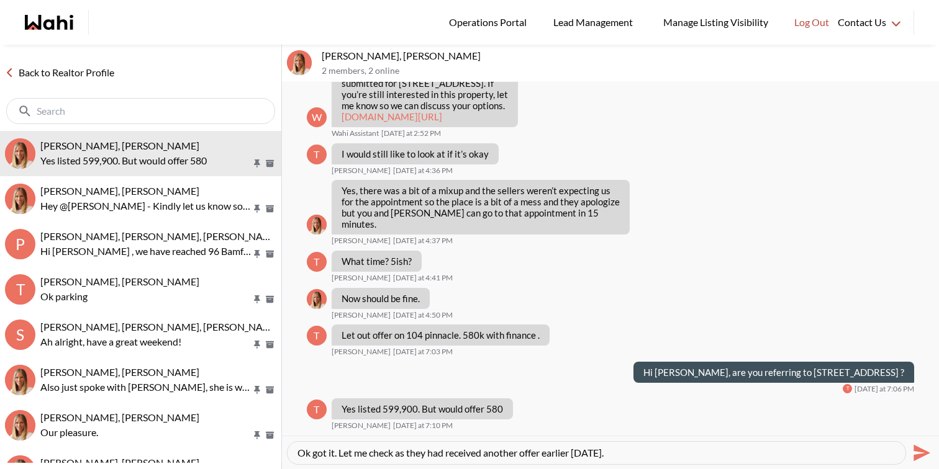
click at [925, 454] on icon "Send" at bounding box center [921, 452] width 17 height 17
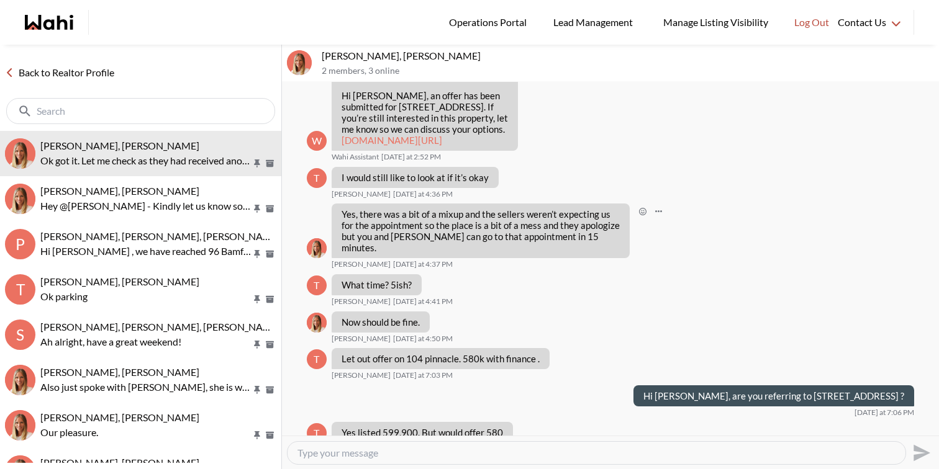
scroll to position [1220, 0]
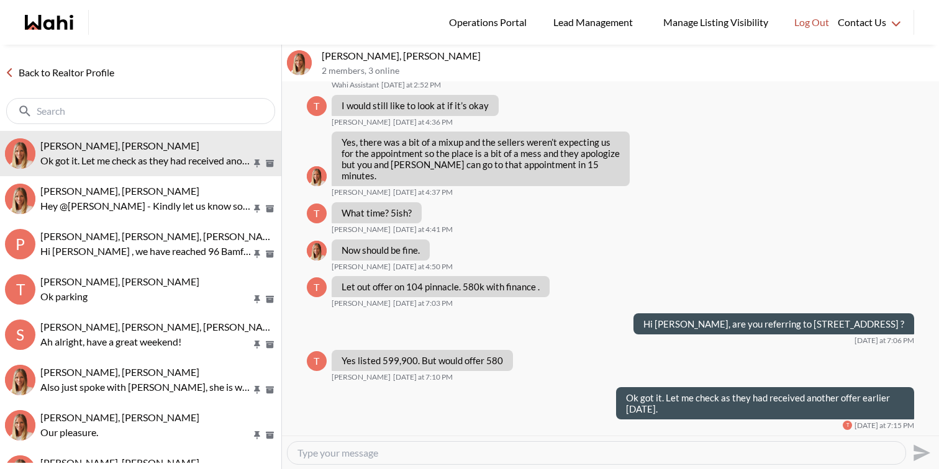
click at [386, 455] on textarea "Type your message" at bounding box center [596, 453] width 598 height 12
type textarea "S"
drag, startPoint x: 366, startPoint y: 56, endPoint x: 322, endPoint y: 54, distance: 44.1
click at [322, 54] on p "Tanya Fita, Michelle" at bounding box center [628, 56] width 612 height 12
copy p "Tanya Fita"
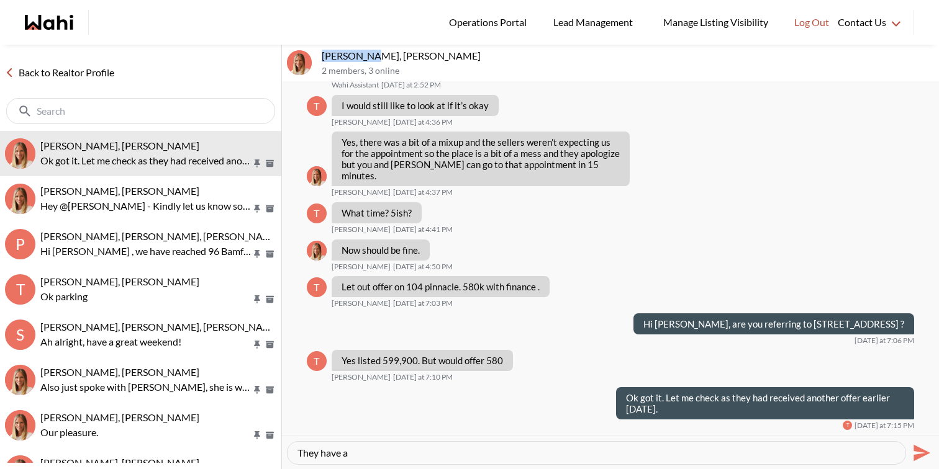
copy p "Tanya Fita"
click at [392, 452] on textarea "They have a" at bounding box center [596, 453] width 598 height 12
type textarea "T"
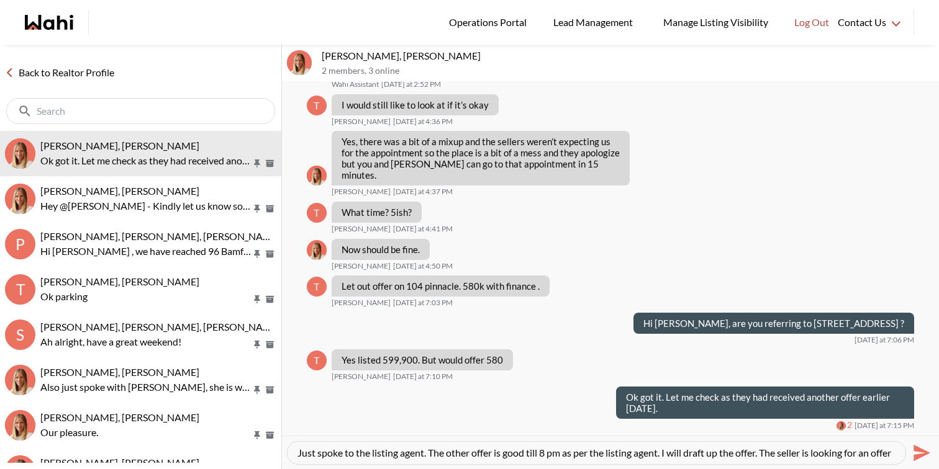
scroll to position [12, 0]
type textarea "Just spoke to the listing agent. The other offer is good till 8 pm as per the l…"
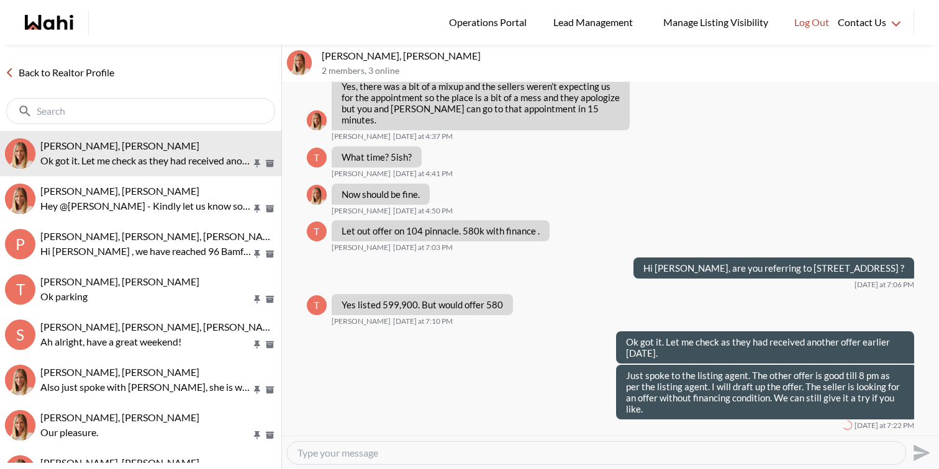
scroll to position [0, 0]
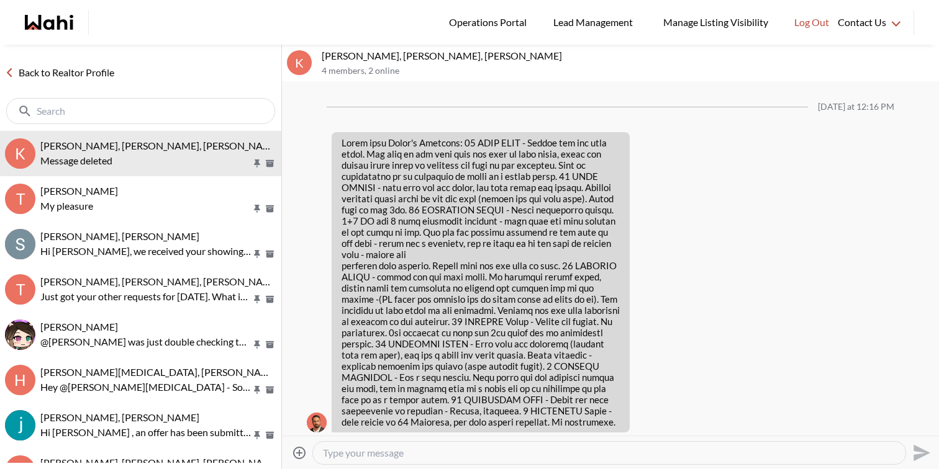
scroll to position [2185, 0]
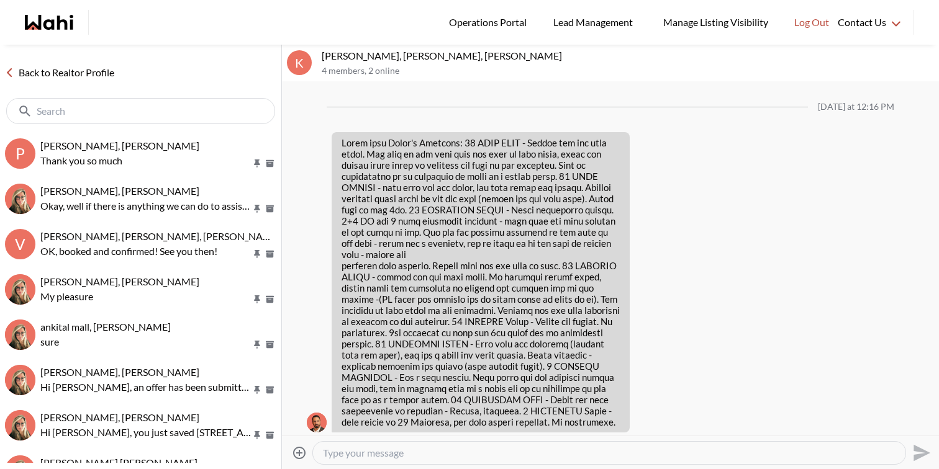
scroll to position [2185, 0]
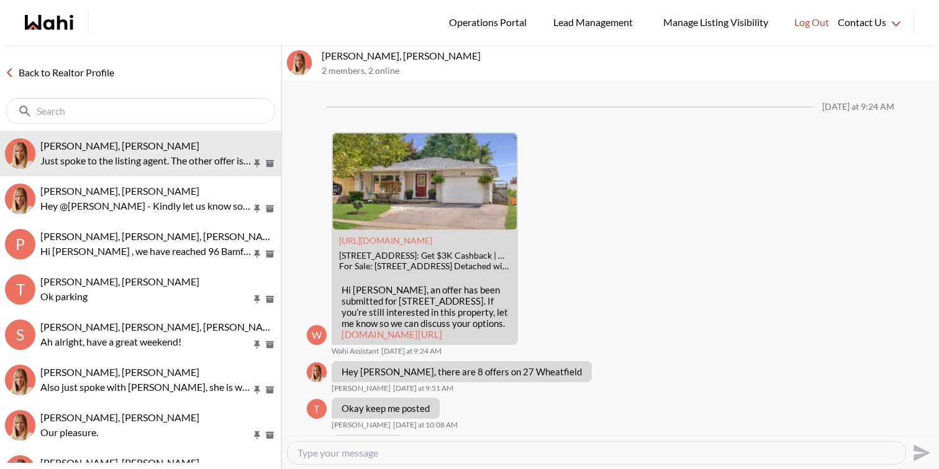
scroll to position [1119, 0]
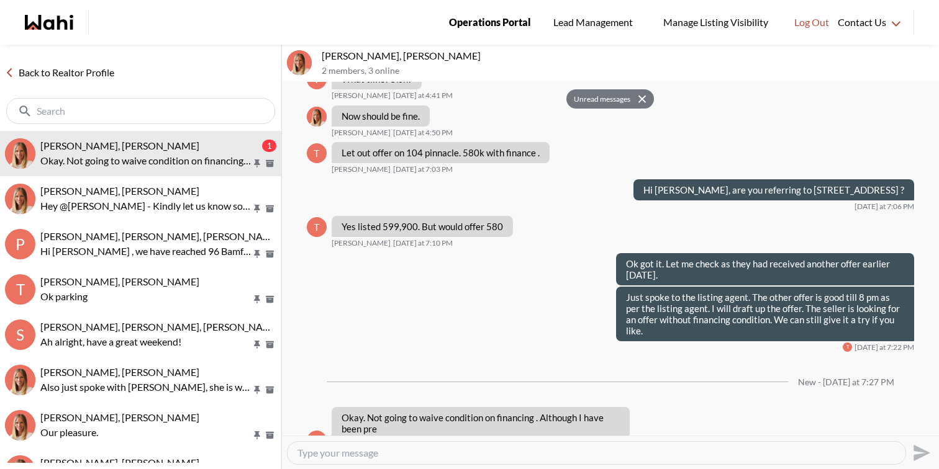
scroll to position [1228, 0]
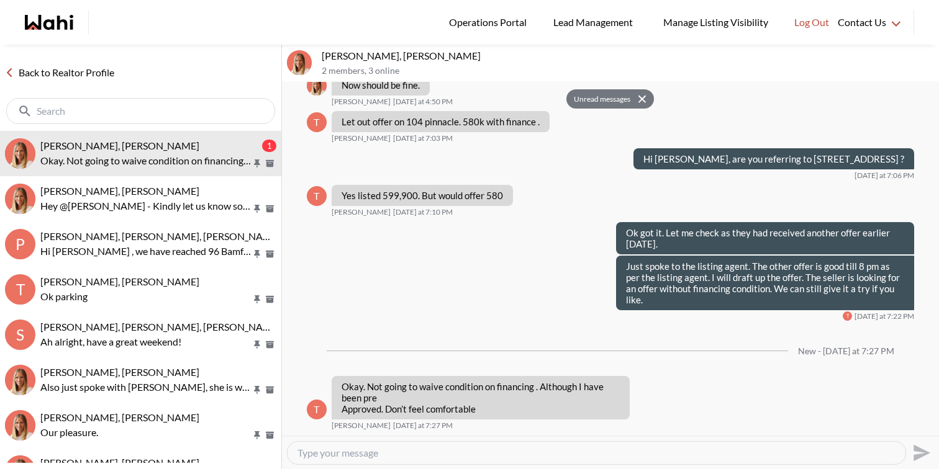
click at [401, 451] on textarea "Type your message" at bounding box center [596, 453] width 598 height 12
type textarea "We will still keep it and let the seller decide if they want to work with the o…"
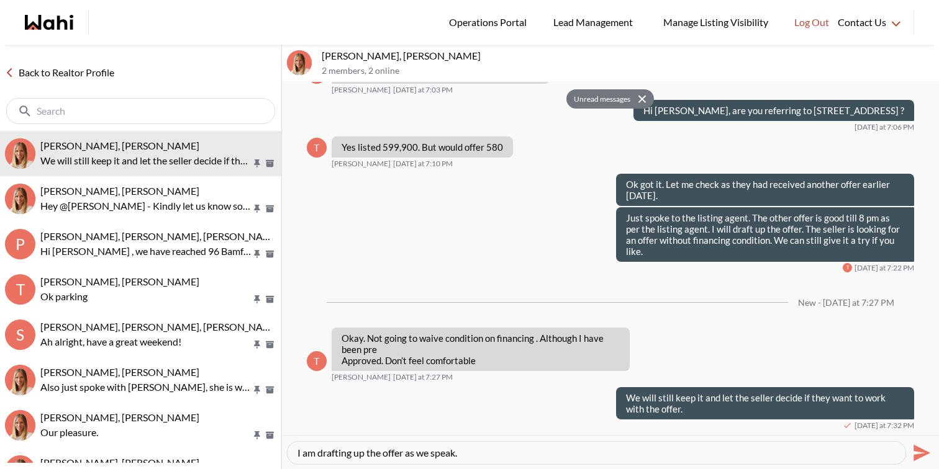
type textarea "I am drafting up the offer as we speak."
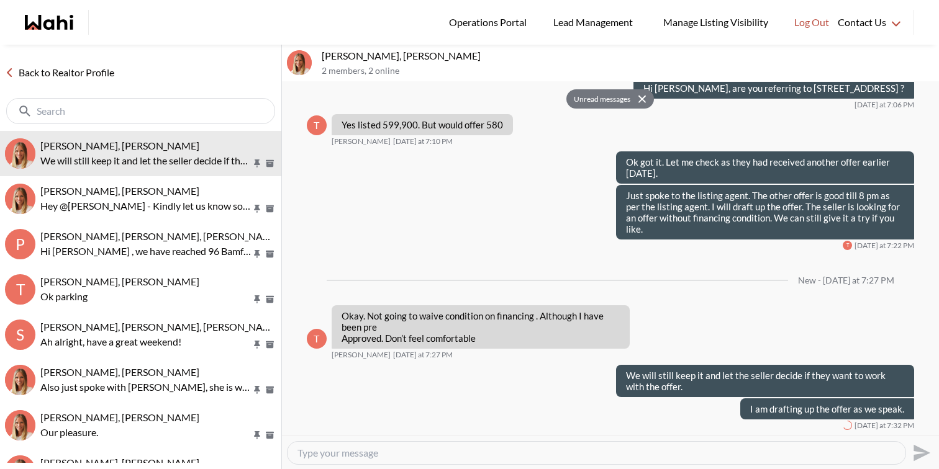
scroll to position [1299, 0]
type textarea "Are you ok with $30,000 deposit ?"
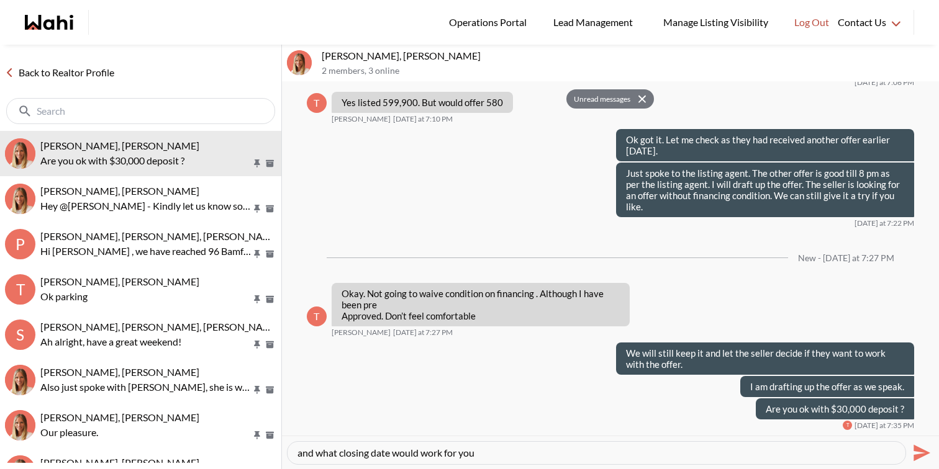
type textarea "and what closing date would work for you ?"
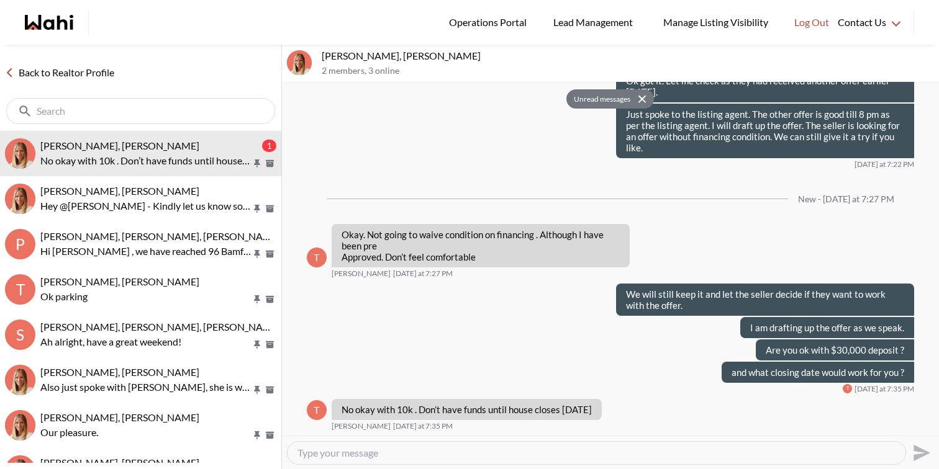
scroll to position [1380, 0]
click at [490, 457] on textarea "Type your message" at bounding box center [596, 453] width 598 height 12
type textarea "Closing date?"
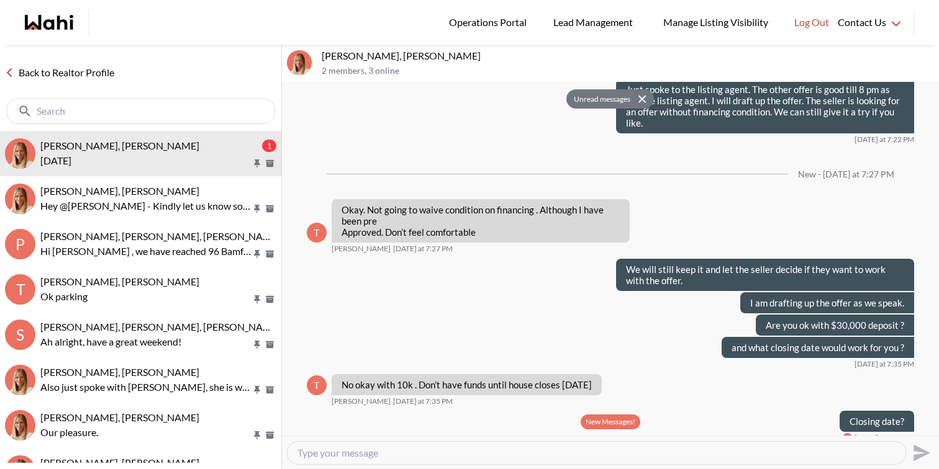
scroll to position [1454, 0]
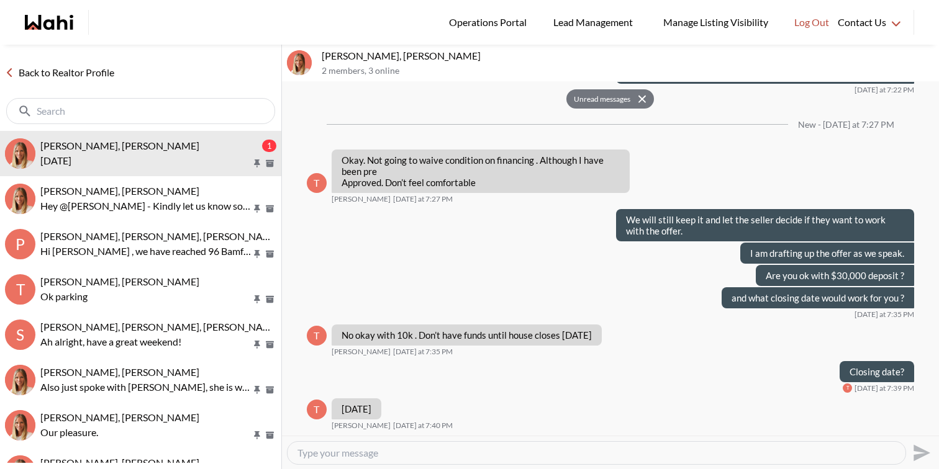
click at [384, 455] on textarea "Type your message" at bounding box center [596, 453] width 598 height 12
type textarea "Thank you."
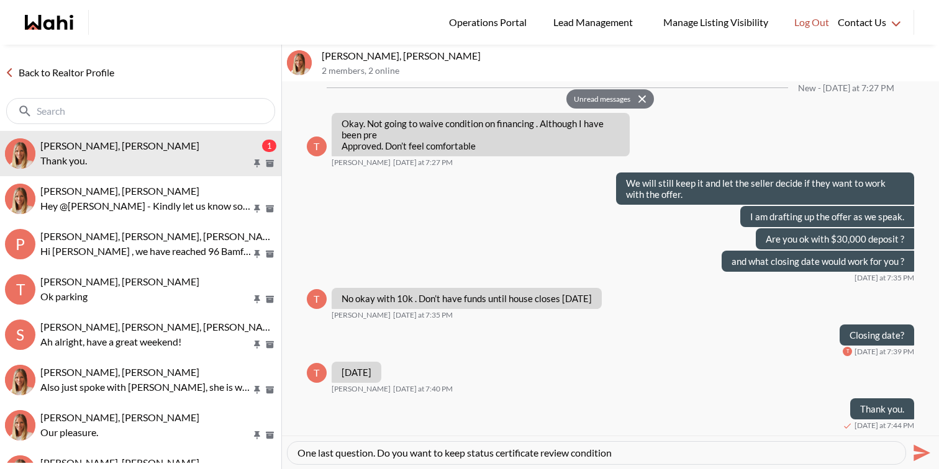
type textarea "One last question. Do you want to keep status certificate review condition ?"
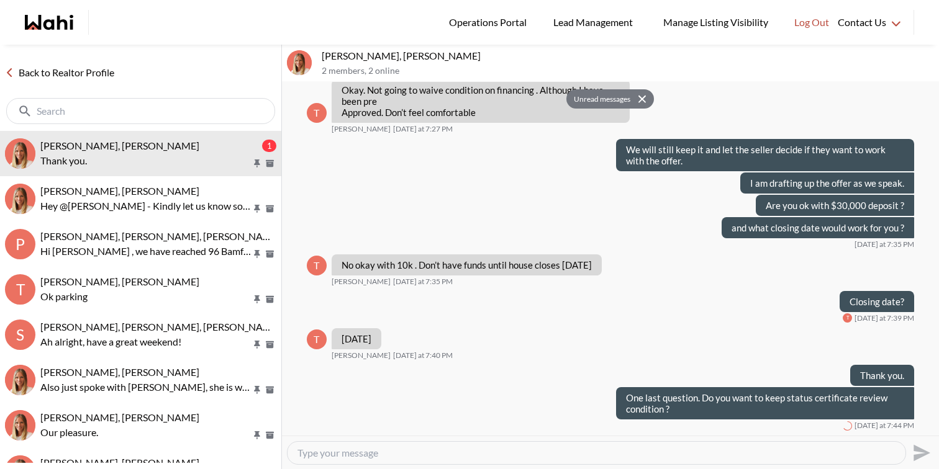
scroll to position [1525, 0]
type textarea "Since this is a condo corporation?"
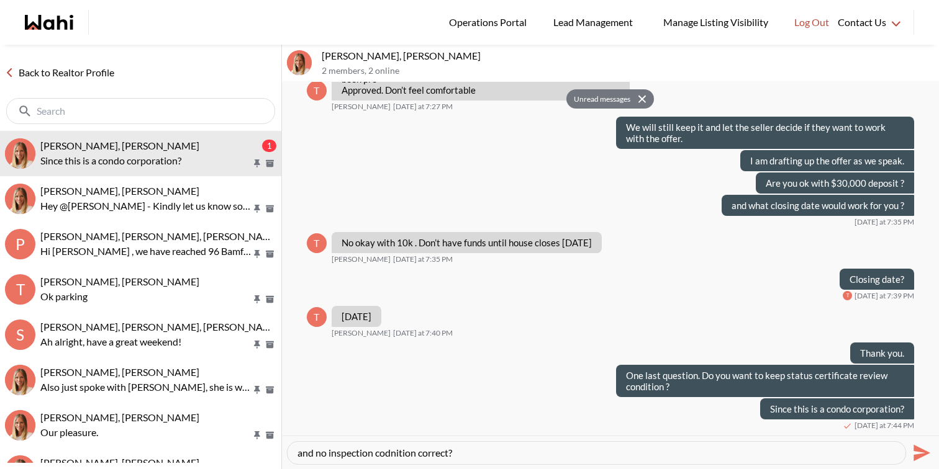
type textarea "and no inspection condition correct?"
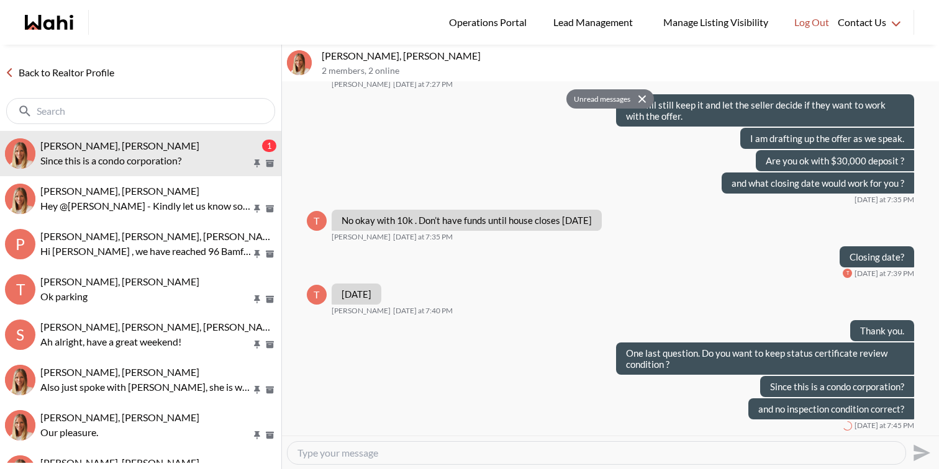
scroll to position [1569, 0]
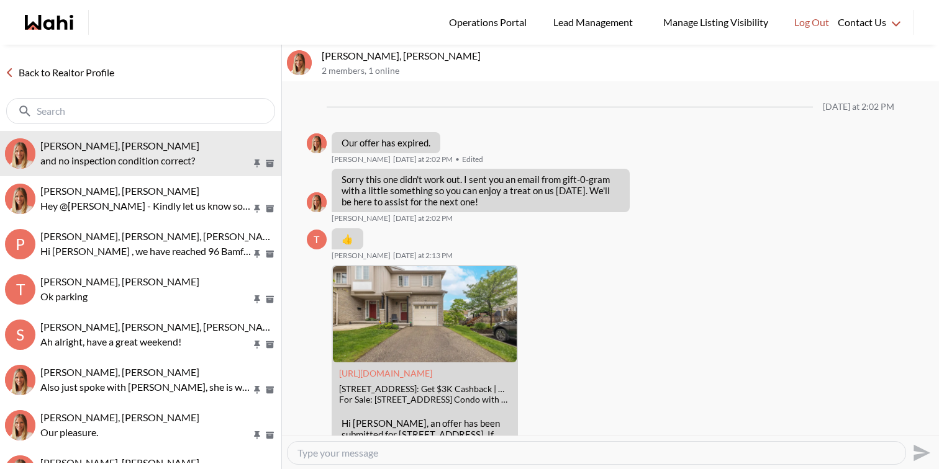
scroll to position [890, 0]
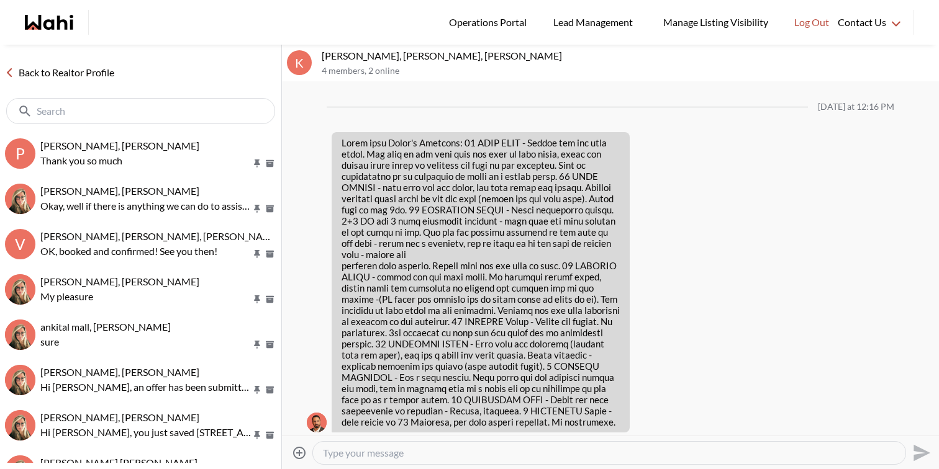
scroll to position [2185, 0]
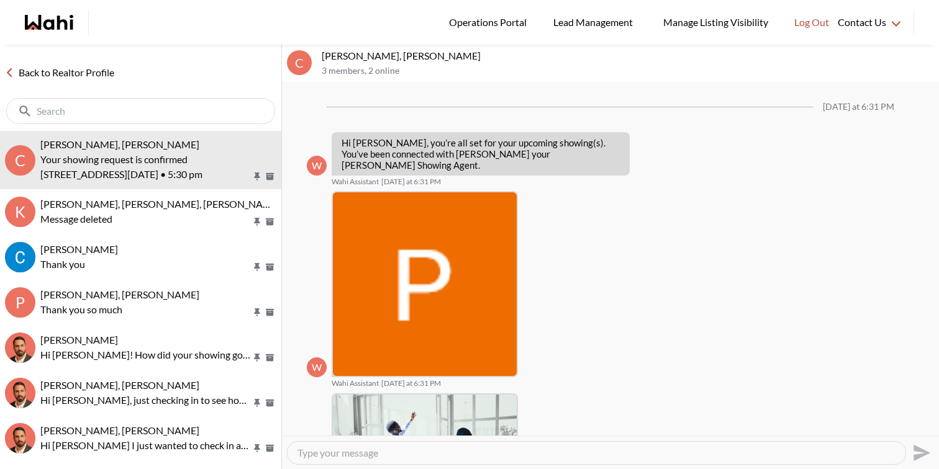
scroll to position [615, 0]
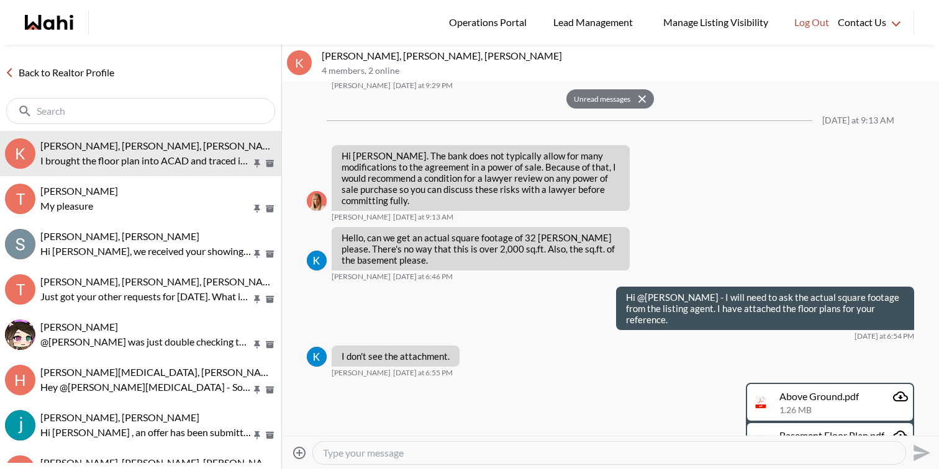
scroll to position [2316, 0]
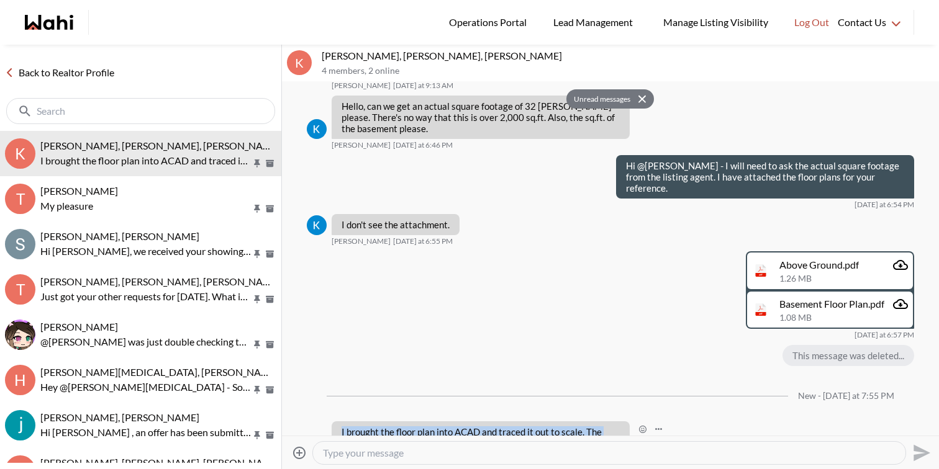
drag, startPoint x: 389, startPoint y: 410, endPoint x: 335, endPoint y: 359, distance: 73.8
click at [335, 422] on div "I brought the floor plan into ACAD and traced it out to scale. The interior spa…" at bounding box center [480, 455] width 298 height 66
click at [363, 426] on p "I brought the floor plan into ACAD and traced it out to scale. The interior spa…" at bounding box center [480, 454] width 278 height 56
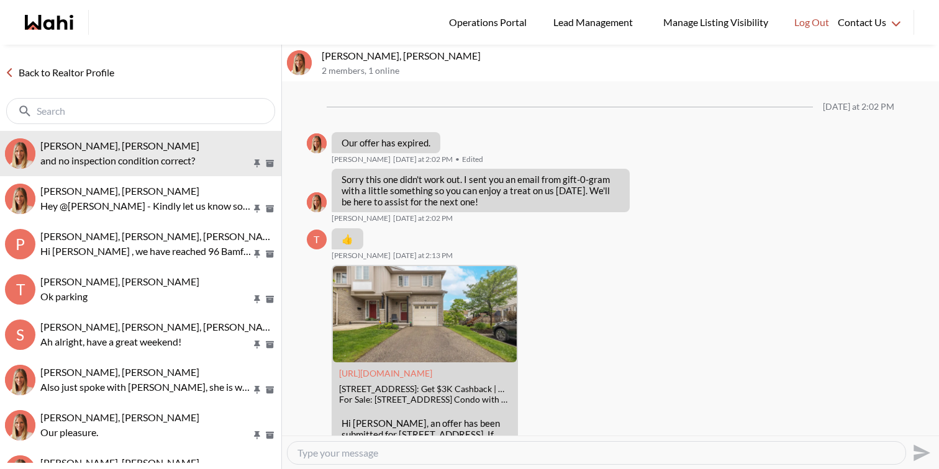
scroll to position [890, 0]
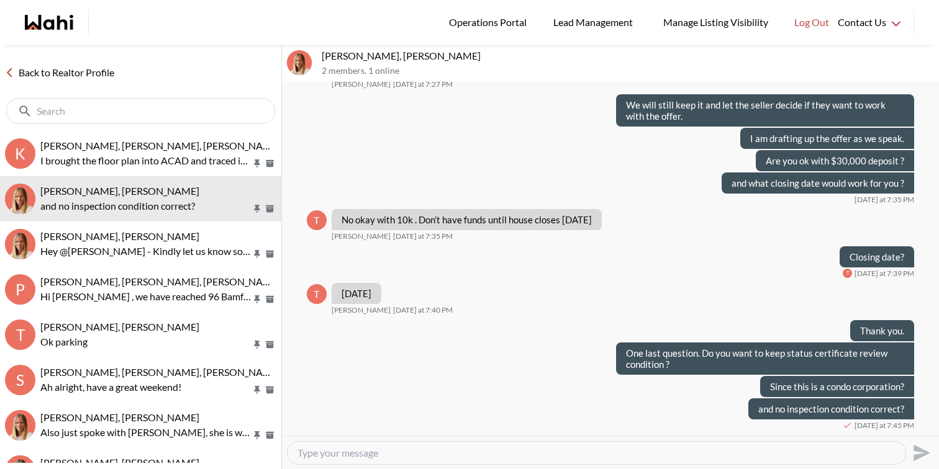
click at [509, 460] on div at bounding box center [596, 453] width 618 height 22
click at [509, 458] on textarea "Type your message" at bounding box center [596, 453] width 598 height 12
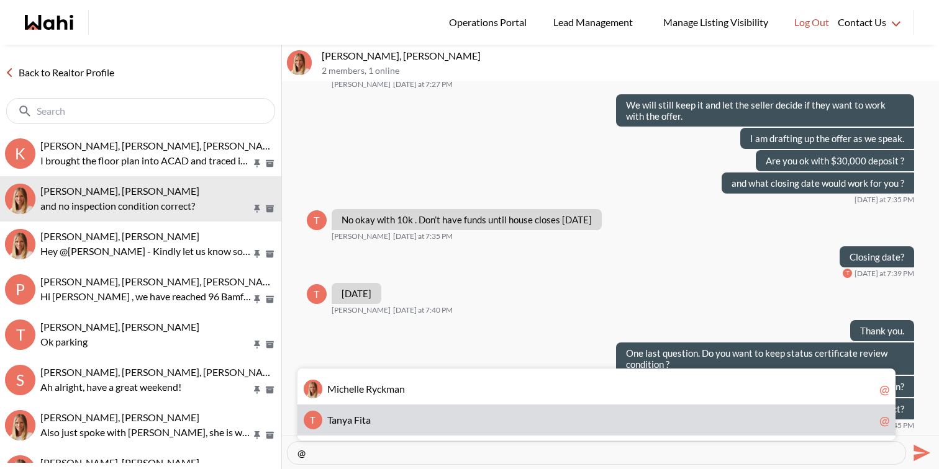
click at [423, 426] on div "T T a n y a F i t a @" at bounding box center [596, 420] width 598 height 31
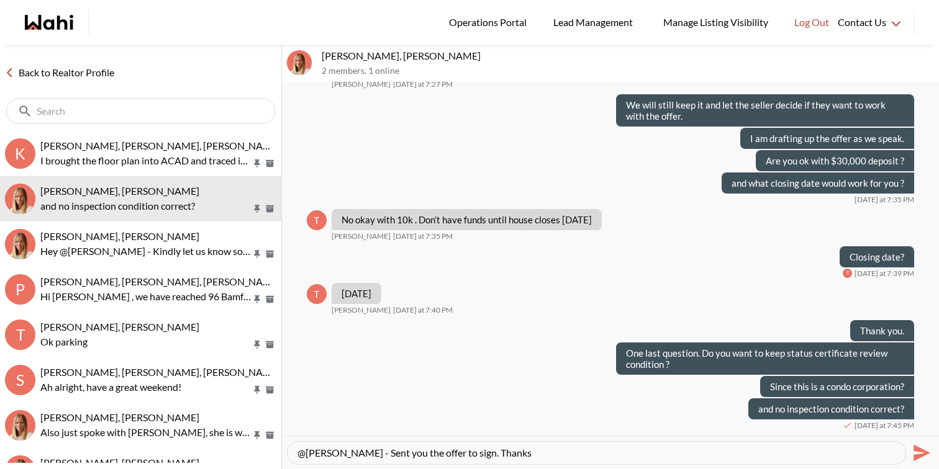
type textarea "@[PERSON_NAME] - Sent you the offer to sign. Thanks"
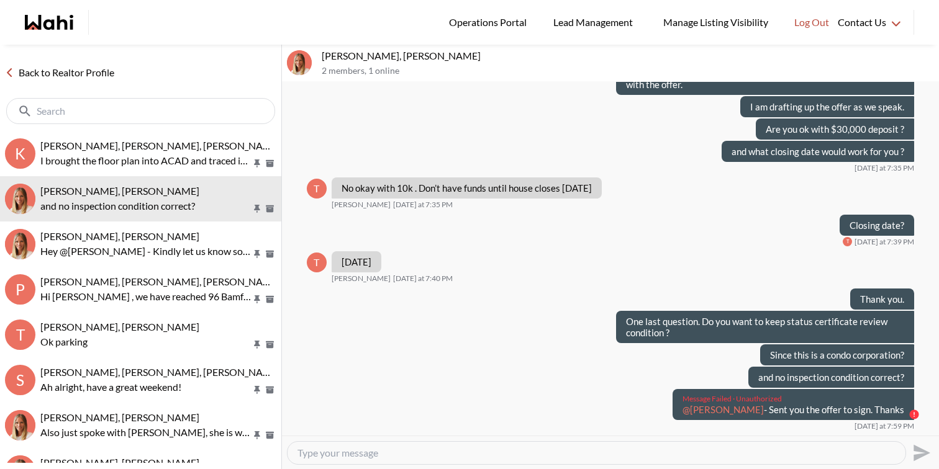
click at [841, 415] on p "@Tanya Fita - Sent you the offer to sign. Thanks" at bounding box center [793, 409] width 222 height 11
copy div "@Tanya Fita - Sent you the offer to sign. Thanks"
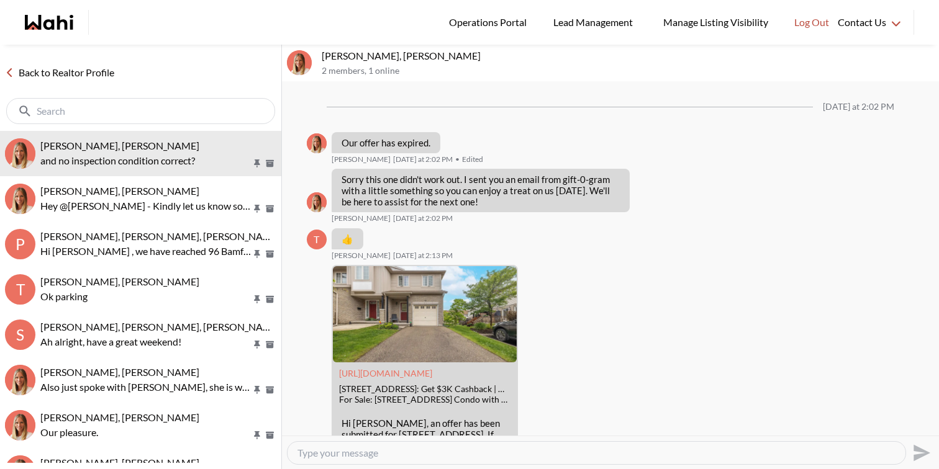
scroll to position [890, 0]
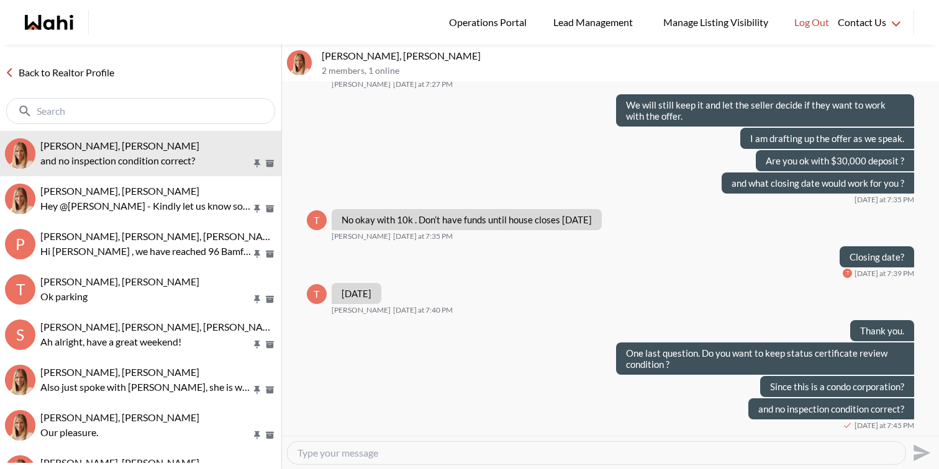
click at [616, 453] on textarea "Type your message" at bounding box center [596, 453] width 598 height 12
paste textarea "@[PERSON_NAME] - Sent you the offer to sign. Thanks"
type textarea "@[PERSON_NAME] - Sent you the offer to sign. Thanks"
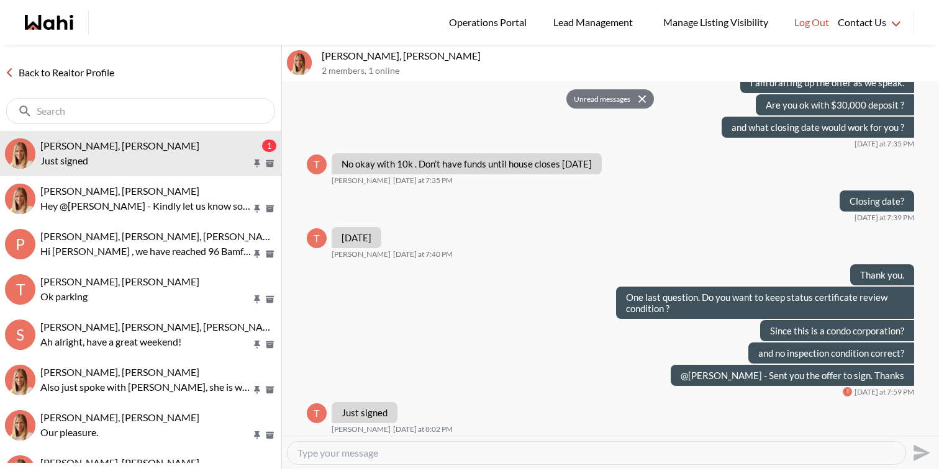
scroll to position [949, 0]
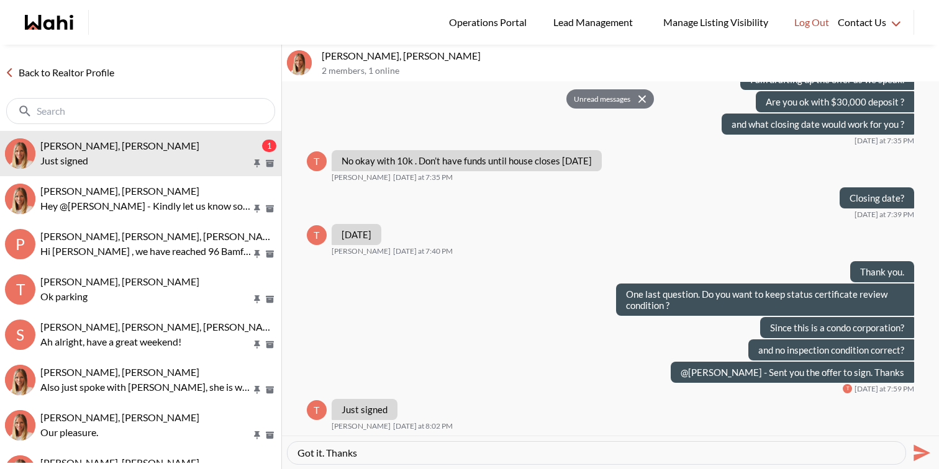
type textarea "Got it. Thanks"
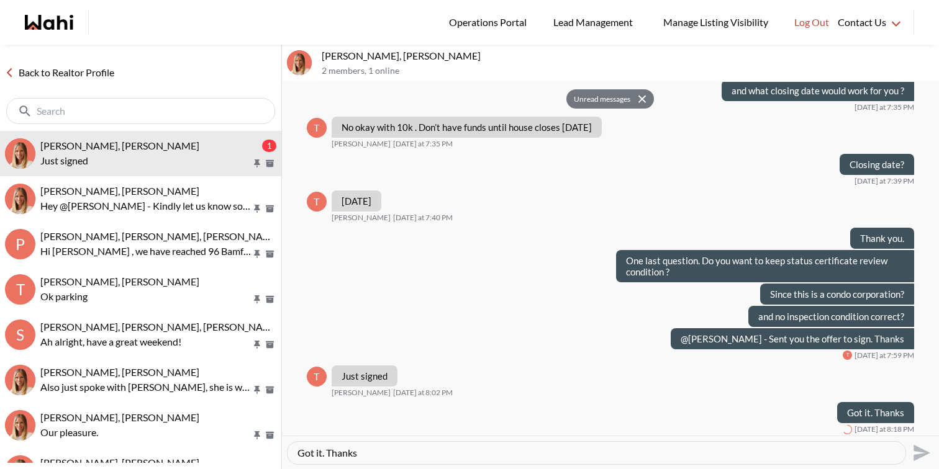
scroll to position [986, 0]
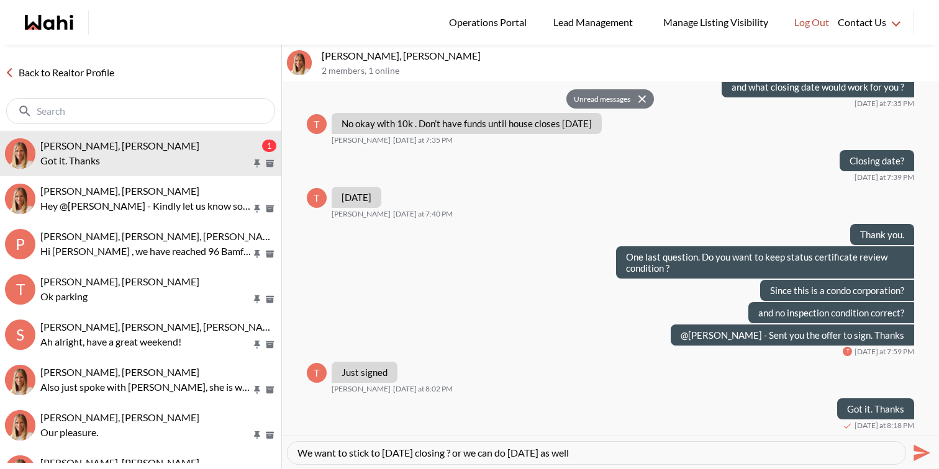
type textarea "We want to stick to Nov 20th closing ? or we can do Dec 1st as well ?"
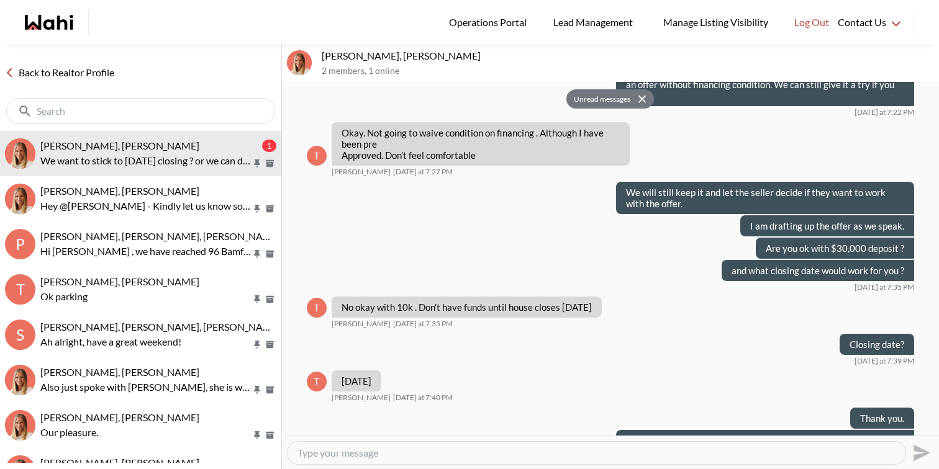
scroll to position [1008, 0]
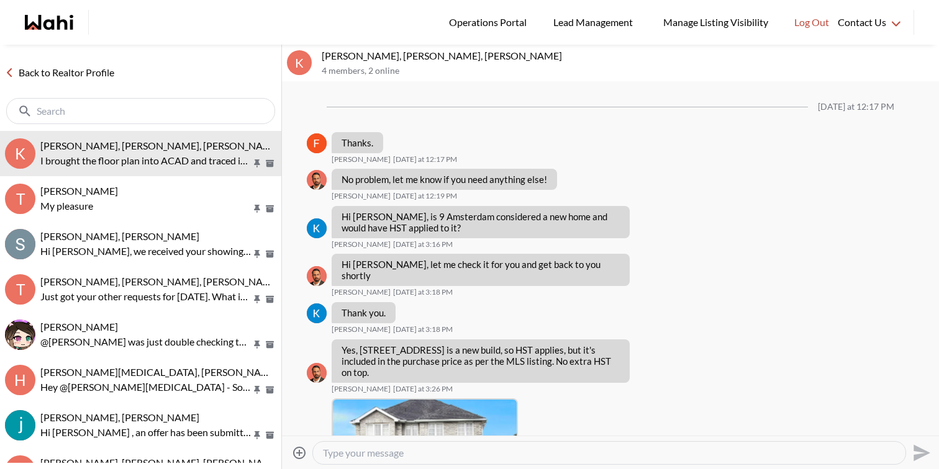
scroll to position [1950, 0]
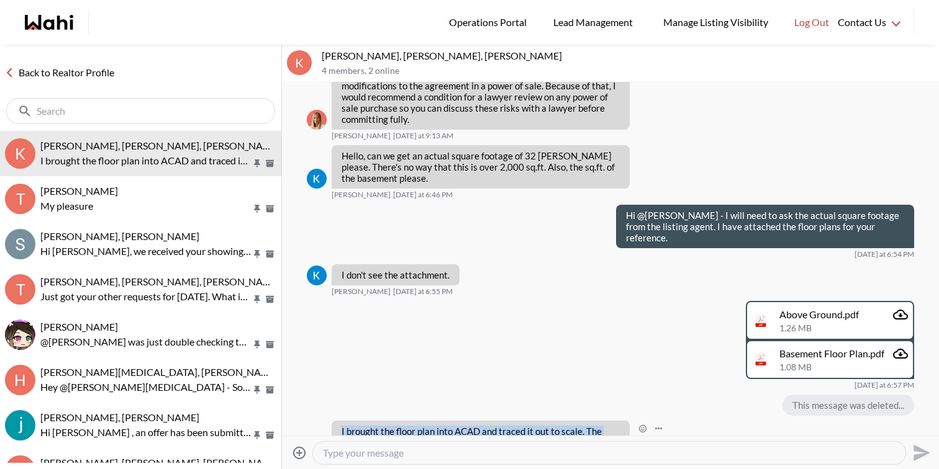
drag, startPoint x: 392, startPoint y: 412, endPoint x: 335, endPoint y: 366, distance: 73.8
click at [334, 421] on div "I brought the floor plan into ACAD and traced it out to scale. The interior spa…" at bounding box center [480, 454] width 298 height 66
copy p "I brought the floor plan into ACAD and traced it out to scale. The interior spa…"
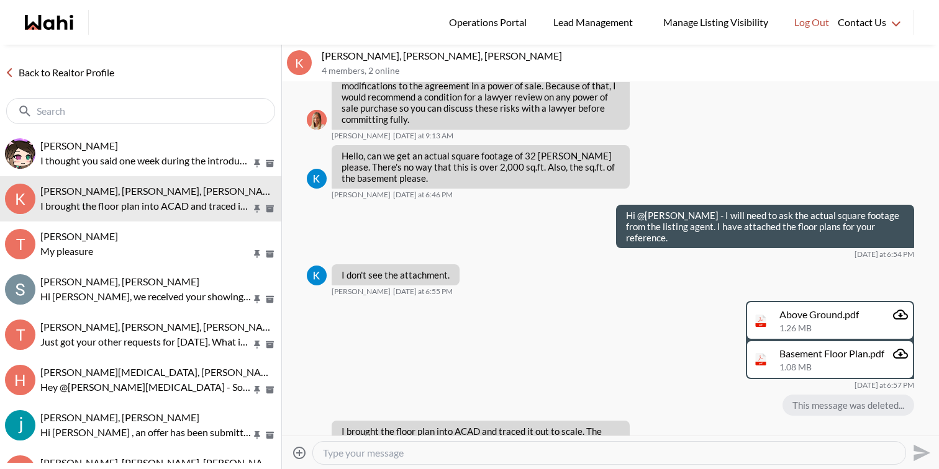
click at [359, 462] on div at bounding box center [609, 453] width 592 height 22
click at [364, 454] on textarea "Type your message" at bounding box center [609, 453] width 572 height 12
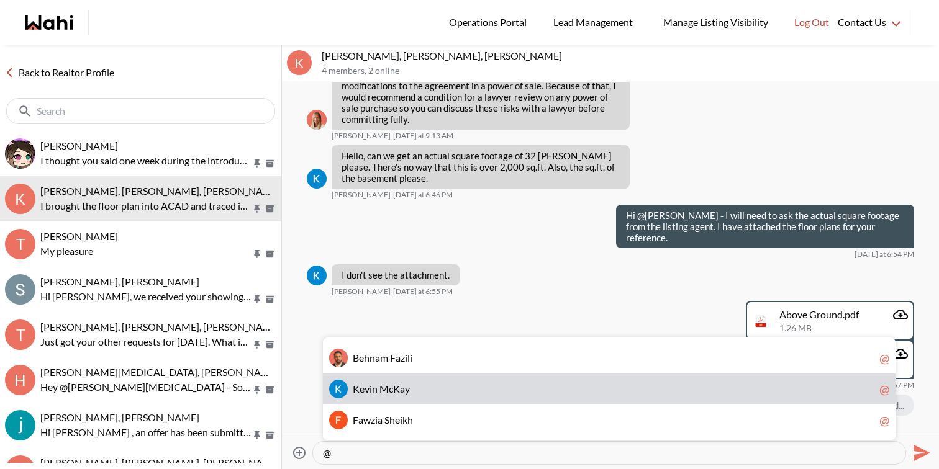
click at [361, 386] on span "e" at bounding box center [361, 389] width 5 height 12
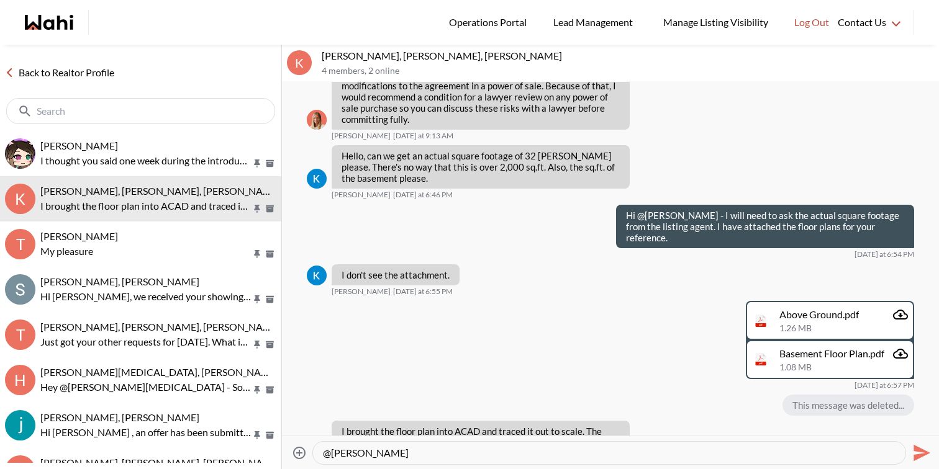
paste textarea "Thanks for bringing this to my attention. I appreciate you taking the time to v…"
type textarea "@Kevin McKay Thanks for bringing this to my attention. I appreciate you taking …"
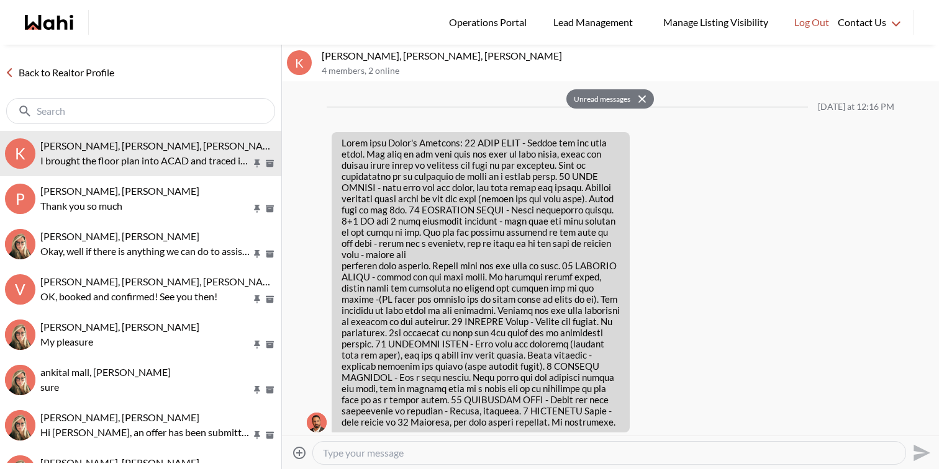
scroll to position [2316, 0]
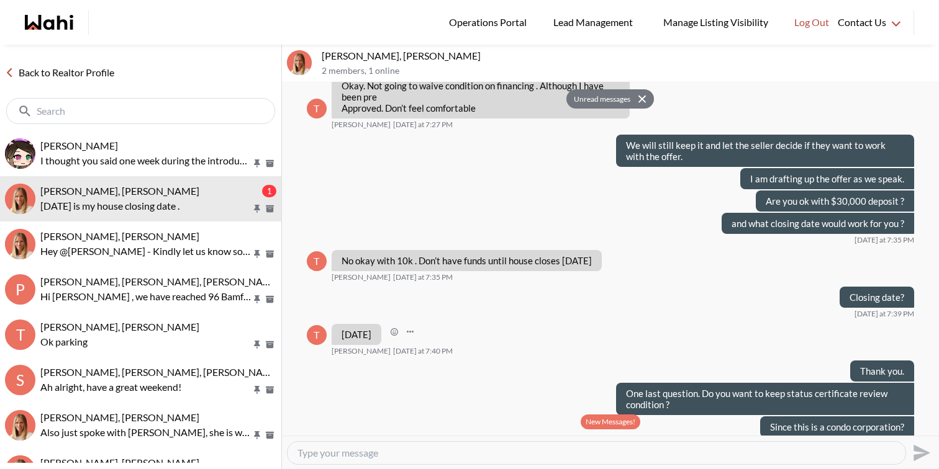
scroll to position [688, 0]
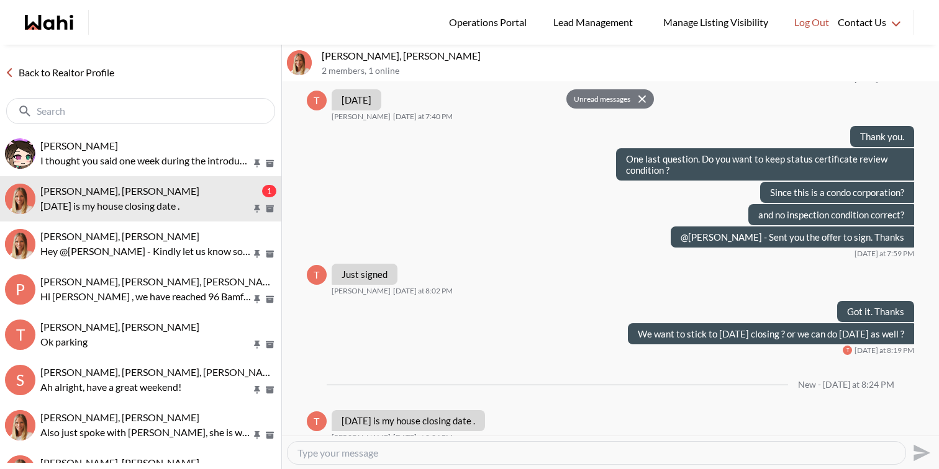
click at [423, 448] on textarea "Type your message" at bounding box center [596, 453] width 598 height 12
type textarea "Ok just making sure, that's what I told the listing agent."
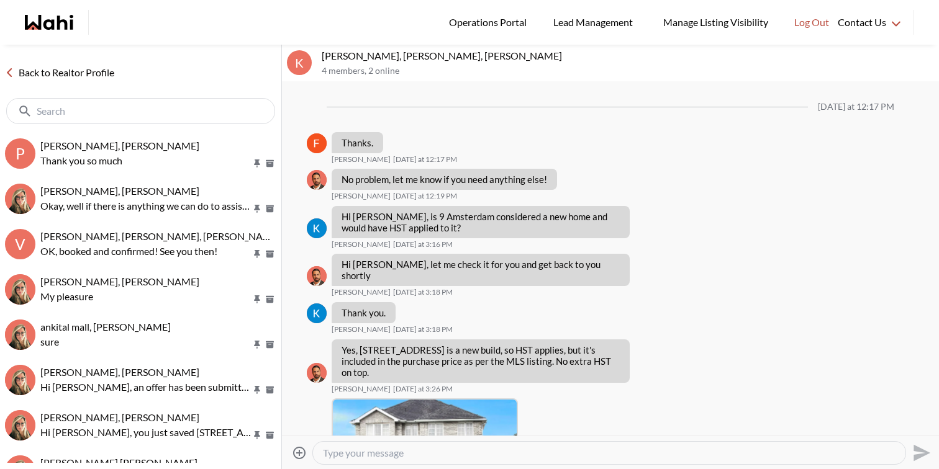
scroll to position [1950, 0]
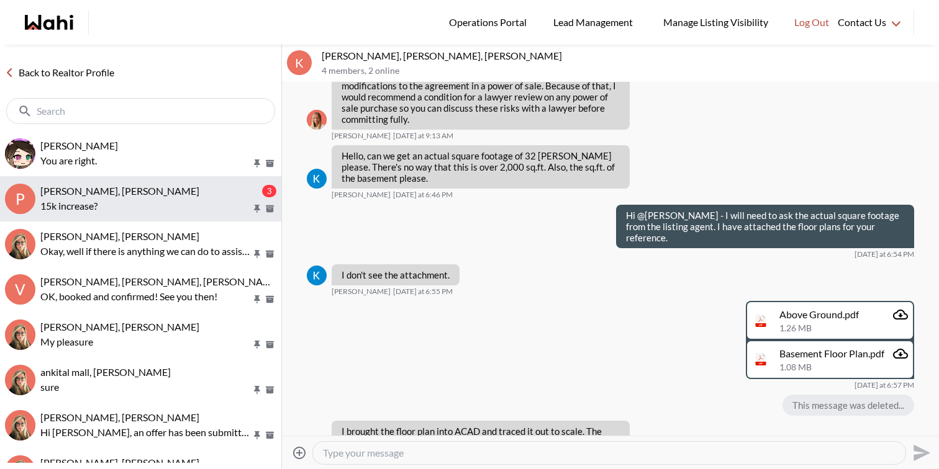
click at [164, 192] on span "Puja Mandal, Barbara, Behnam" at bounding box center [119, 191] width 159 height 12
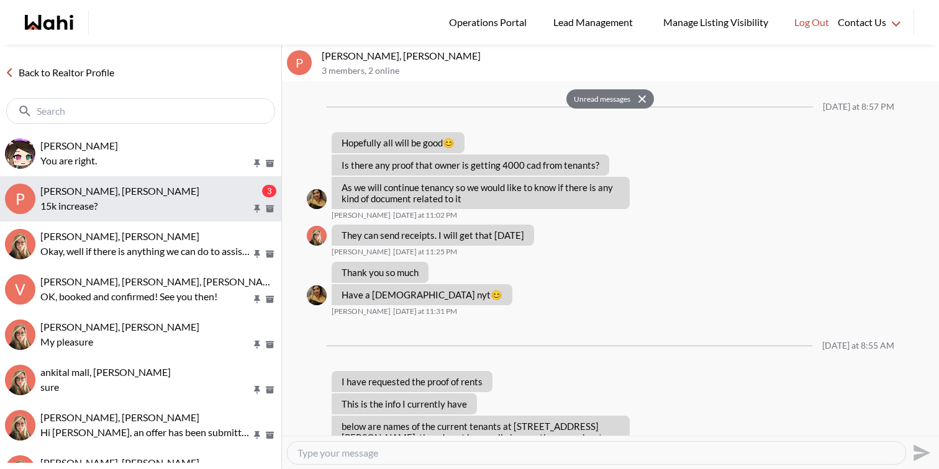
scroll to position [1012, 0]
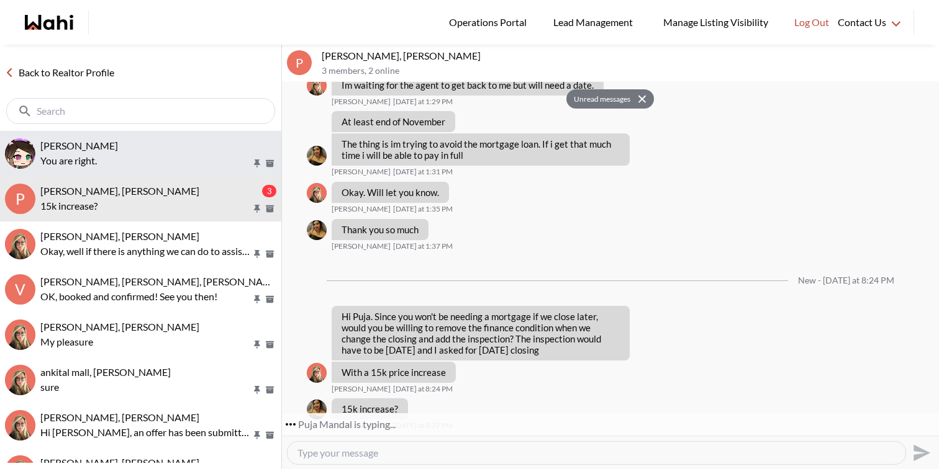
click at [155, 157] on p "You are right." at bounding box center [145, 160] width 211 height 15
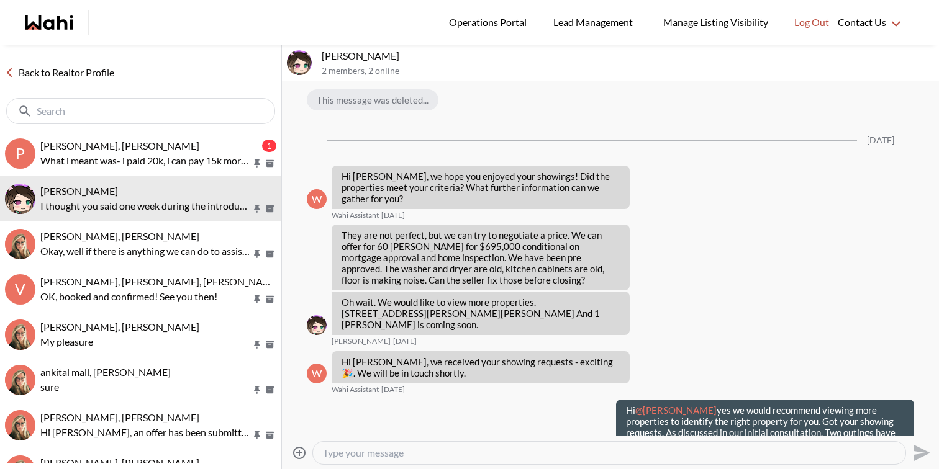
scroll to position [1023, 0]
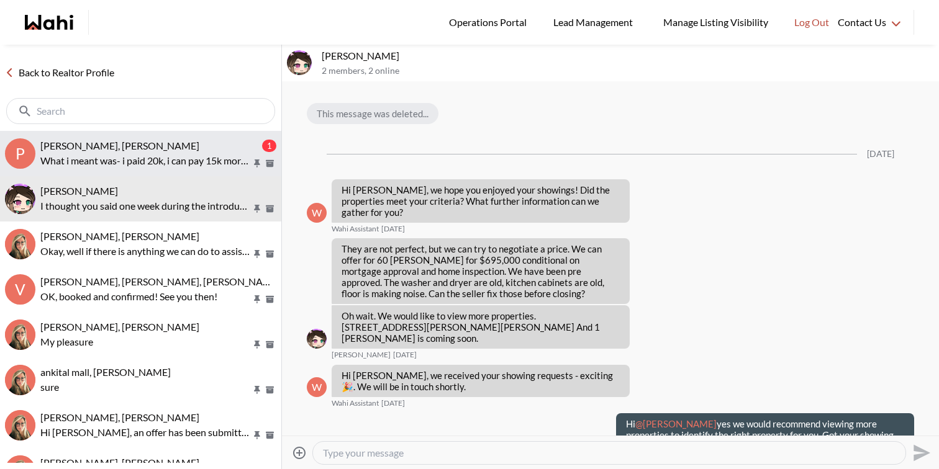
click at [197, 157] on p "What i meant was- i paid 20k, i can pay 15k more as part of downpayment. But no…" at bounding box center [145, 160] width 211 height 15
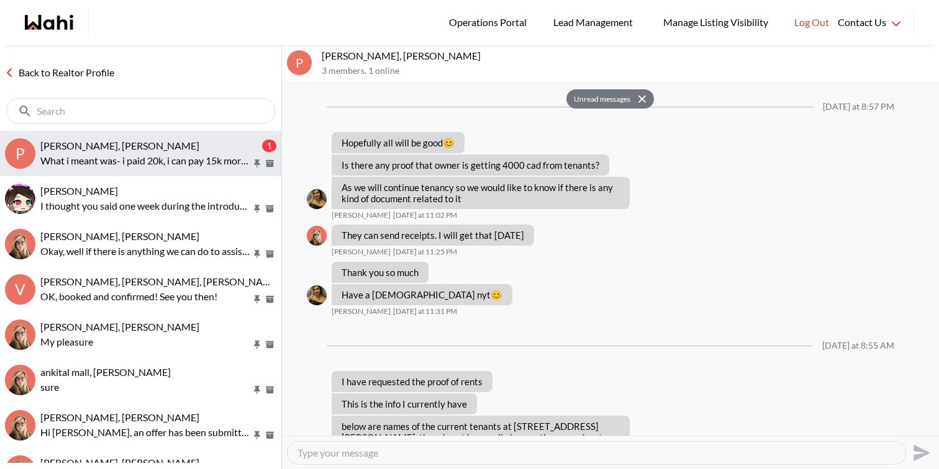
scroll to position [1045, 0]
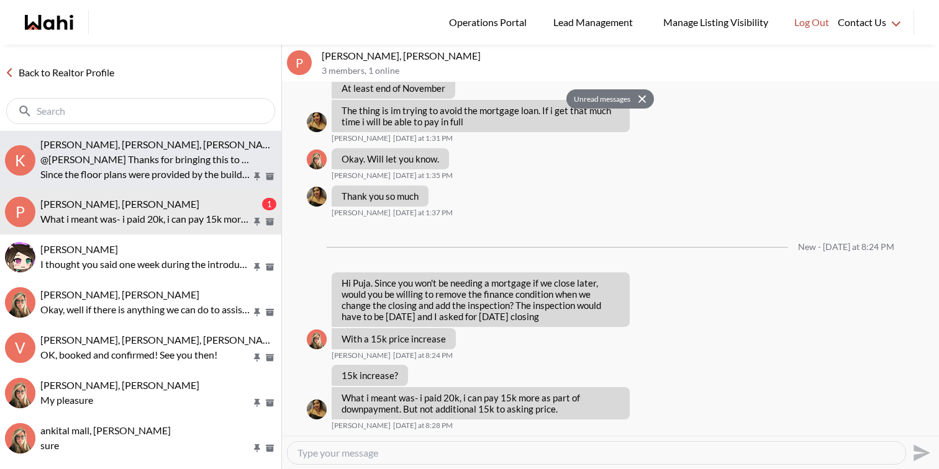
click at [166, 171] on p "Since the floor plans were provided by the builder (Mattamy), it’s important th…" at bounding box center [145, 174] width 211 height 15
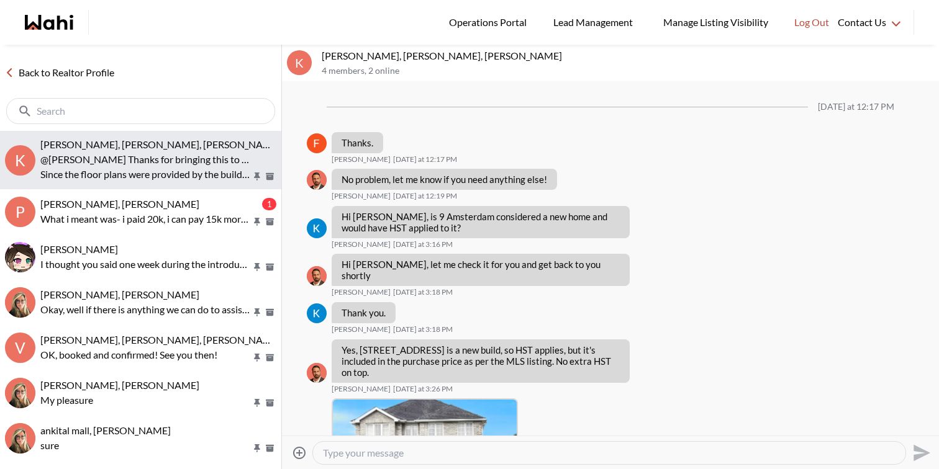
scroll to position [2088, 0]
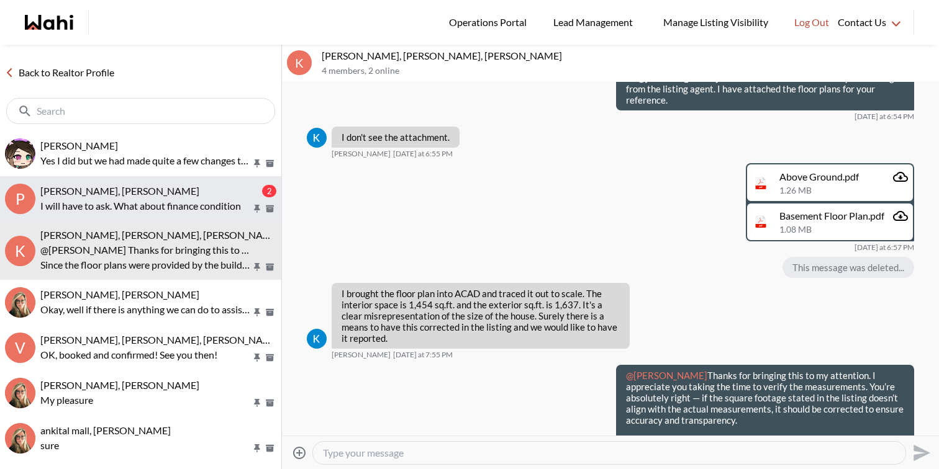
click at [124, 191] on span "Puja Mandal, Barbara, Behnam" at bounding box center [119, 191] width 159 height 12
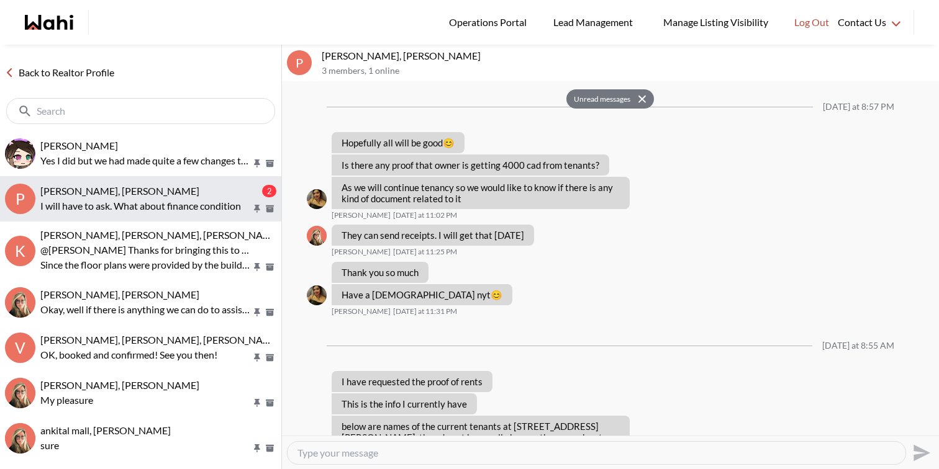
scroll to position [1105, 0]
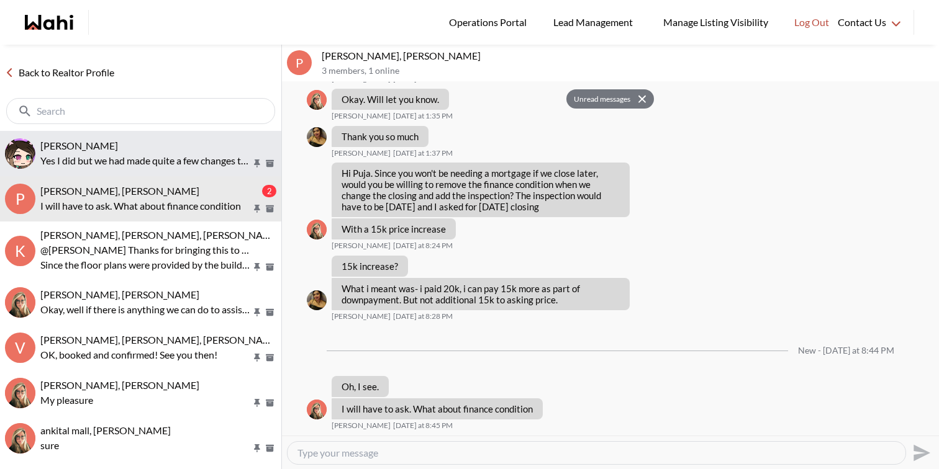
click at [144, 166] on p "Yes I did but we had made quite a few changes to the buyer representation agree…" at bounding box center [145, 160] width 211 height 15
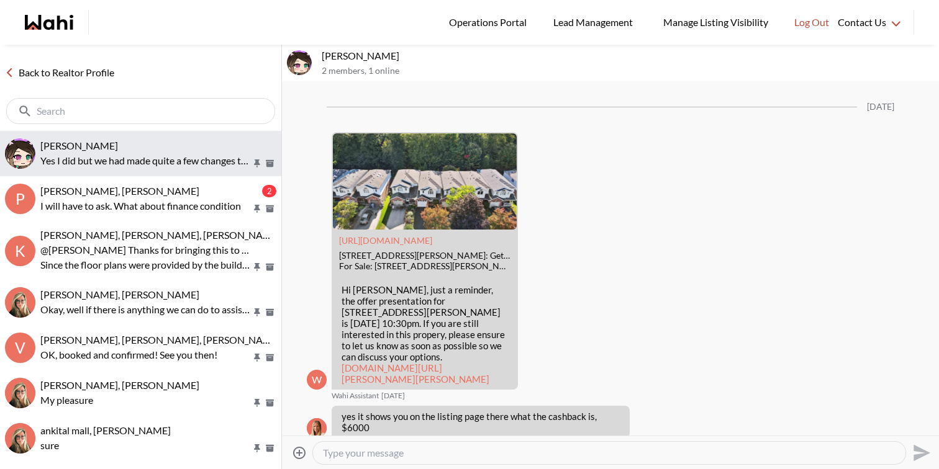
scroll to position [9893, 0]
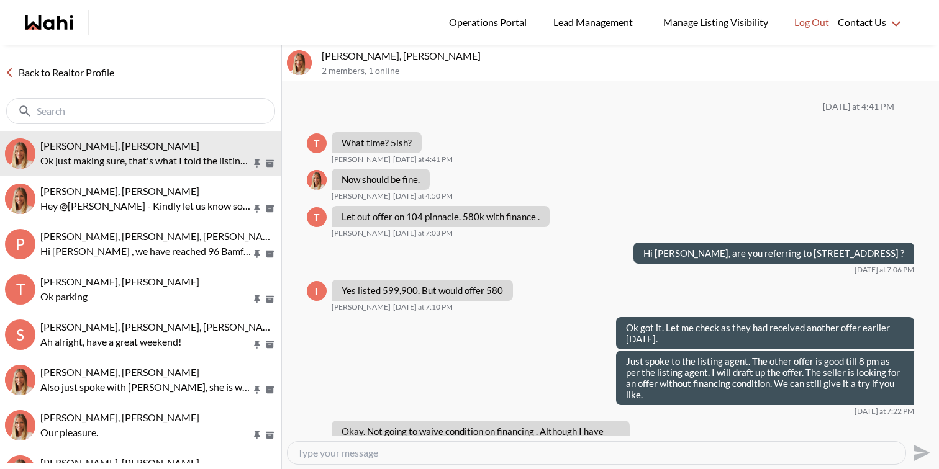
scroll to position [579, 0]
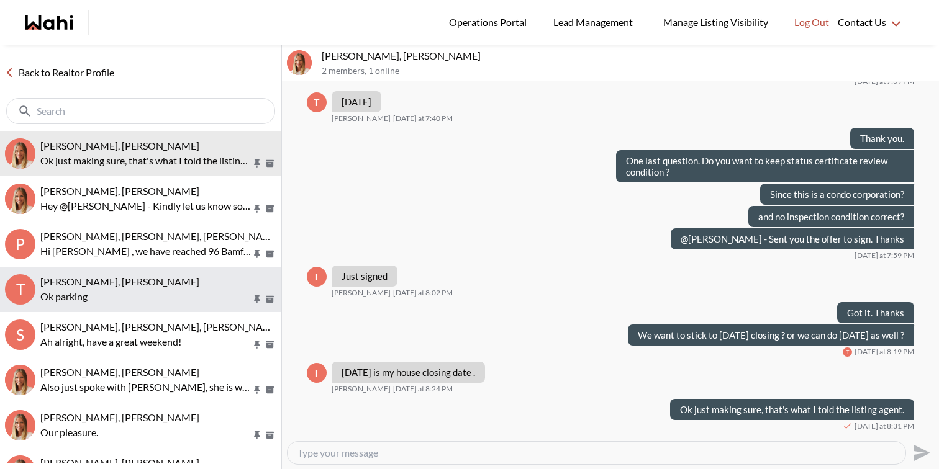
click at [62, 282] on span "Tanya Fita, Teresa, Michelle" at bounding box center [119, 282] width 159 height 12
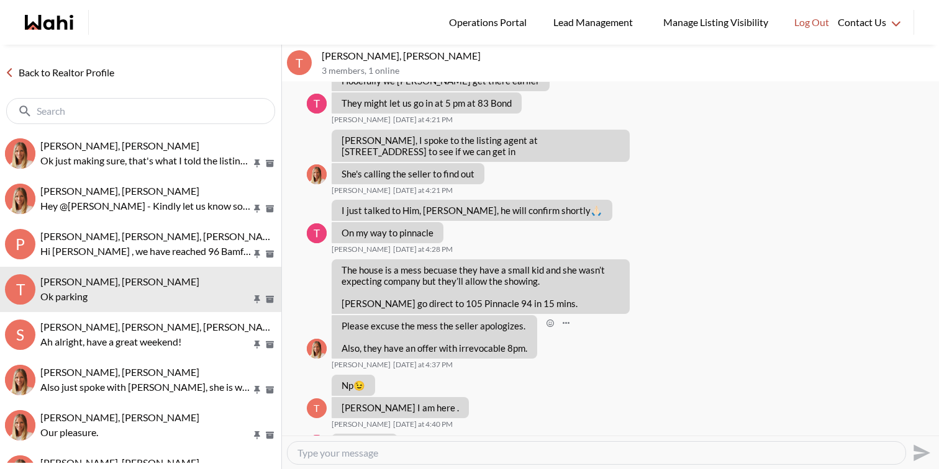
scroll to position [742, 0]
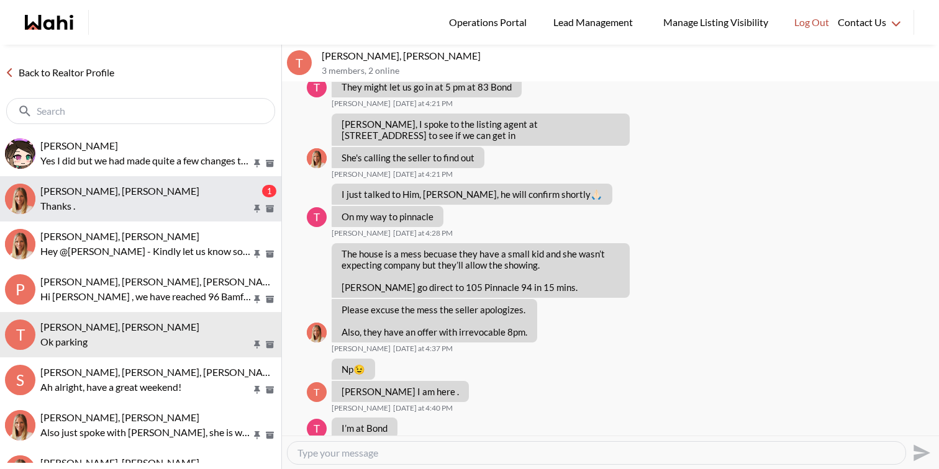
click at [106, 205] on p "Thanks ." at bounding box center [145, 206] width 211 height 15
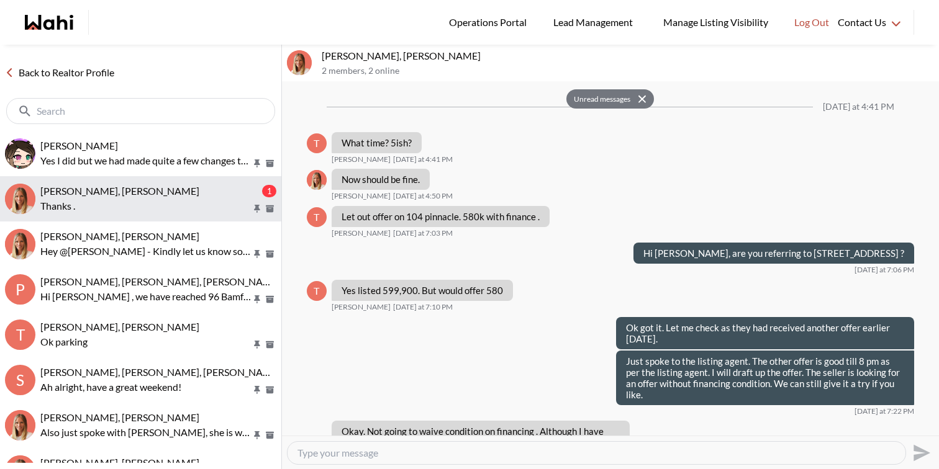
scroll to position [665, 0]
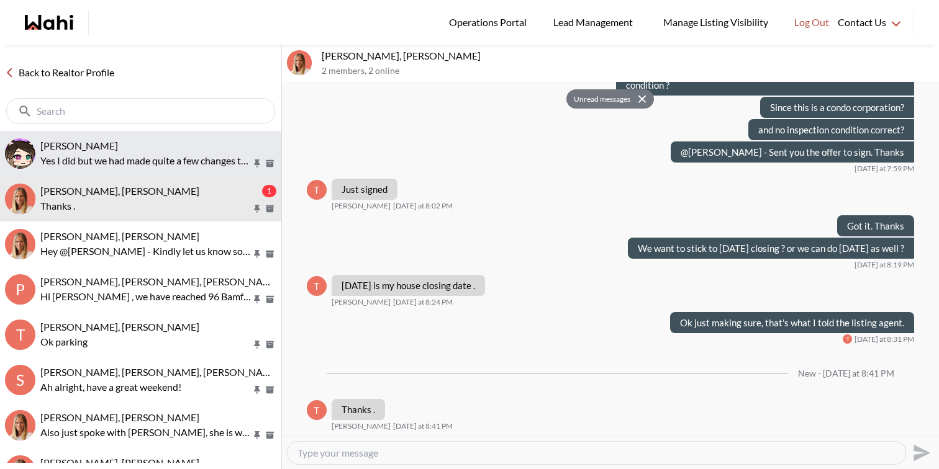
click at [135, 160] on p "Yes I did but we had made quite a few changes to the buyer representation agree…" at bounding box center [145, 160] width 211 height 15
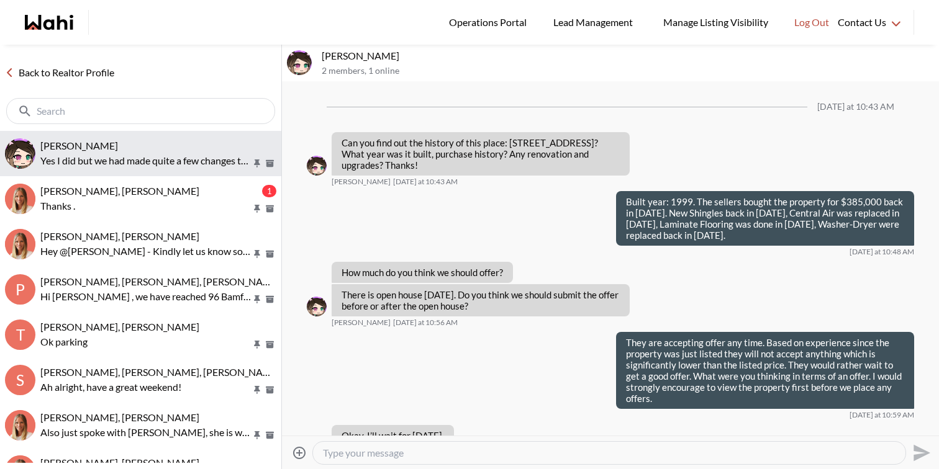
scroll to position [4208, 0]
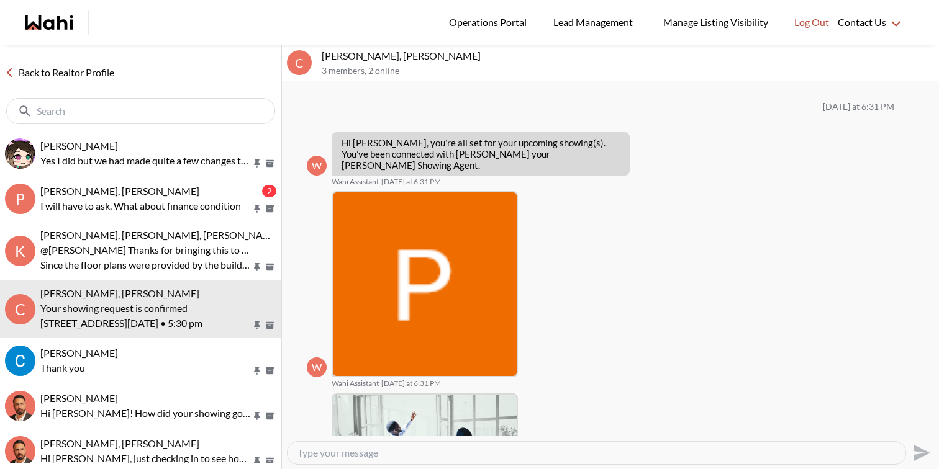
scroll to position [615, 0]
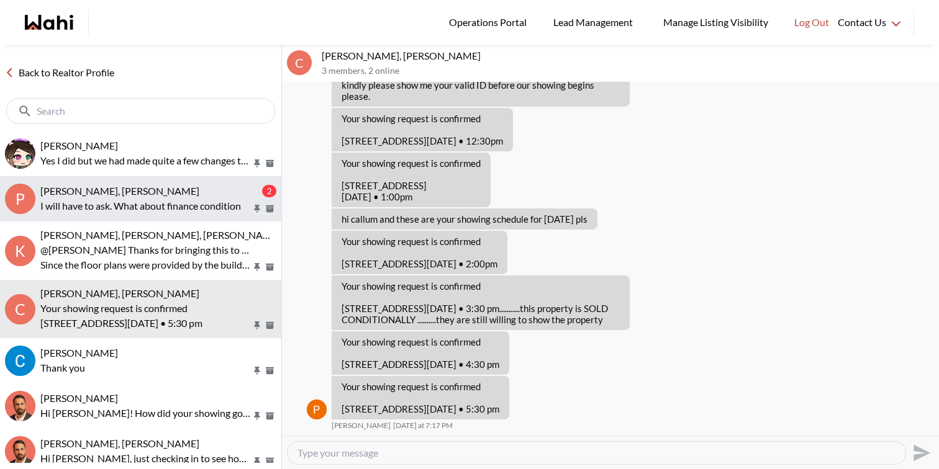
click at [97, 187] on span "[PERSON_NAME], [PERSON_NAME]" at bounding box center [119, 191] width 159 height 12
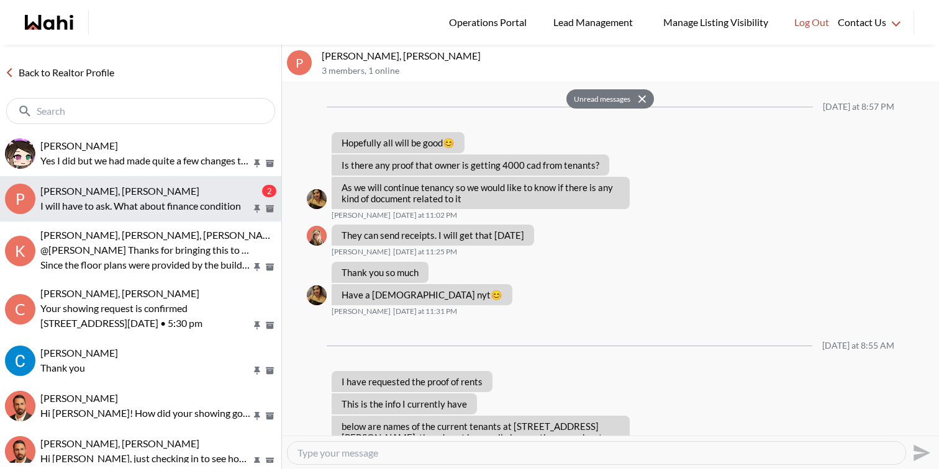
scroll to position [1105, 0]
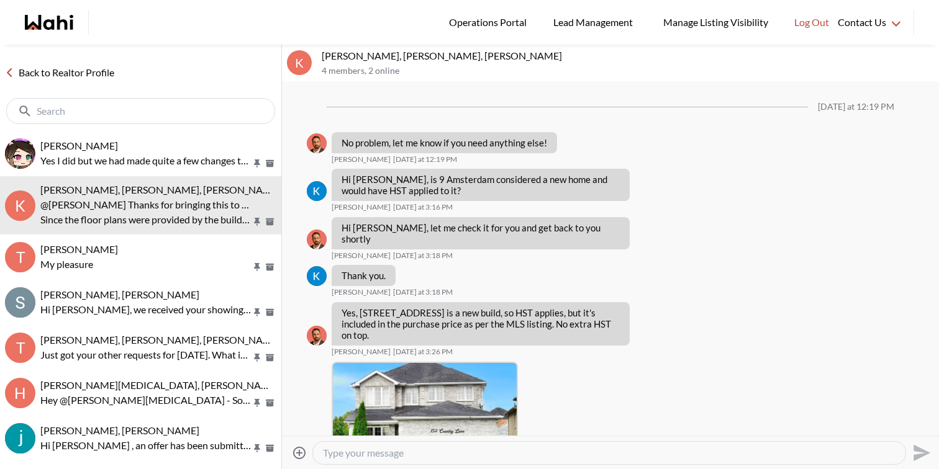
scroll to position [2050, 0]
